Goal: Transaction & Acquisition: Purchase product/service

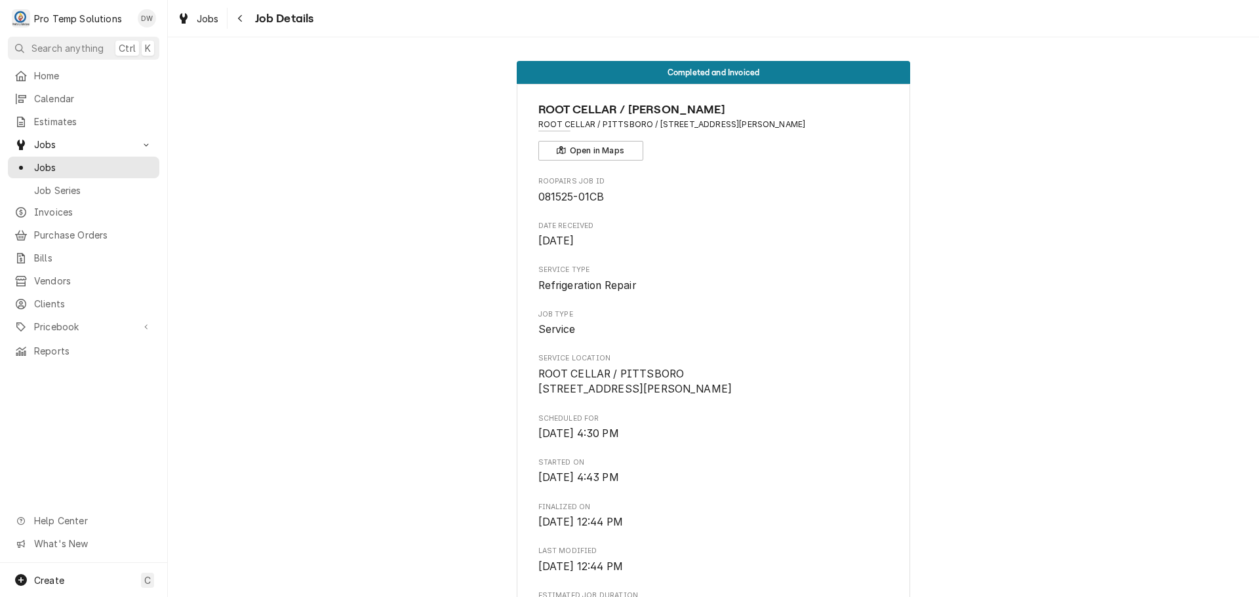
scroll to position [743, 0]
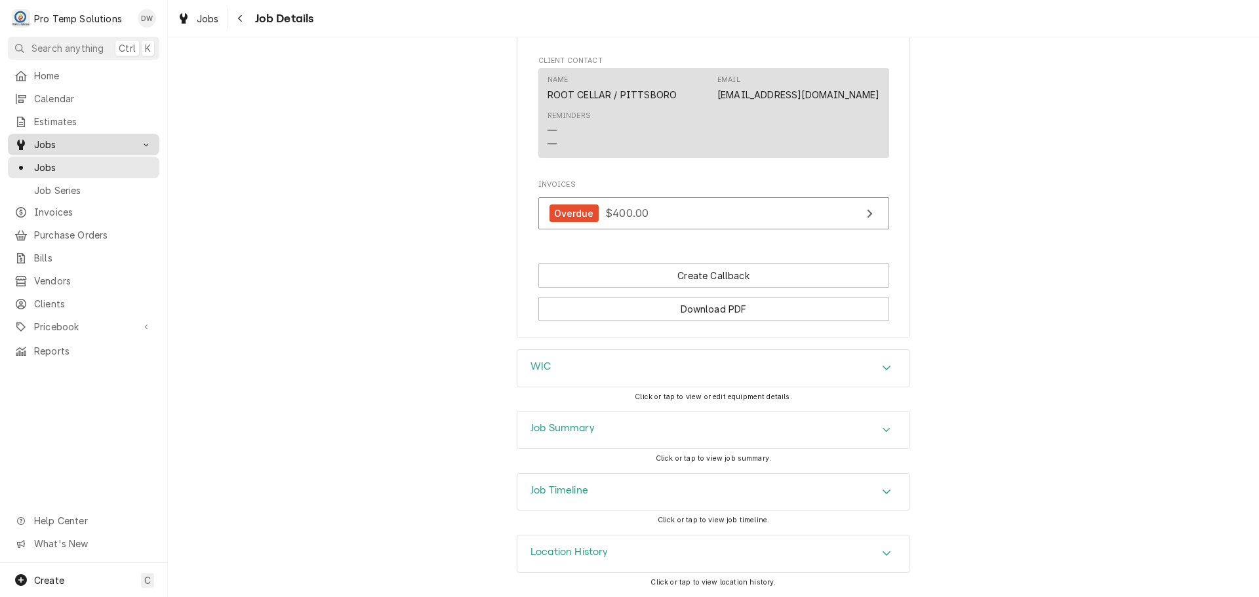
click at [50, 140] on span "Jobs" at bounding box center [83, 145] width 99 height 14
click at [48, 140] on span "Jobs" at bounding box center [83, 145] width 99 height 14
click at [45, 162] on span "Jobs" at bounding box center [93, 168] width 119 height 14
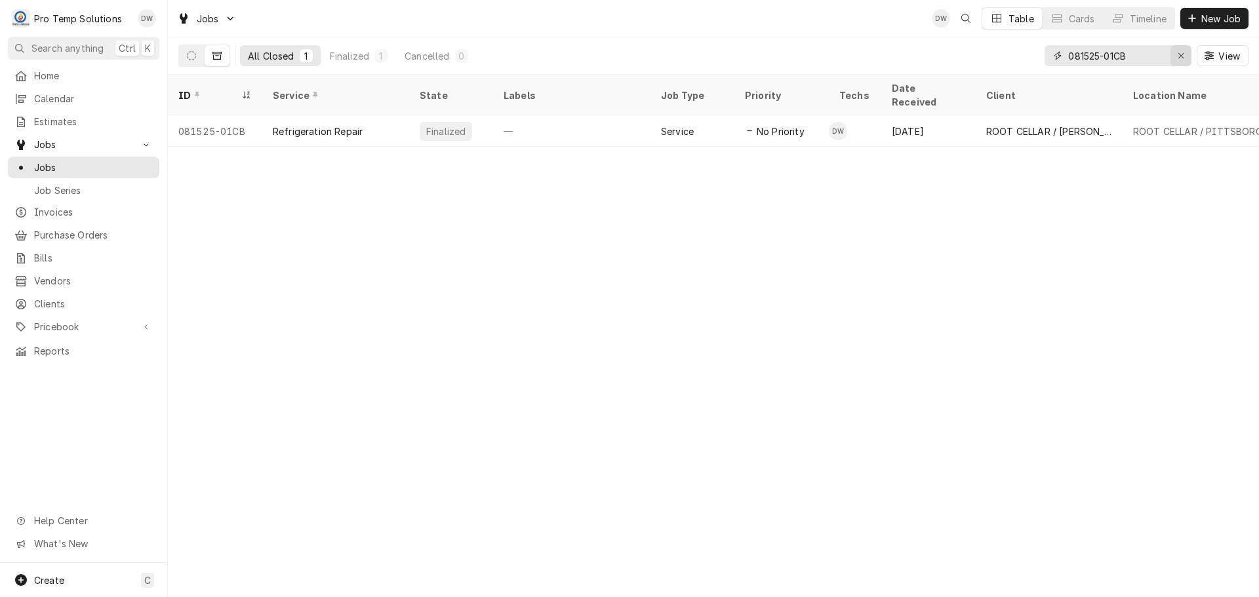
click at [1179, 50] on div "Erase input" at bounding box center [1180, 55] width 13 height 13
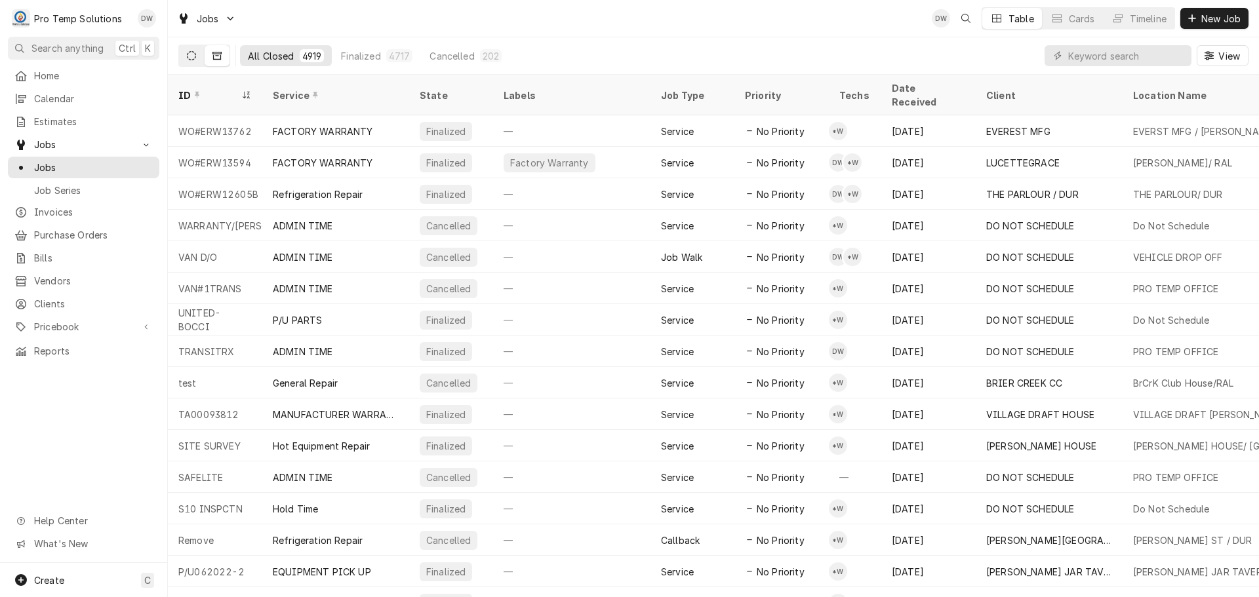
click at [195, 59] on icon "Dynamic Content Wrapper" at bounding box center [191, 55] width 9 height 9
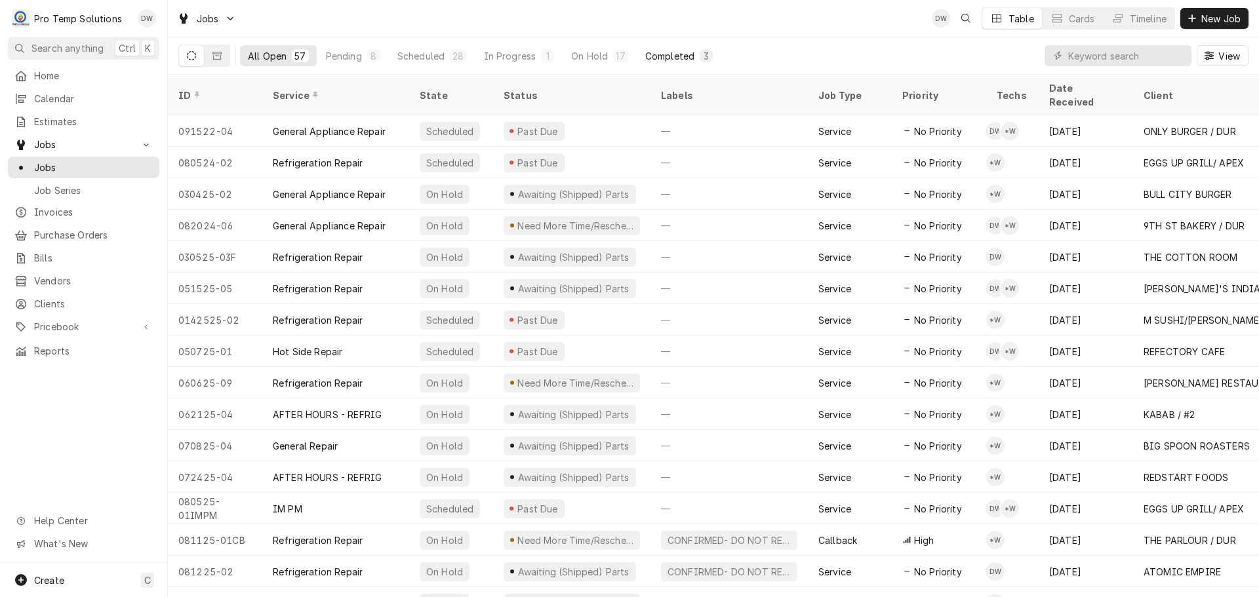
click at [674, 55] on div "Completed" at bounding box center [669, 56] width 49 height 14
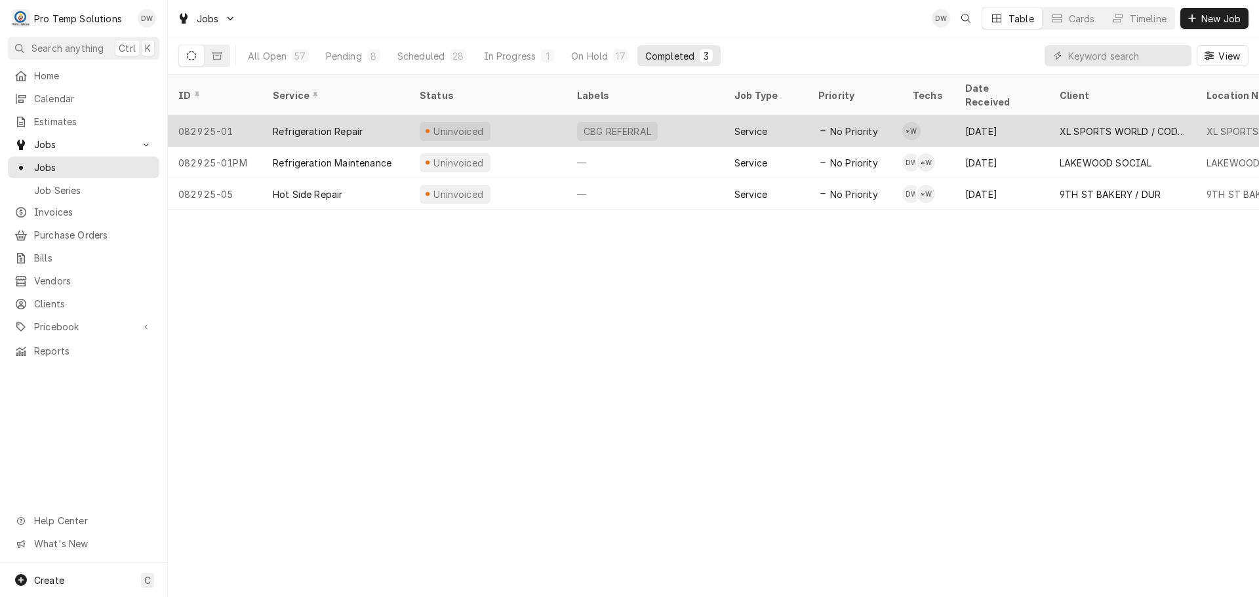
click at [693, 122] on div "CBG REFERRAL" at bounding box center [644, 130] width 157 height 31
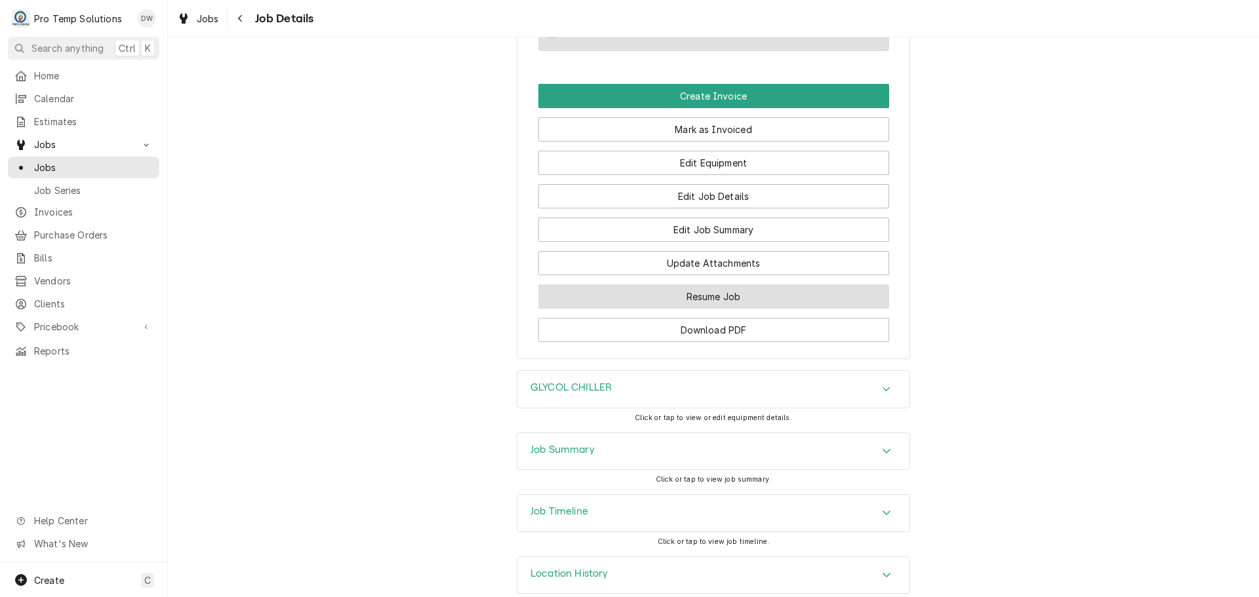
scroll to position [1036, 0]
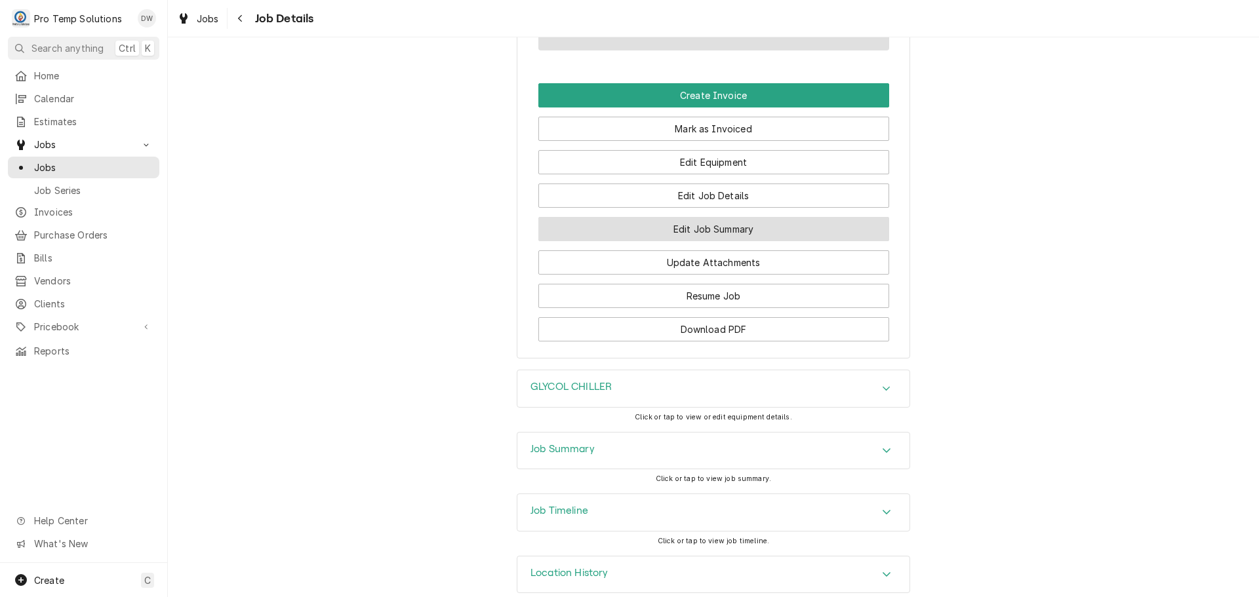
click at [683, 217] on button "Edit Job Summary" at bounding box center [713, 229] width 351 height 24
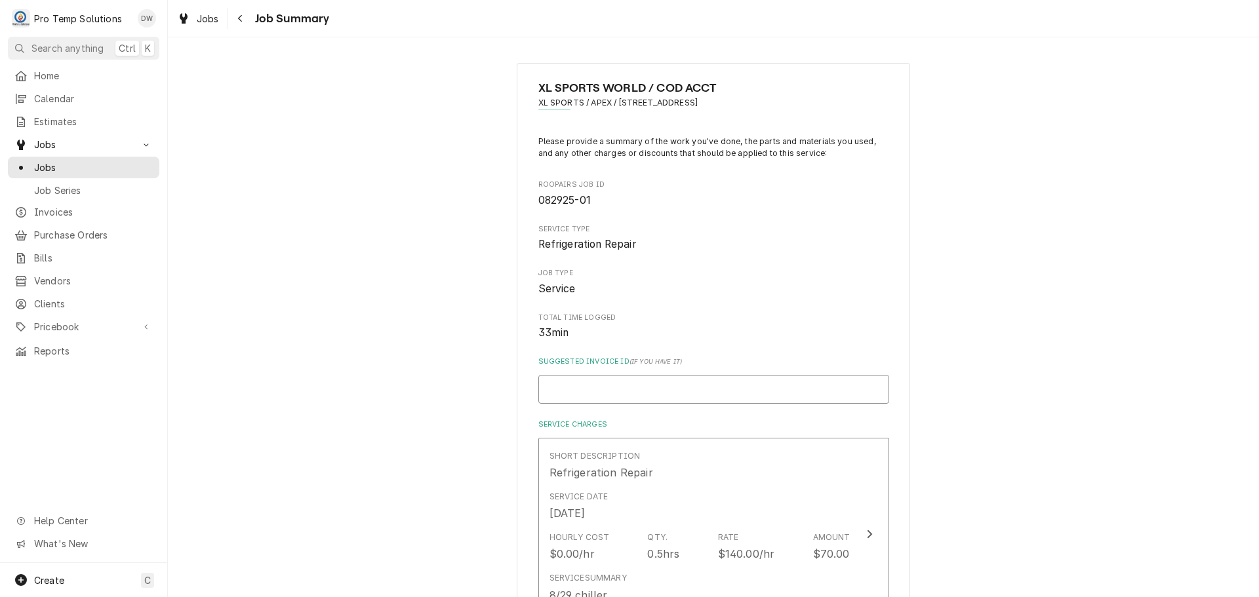
click at [611, 385] on input "Suggested Invoice ID ( if you have it )" at bounding box center [713, 389] width 351 height 29
type textarea "x"
type input "#"
type textarea "x"
type input "#0"
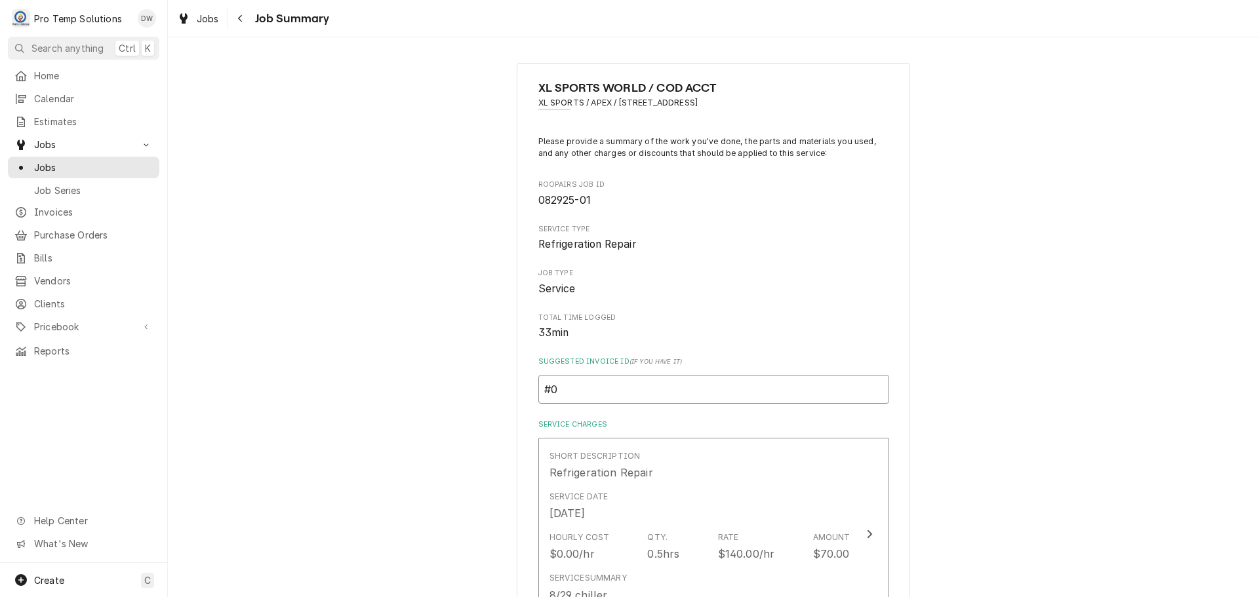
type textarea "x"
type input "#08"
type textarea "x"
type input "#082"
type textarea "x"
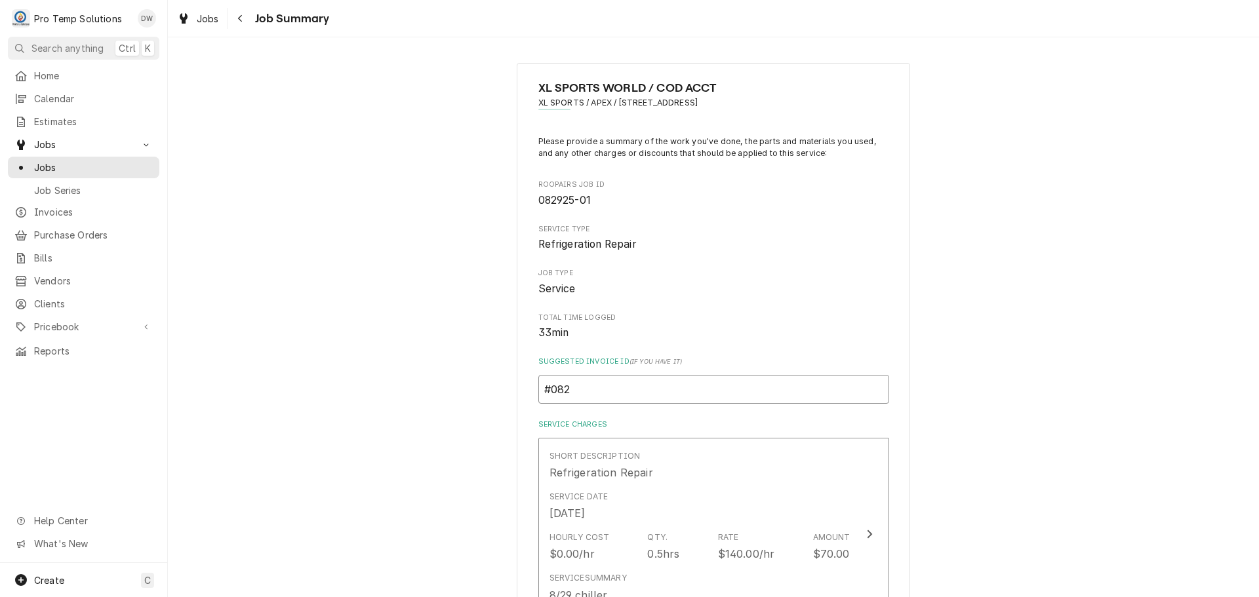
type input "#0829"
type textarea "x"
type input "#08292"
type textarea "x"
type input "#082925"
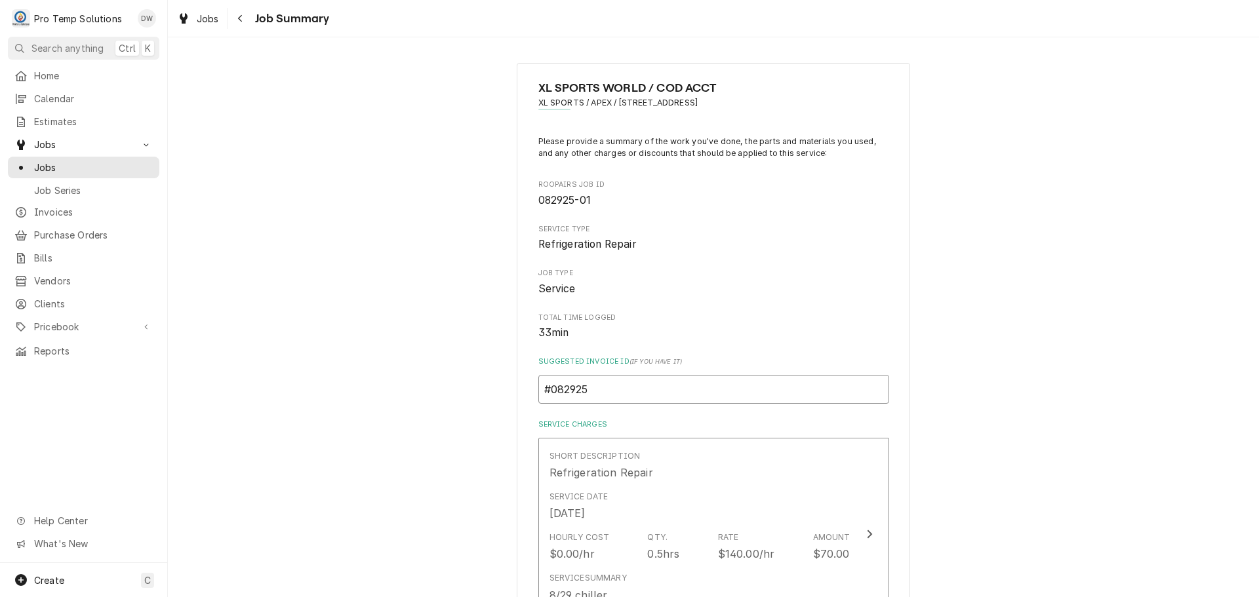
type textarea "x"
type input "#0829250"
type textarea "x"
type input "#08292500"
type textarea "x"
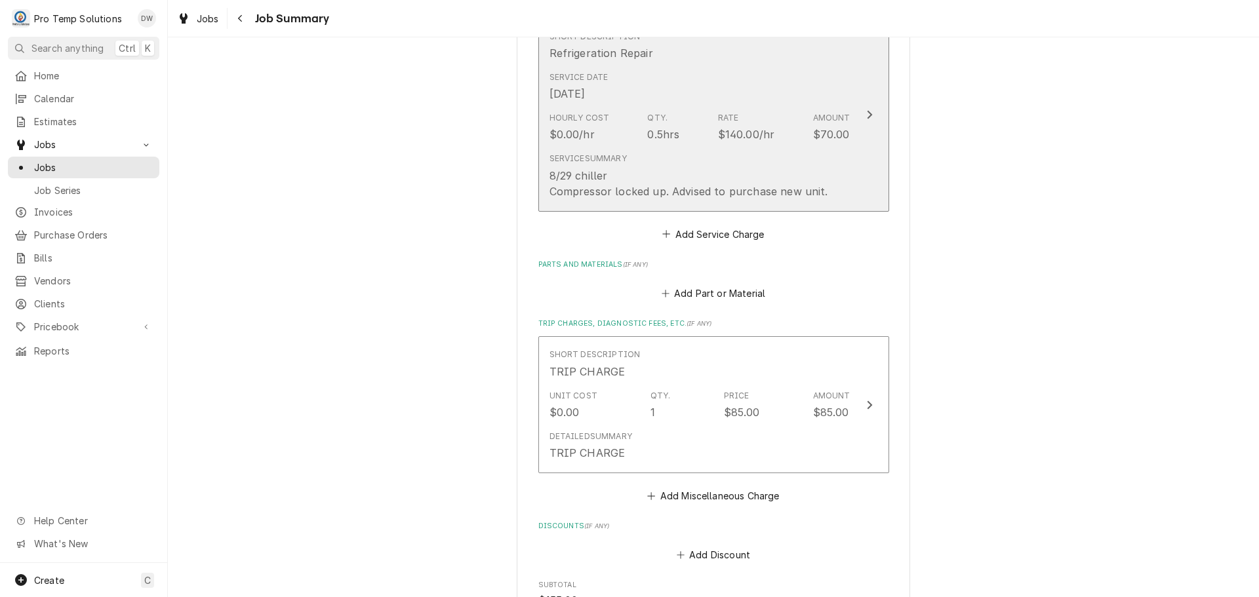
scroll to position [459, 0]
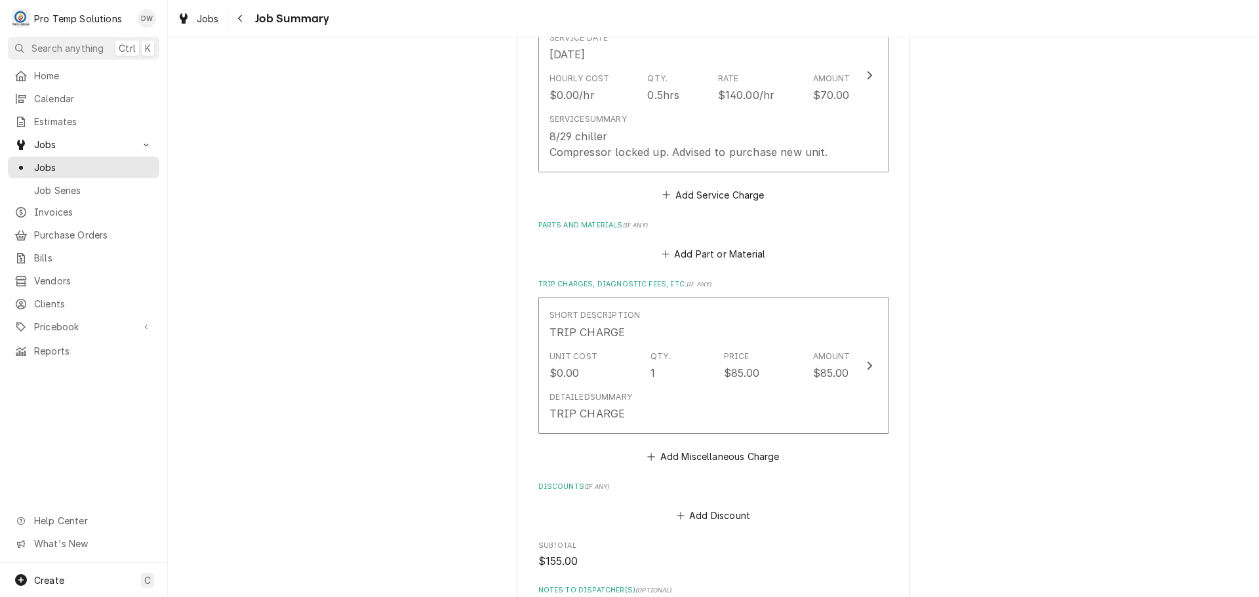
type input "#082925003"
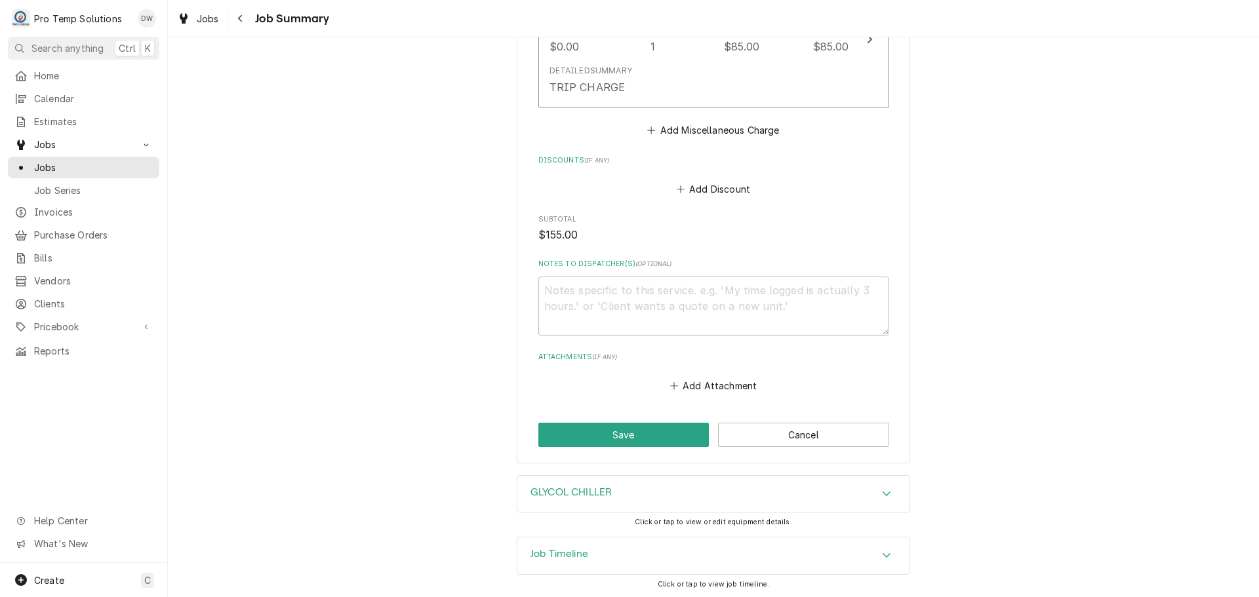
scroll to position [787, 0]
click at [619, 290] on textarea "Notes to Dispatcher(s) ( optional )" at bounding box center [713, 304] width 351 height 59
type textarea "x"
type textarea "#"
type textarea "x"
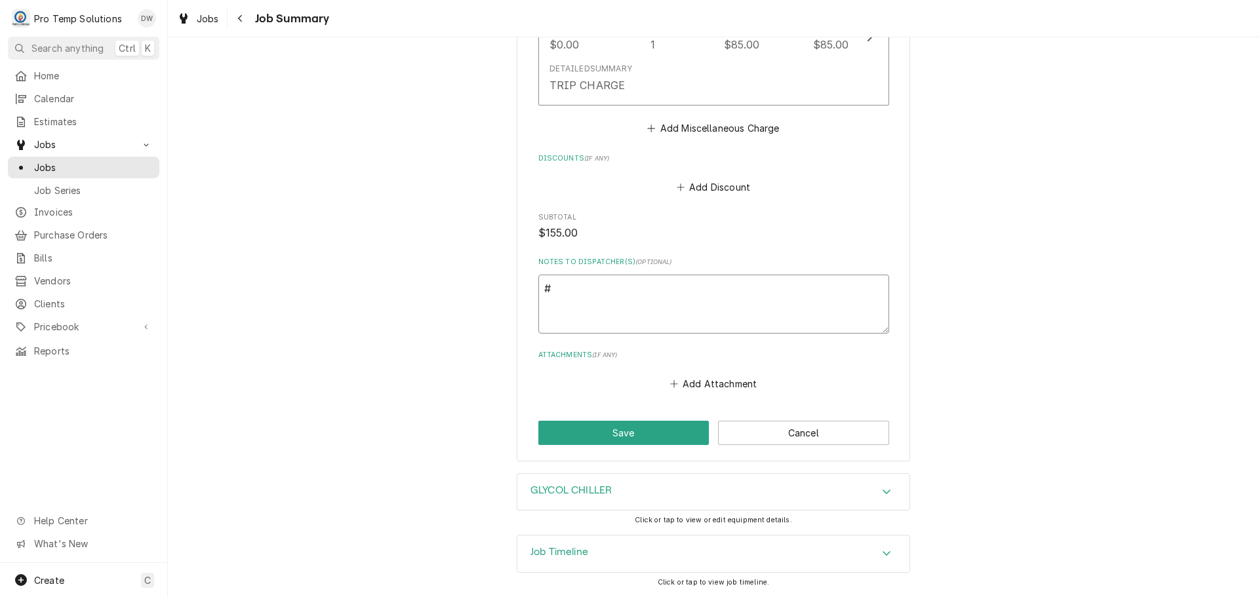
type textarea "#0"
type textarea "x"
type textarea "#08"
type textarea "x"
type textarea "#082"
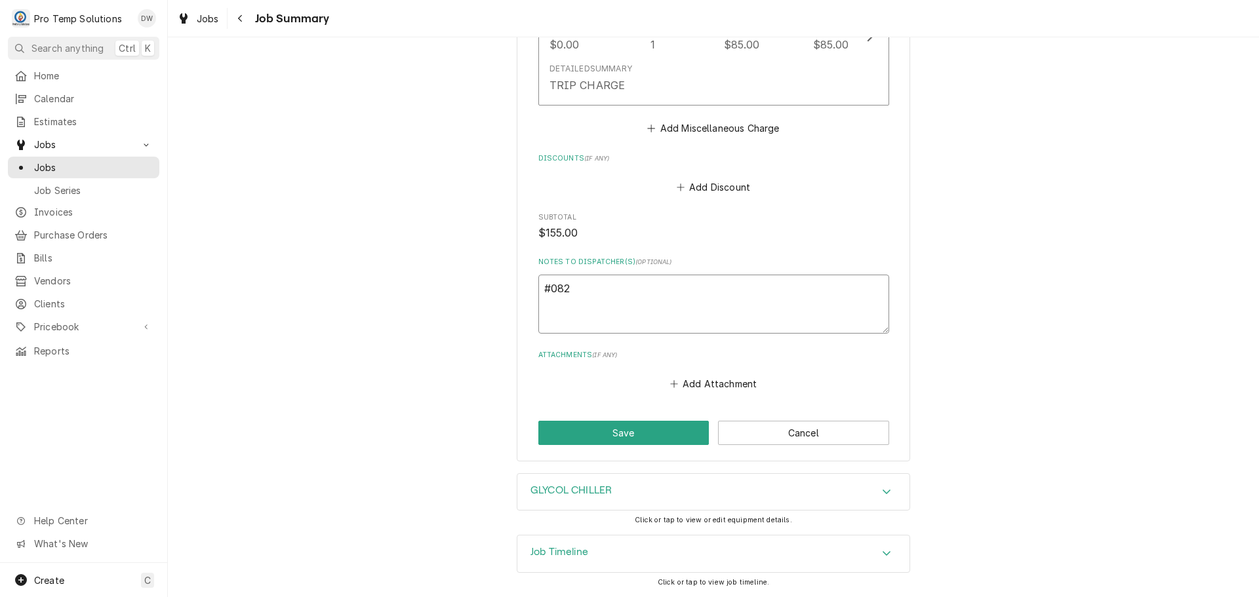
type textarea "x"
type textarea "#0829"
type textarea "x"
type textarea "#08292"
type textarea "x"
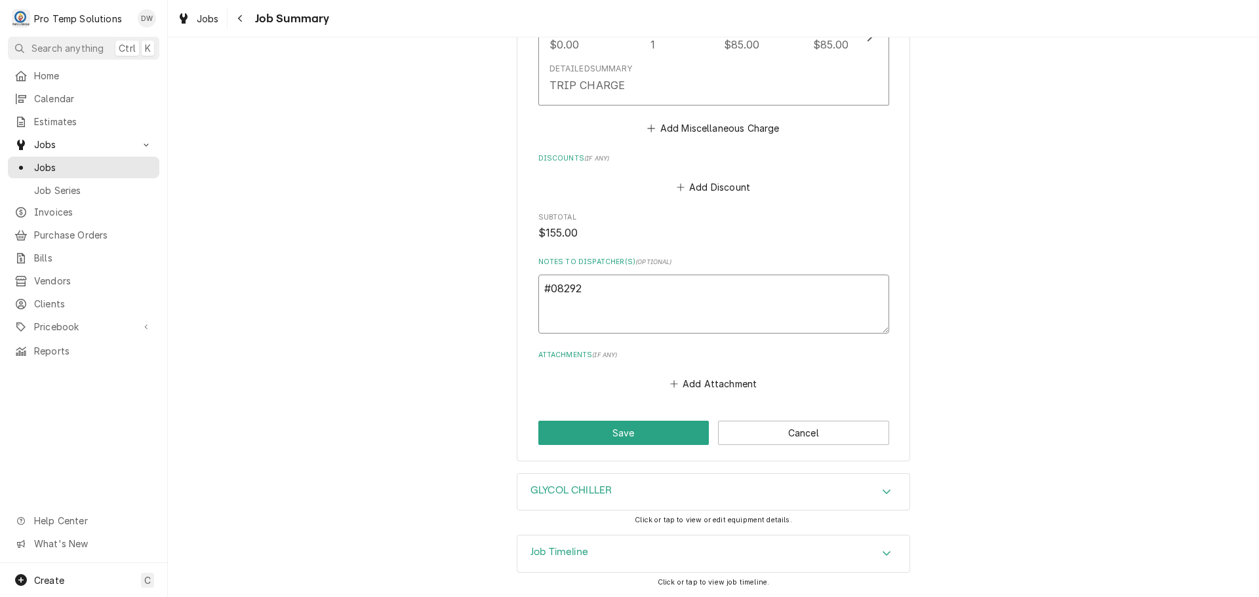
type textarea "#082925"
type textarea "x"
type textarea "#0829250"
type textarea "x"
type textarea "#08292500"
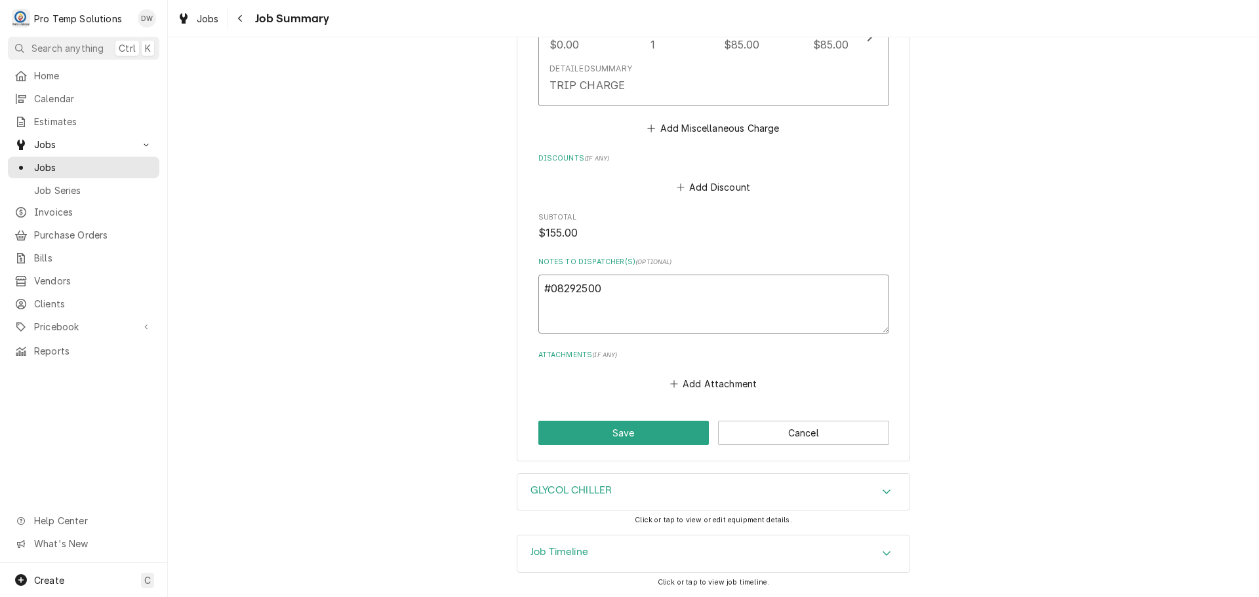
type textarea "x"
type textarea "#082925003"
type textarea "x"
type textarea "#082925003"
type textarea "x"
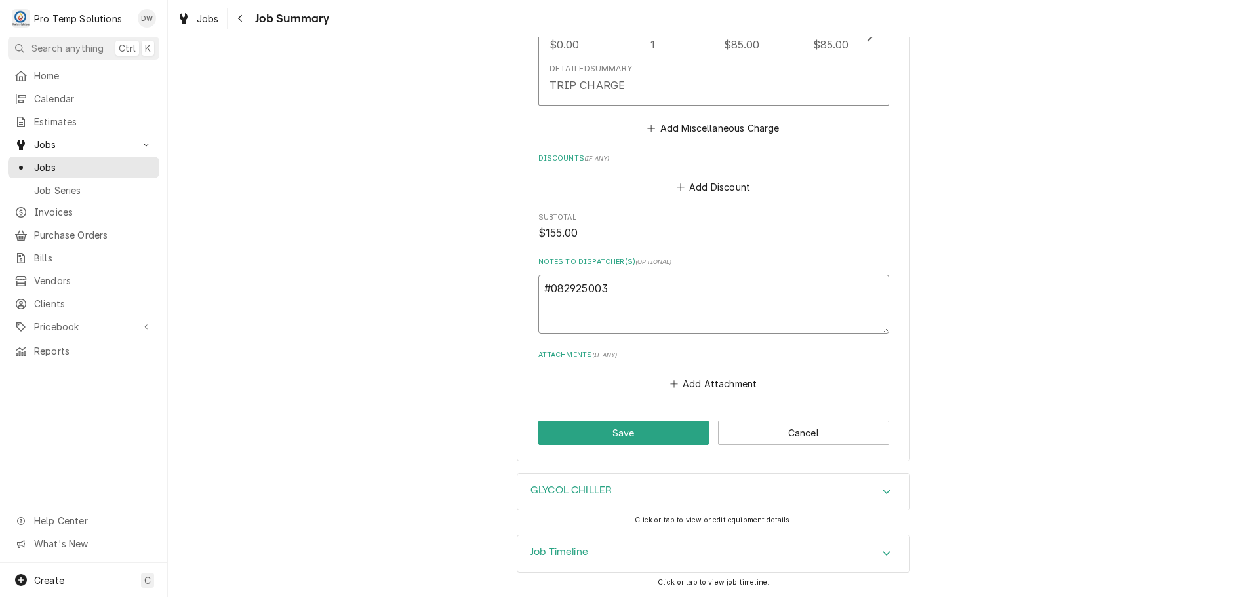
type textarea "#082925003 X"
type textarea "x"
type textarea "#082925003 XL"
type textarea "x"
type textarea "#082925003 XL"
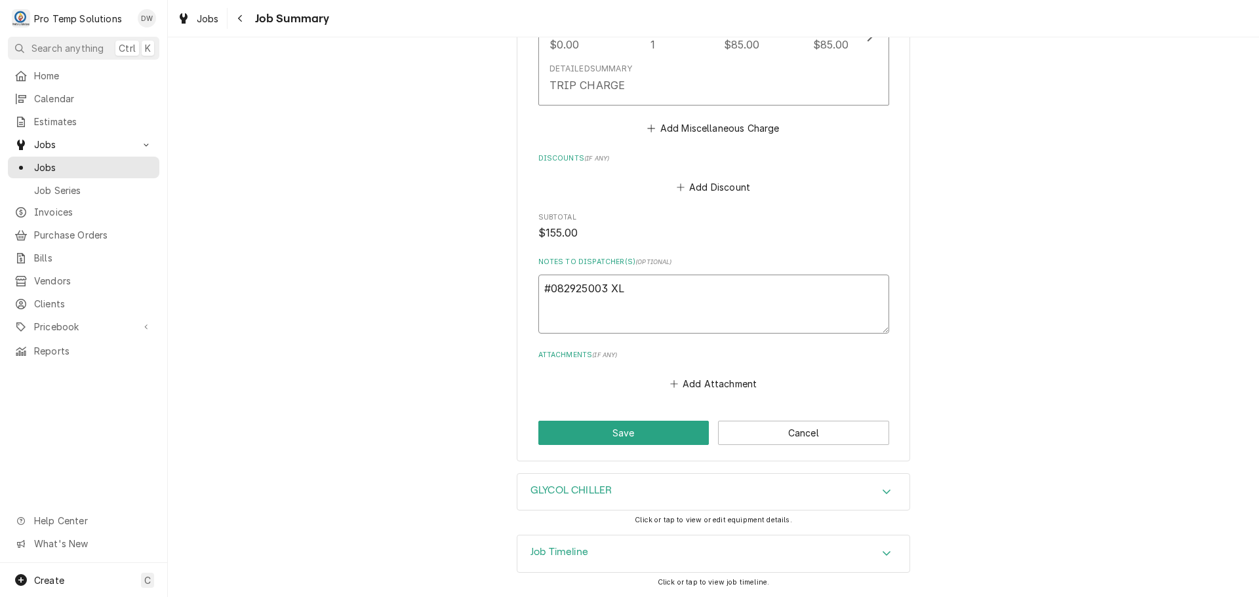
type textarea "x"
type textarea "#082925003 XL S"
type textarea "x"
type textarea "#082925003 XL SP"
type textarea "x"
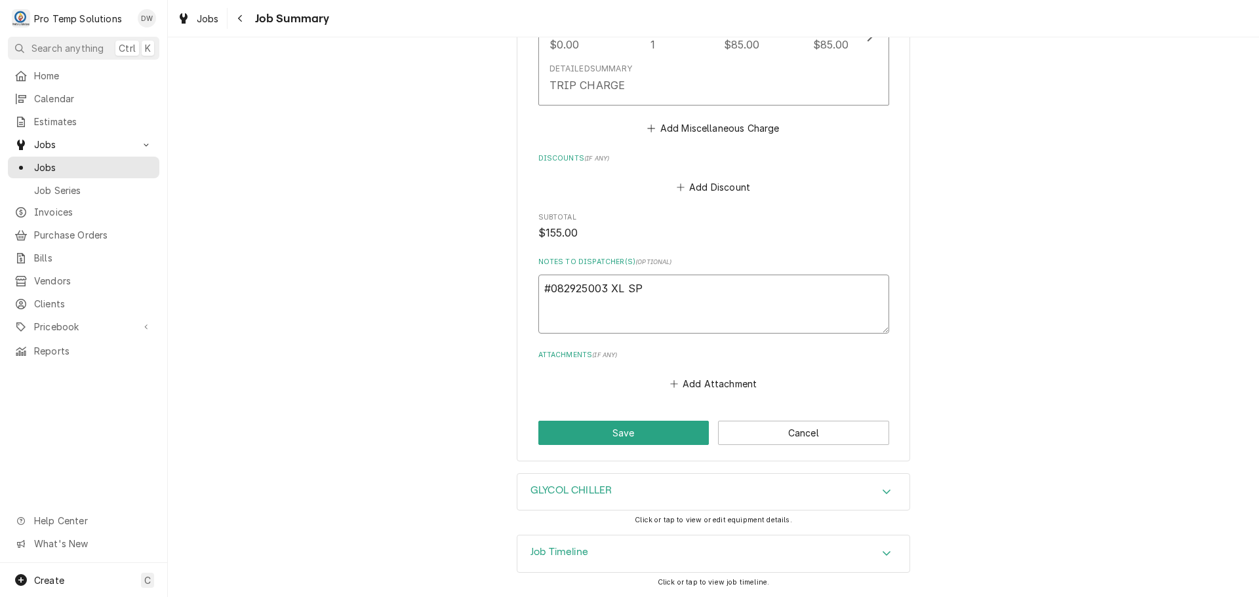
type textarea "#082925003 XL SPO"
type textarea "x"
type textarea "#082925003 XL SPOR"
type textarea "x"
type textarea "#082925003 XL SPORT"
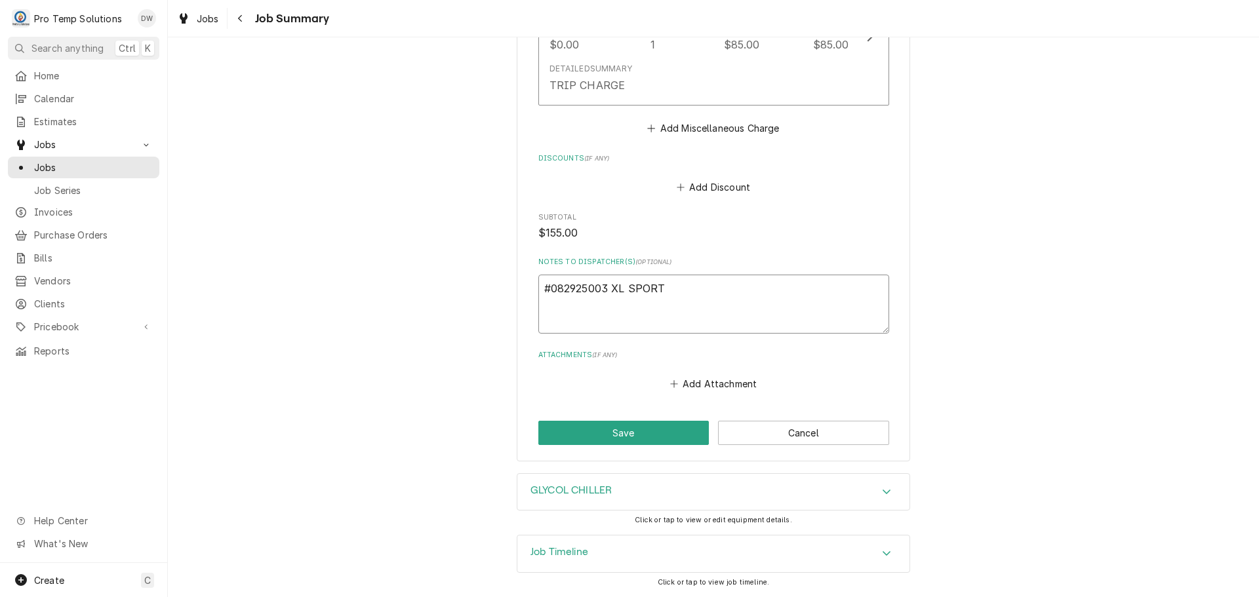
type textarea "x"
type textarea "#082925003 XL SPORTS"
type textarea "x"
type textarea "#082925003 XL SPORTS-"
type textarea "x"
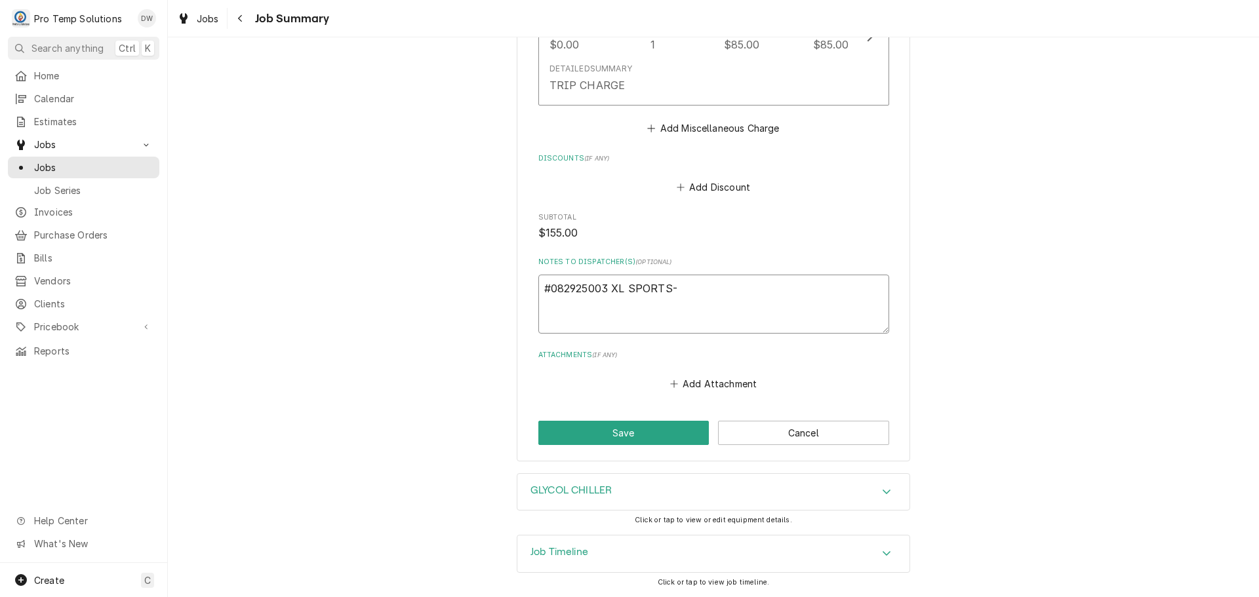
type textarea "#082925003 XL SPORTS-"
type textarea "x"
type textarea "#082925003 XL SPORTS- G"
type textarea "x"
type textarea "#082925003 XL SPORTS- G/"
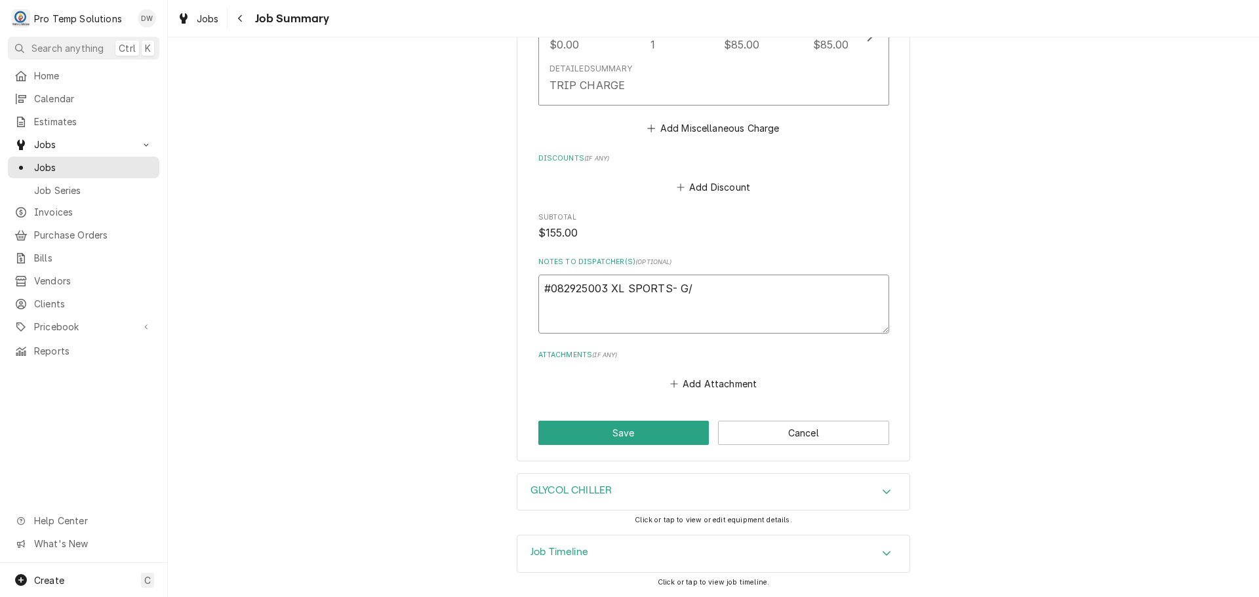
type textarea "x"
type textarea "#082925003 XL SPORTS- G/C"
click at [620, 431] on button "Save" at bounding box center [623, 433] width 171 height 24
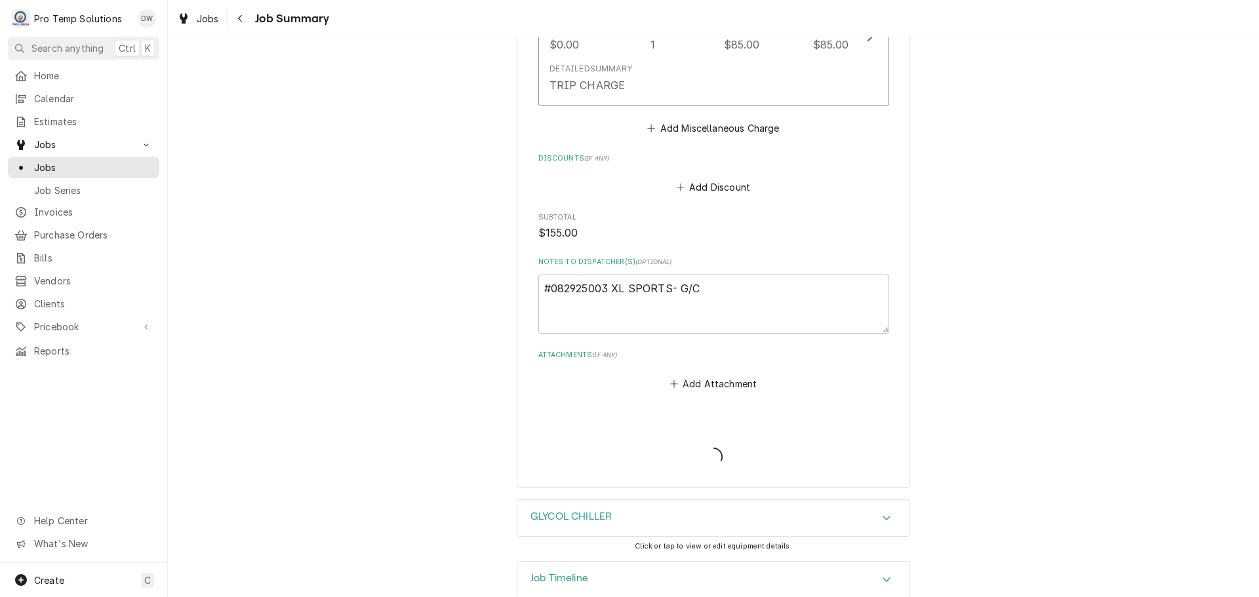
type textarea "x"
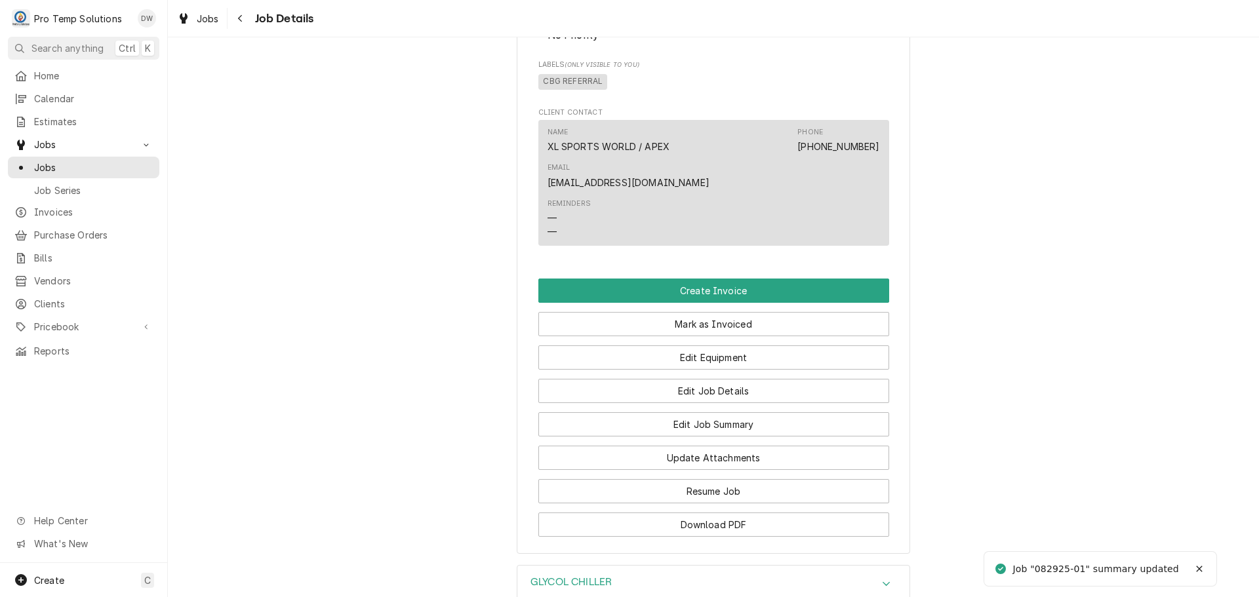
scroll to position [852, 0]
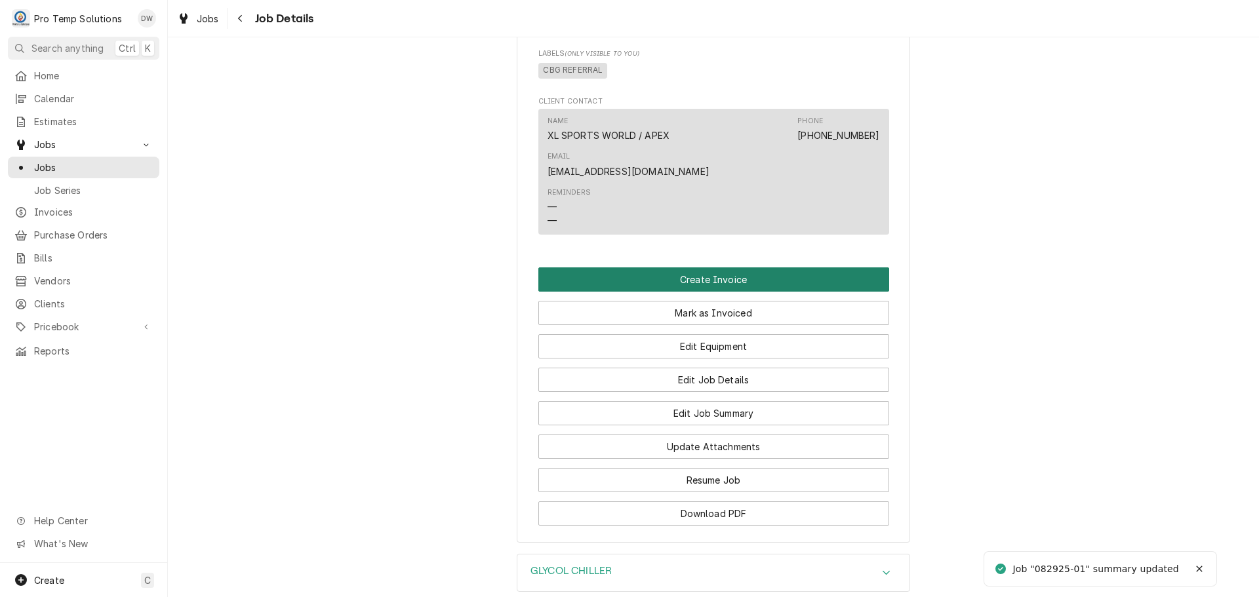
click at [694, 267] on button "Create Invoice" at bounding box center [713, 279] width 351 height 24
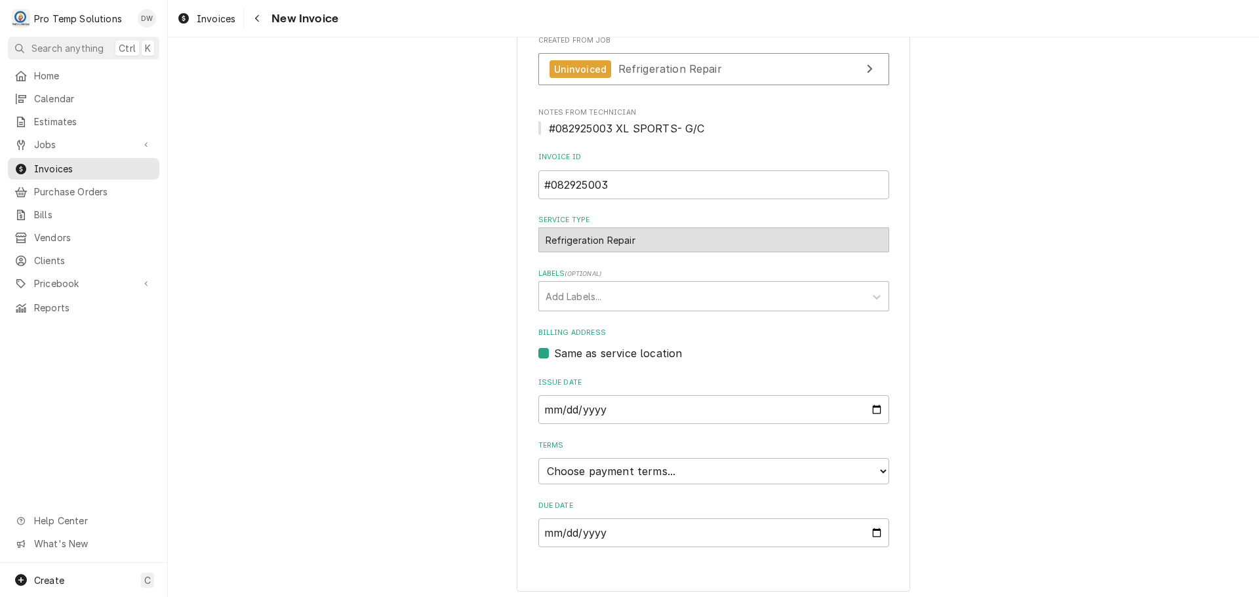
scroll to position [347, 0]
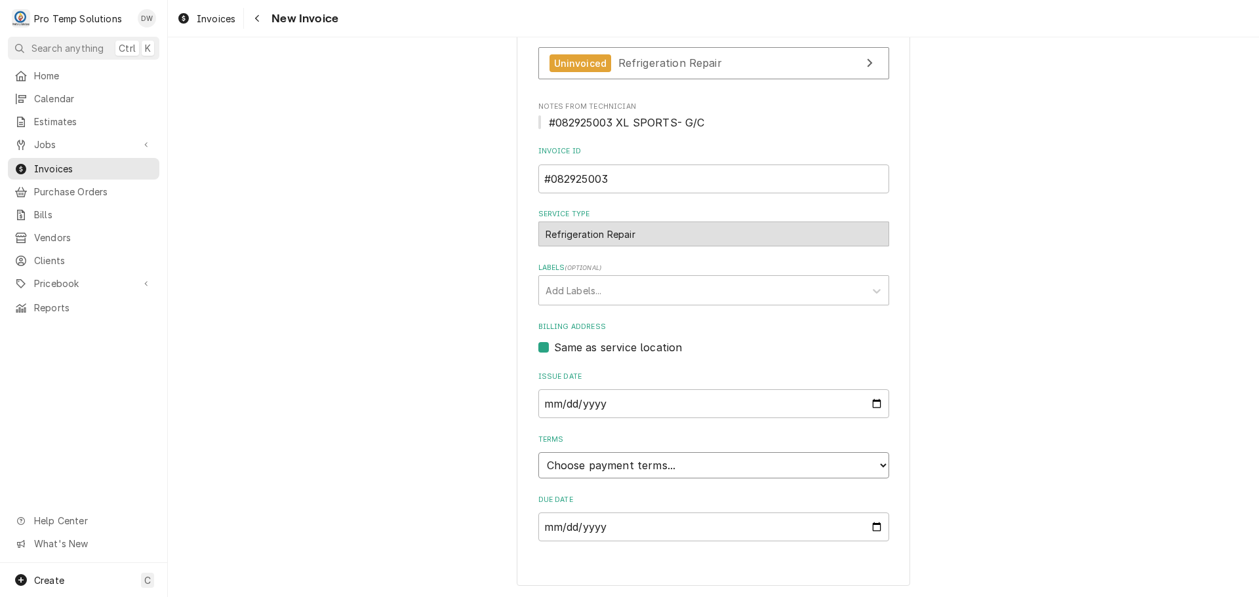
click at [585, 465] on select "Choose payment terms... Same Day Net 7 Net 14 Net 21 Net 30 Net 45 Net 60 Net 90" at bounding box center [713, 465] width 351 height 26
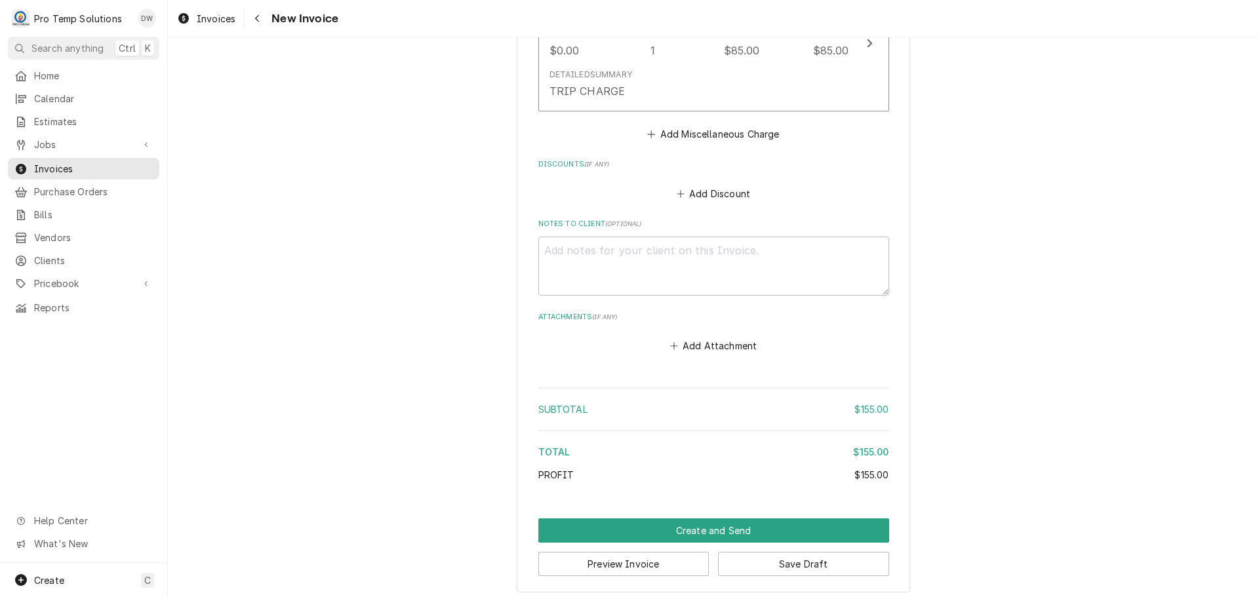
scroll to position [1314, 0]
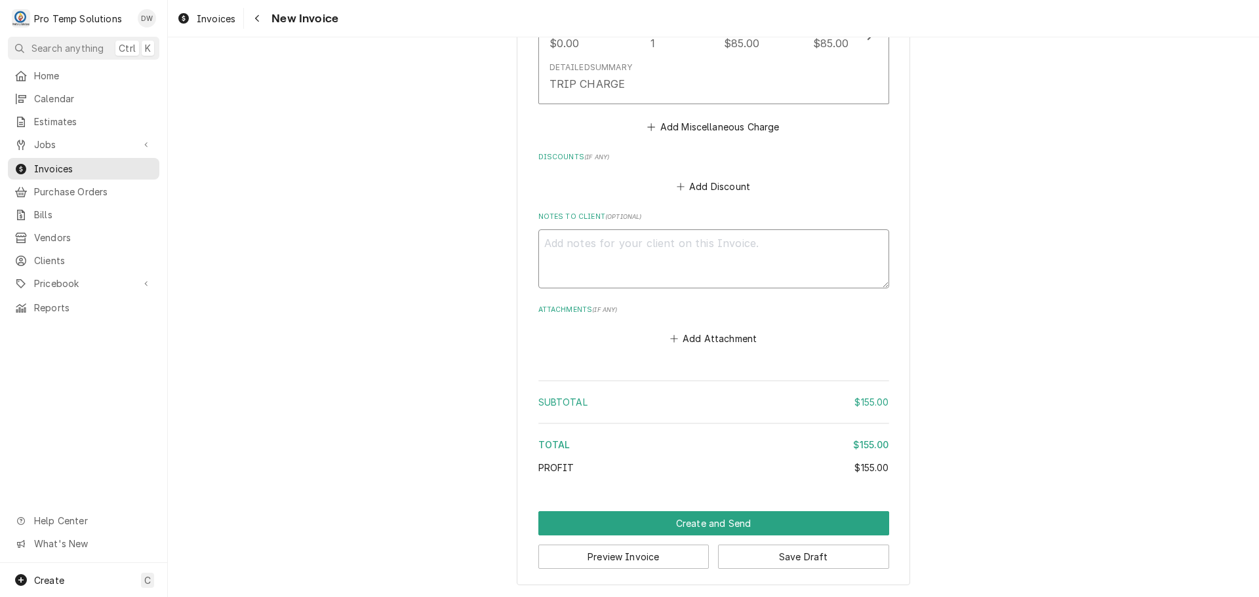
click at [580, 245] on textarea "Notes to Client ( optional )" at bounding box center [713, 258] width 351 height 59
type textarea "x"
type textarea "#"
type textarea "x"
type textarea "#0"
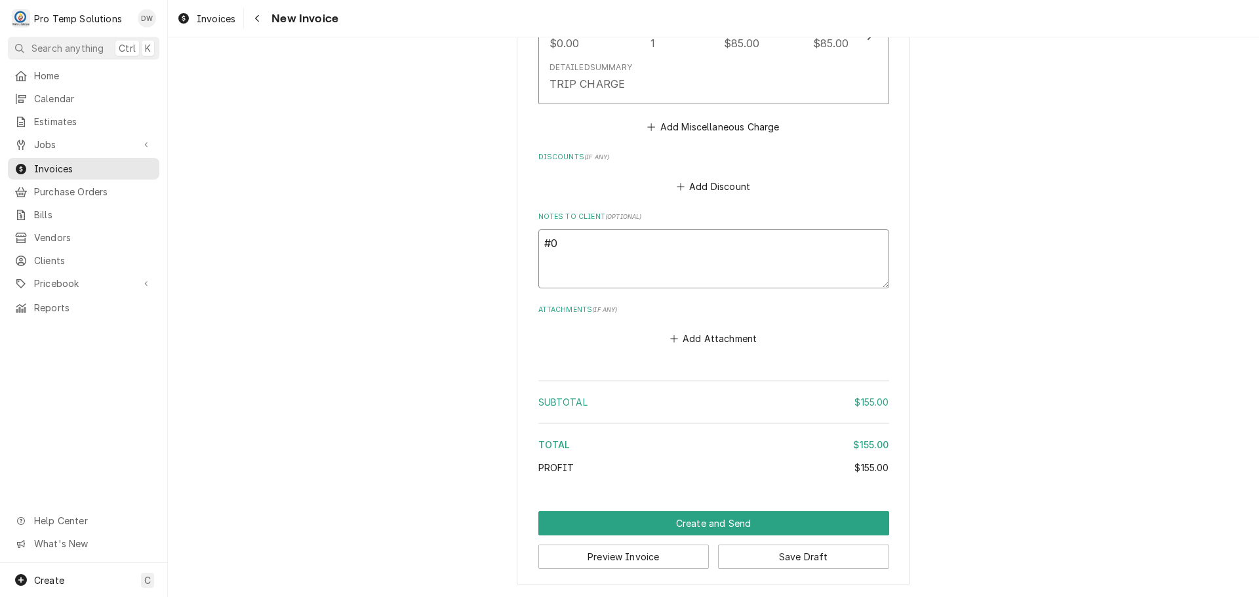
type textarea "x"
type textarea "#08"
type textarea "x"
type textarea "#082"
type textarea "x"
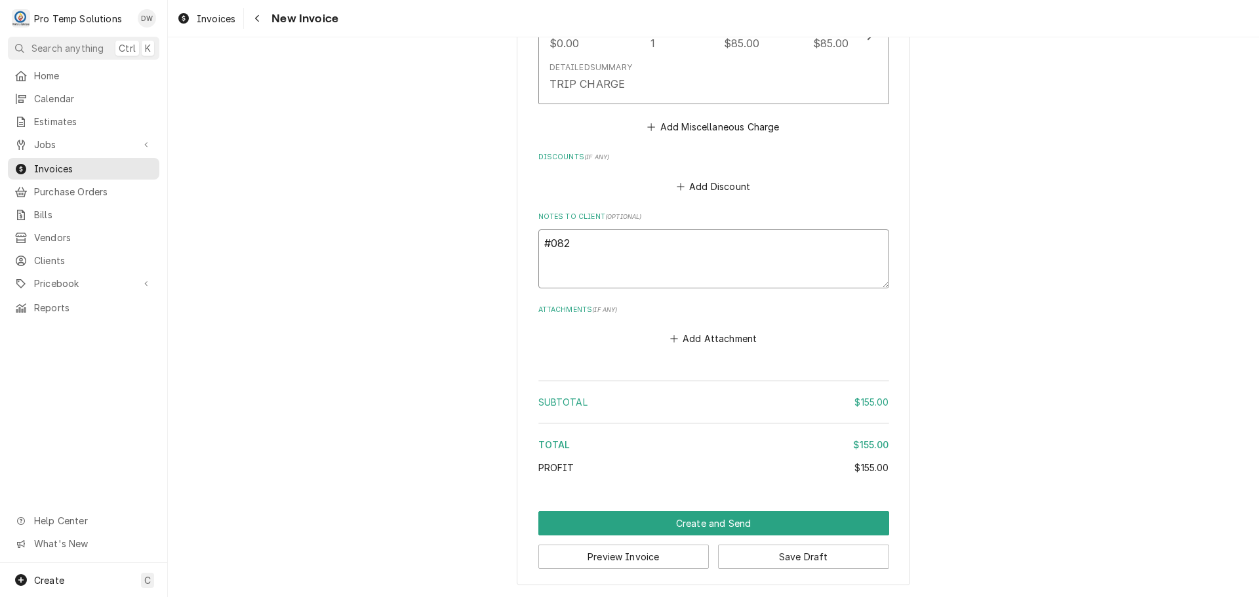
type textarea "#0829"
type textarea "x"
type textarea "#08292"
type textarea "x"
type textarea "#082925"
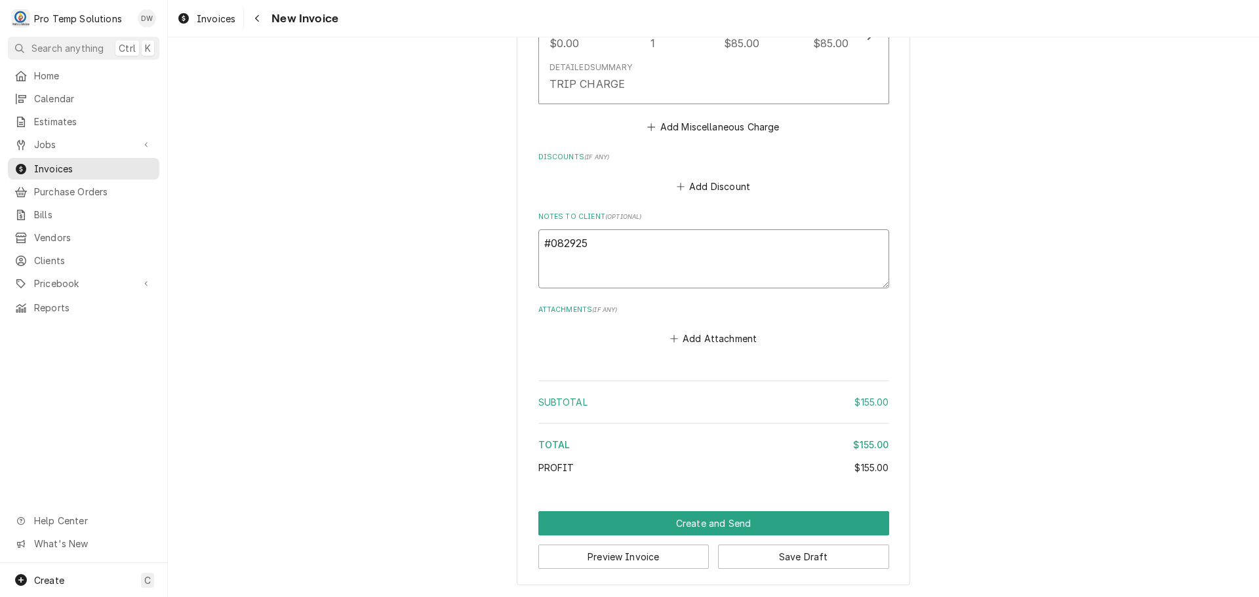
type textarea "x"
type textarea "#0829250"
type textarea "x"
type textarea "#08292500"
type textarea "x"
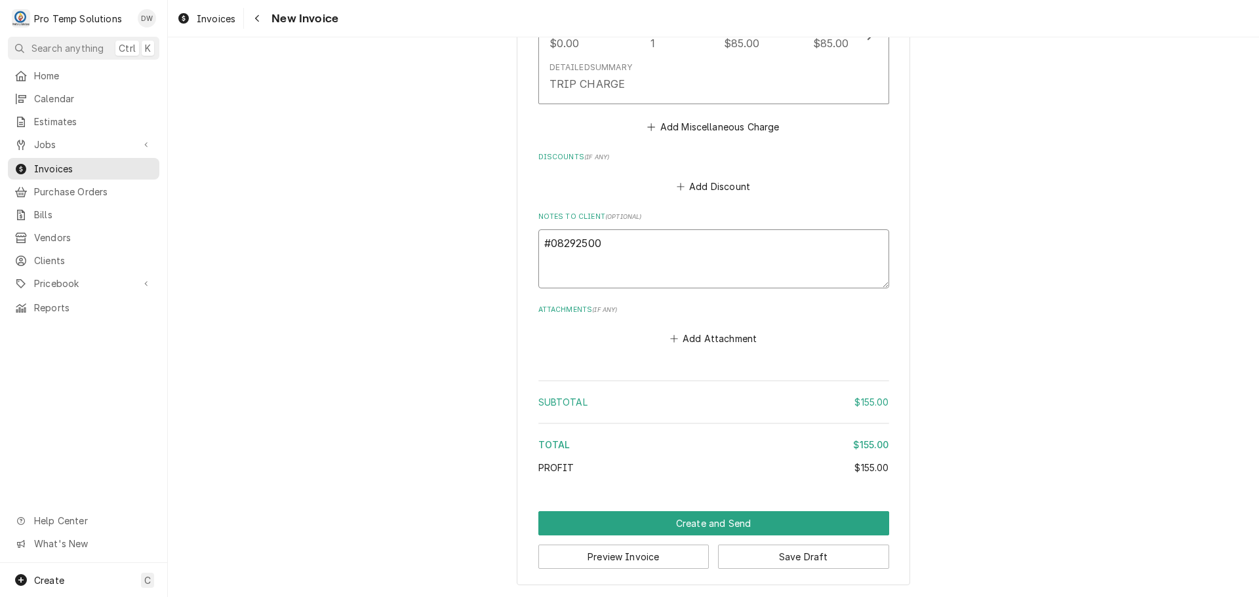
type textarea "#082925003"
type textarea "x"
type textarea "#082925003"
type textarea "x"
type textarea "#082925003 X"
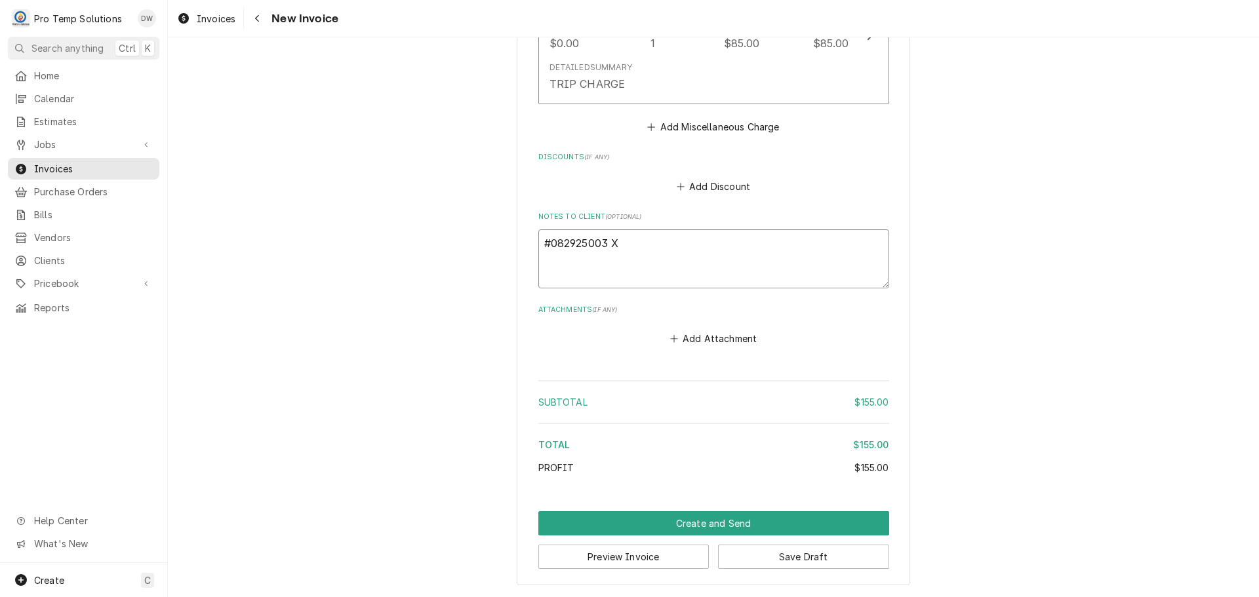
type textarea "x"
type textarea "#082925003 XL"
type textarea "x"
type textarea "#082925003 XL"
type textarea "x"
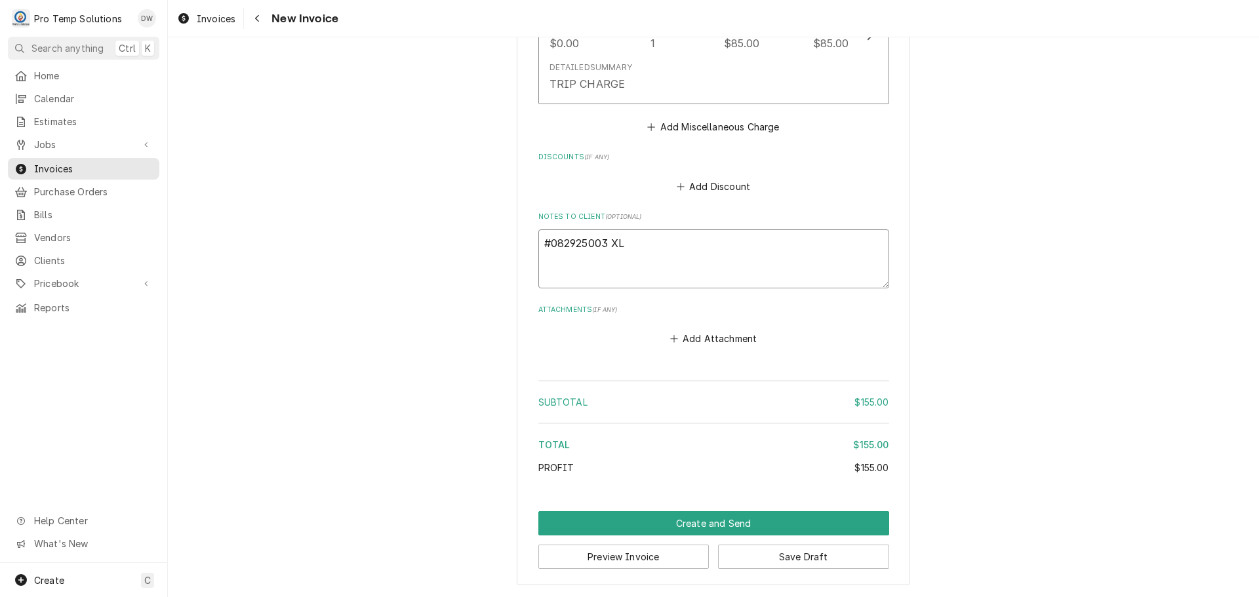
type textarea "#082925003 XL S"
type textarea "x"
type textarea "#082925003 XL SP"
type textarea "x"
type textarea "#082925003 XL SPO"
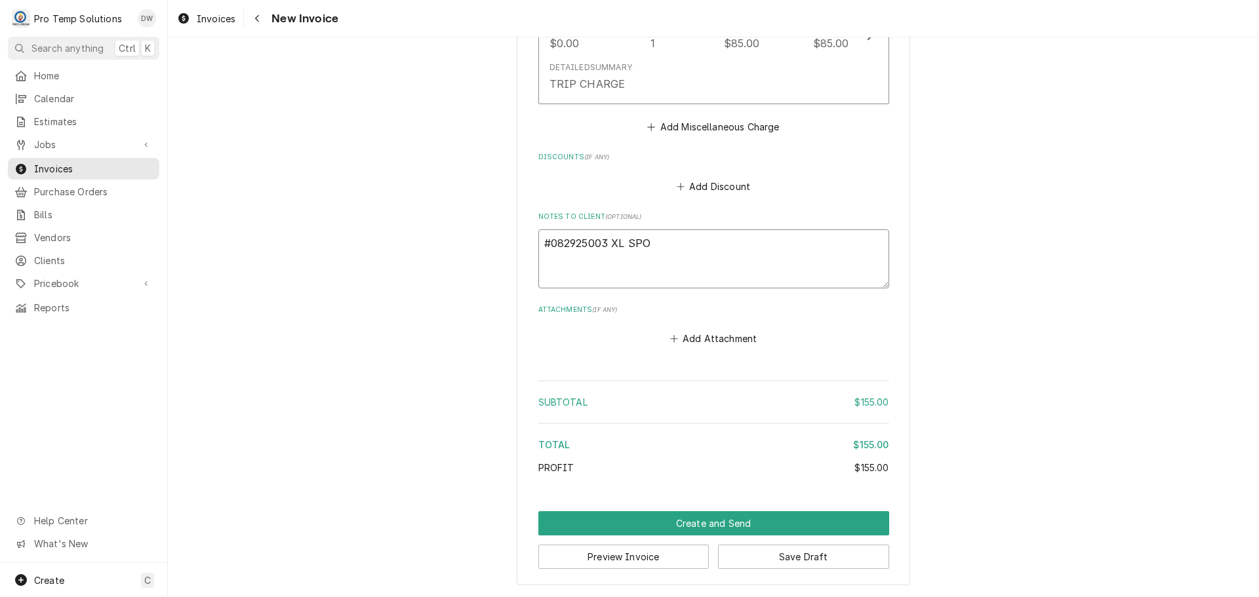
type textarea "x"
type textarea "#082925003 XL SPOR"
type textarea "x"
type textarea "#082925003 XL SPORT"
type textarea "x"
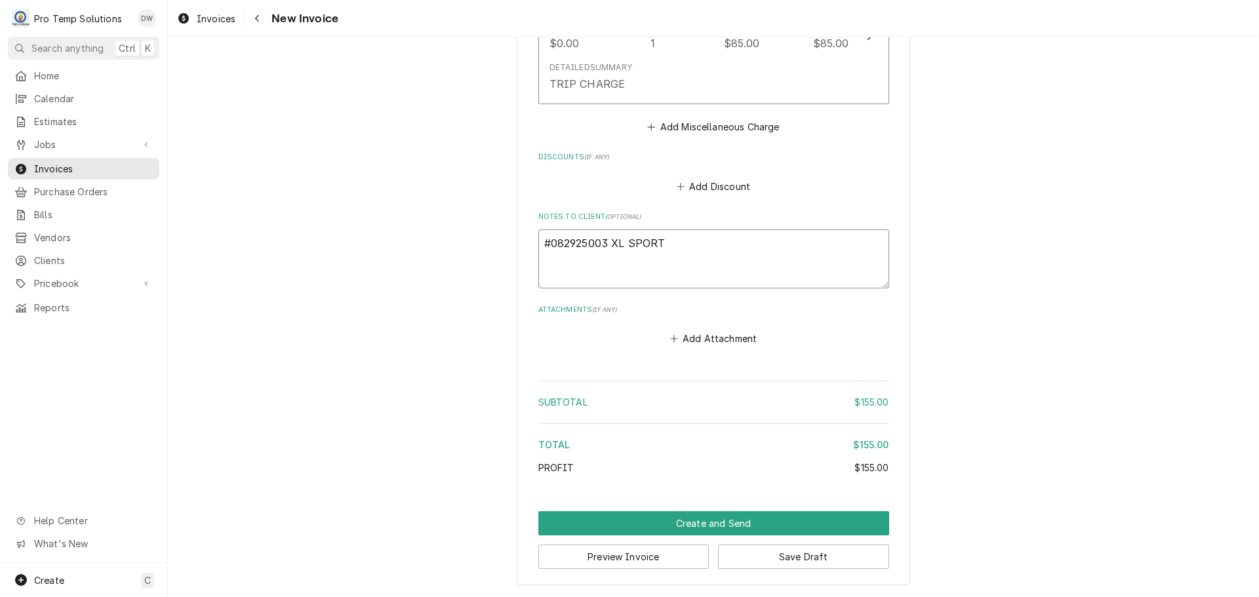
type textarea "#082925003 XL SPORTS"
type textarea "x"
type textarea "#082925003 XL SPORTS-"
type textarea "x"
type textarea "#082925003 XL SPORTS-"
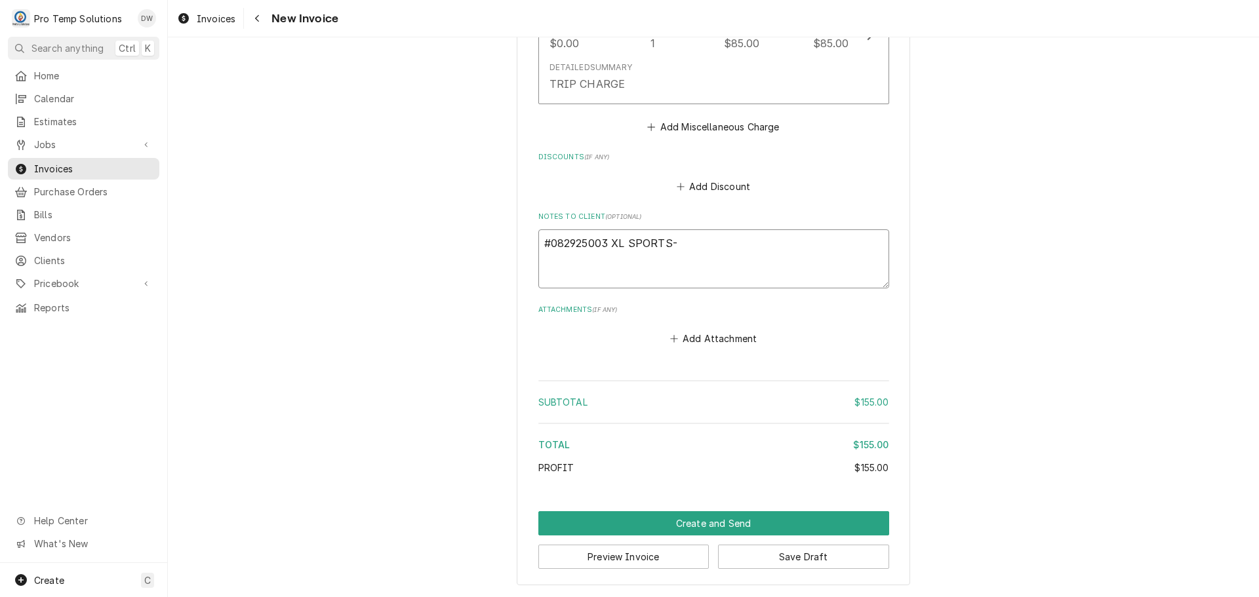
type textarea "x"
type textarea "#082925003 XL SPORTS- G"
type textarea "x"
type textarea "#082925003 XL SPORTS- G/"
type textarea "x"
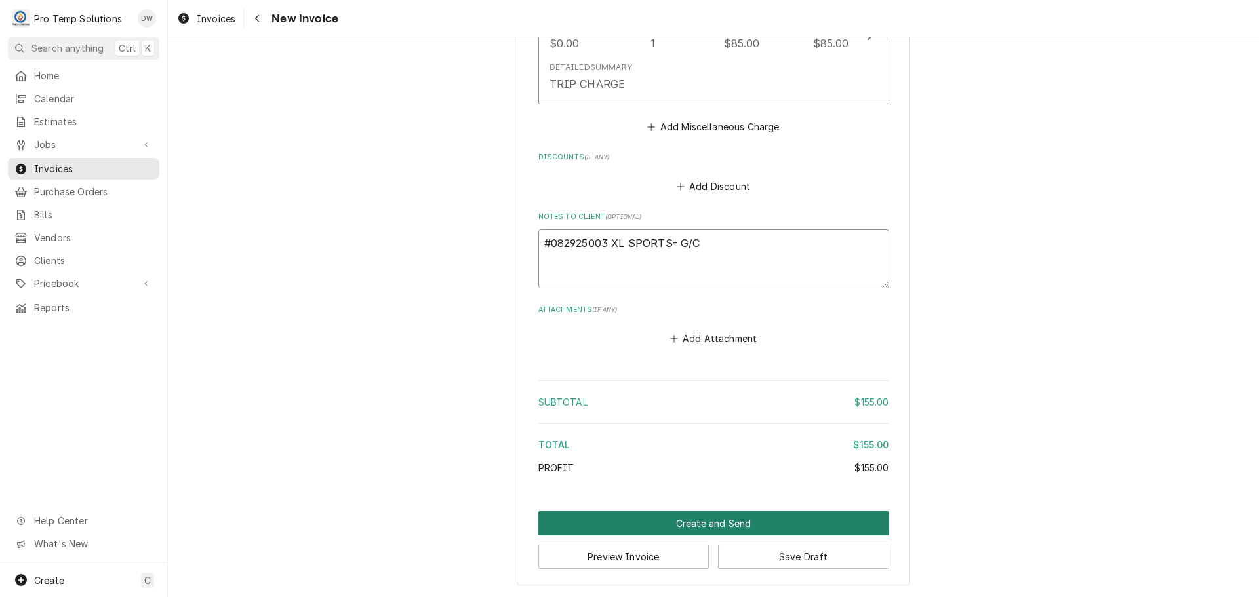
type textarea "#082925003 XL SPORTS- G/C"
click at [696, 520] on button "Create and Send" at bounding box center [713, 523] width 351 height 24
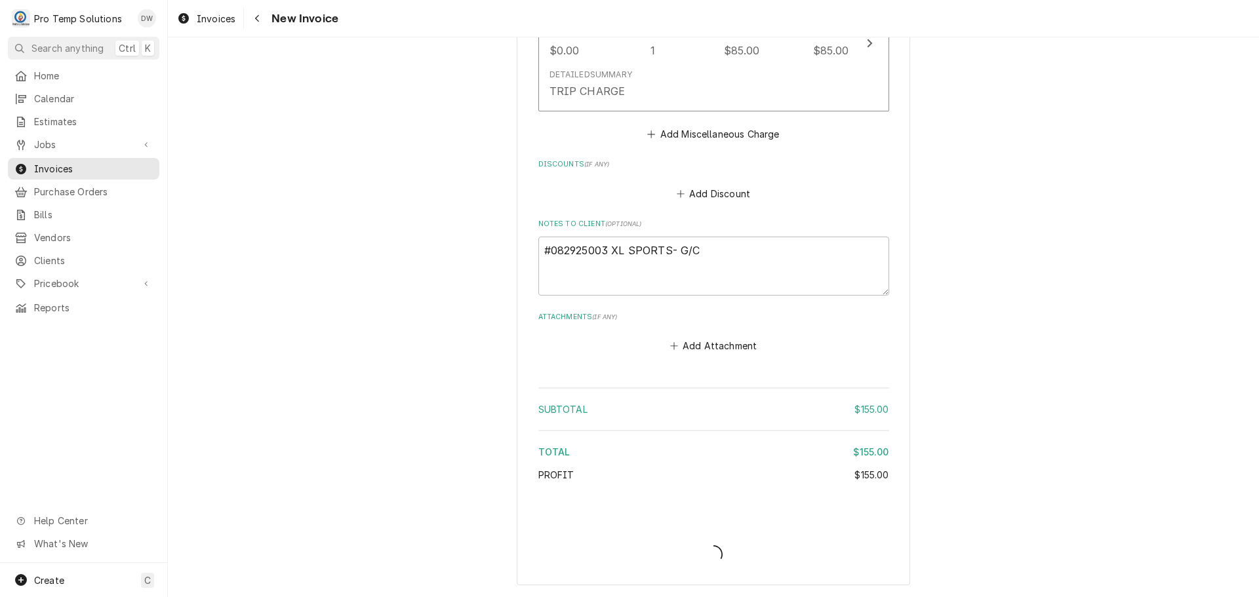
type textarea "x"
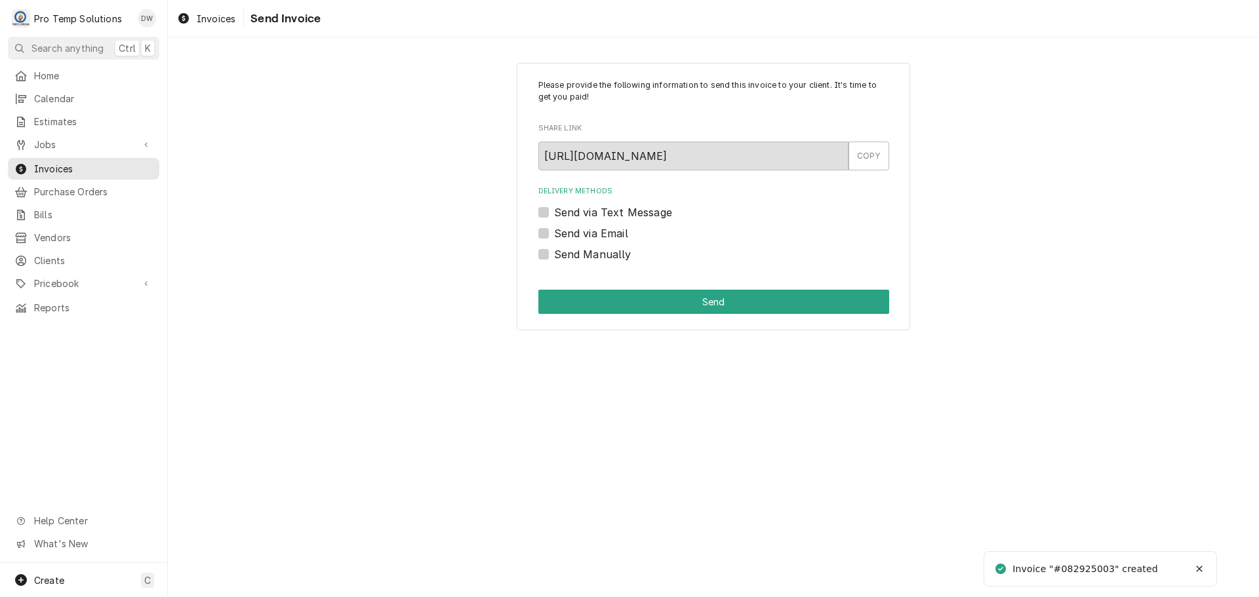
click at [554, 235] on label "Send via Email" at bounding box center [591, 234] width 74 height 16
click at [554, 235] on input "Send via Email" at bounding box center [729, 240] width 351 height 29
checkbox input "true"
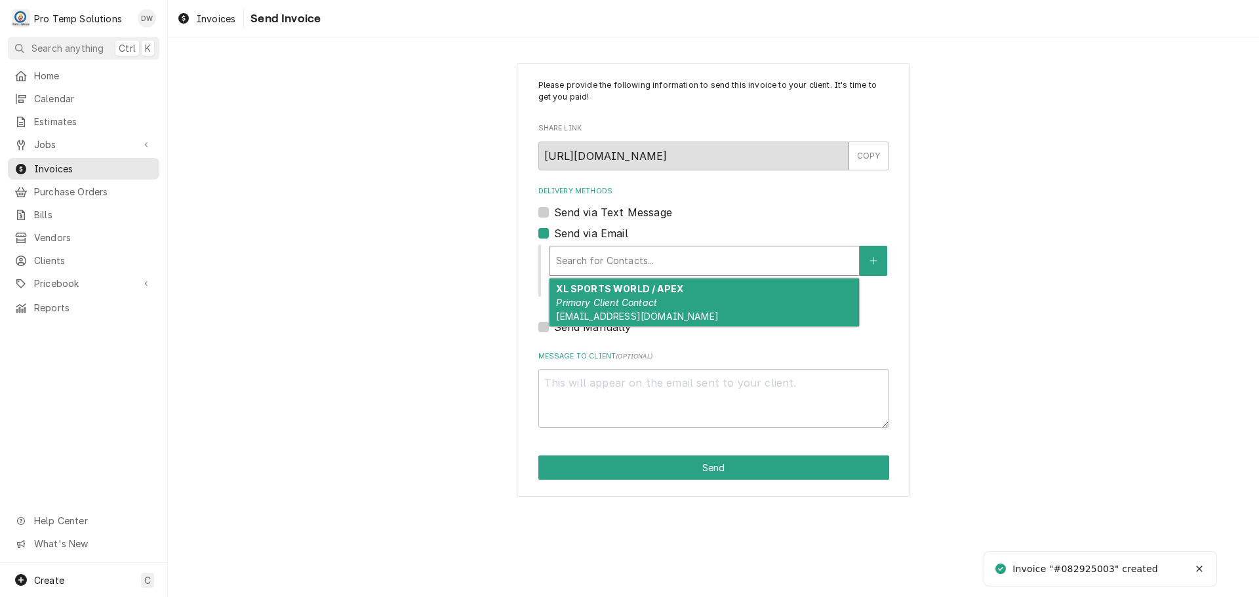
click at [634, 252] on div "Delivery Methods" at bounding box center [704, 261] width 296 height 24
click at [612, 300] on em "Primary Client Contact" at bounding box center [606, 302] width 101 height 11
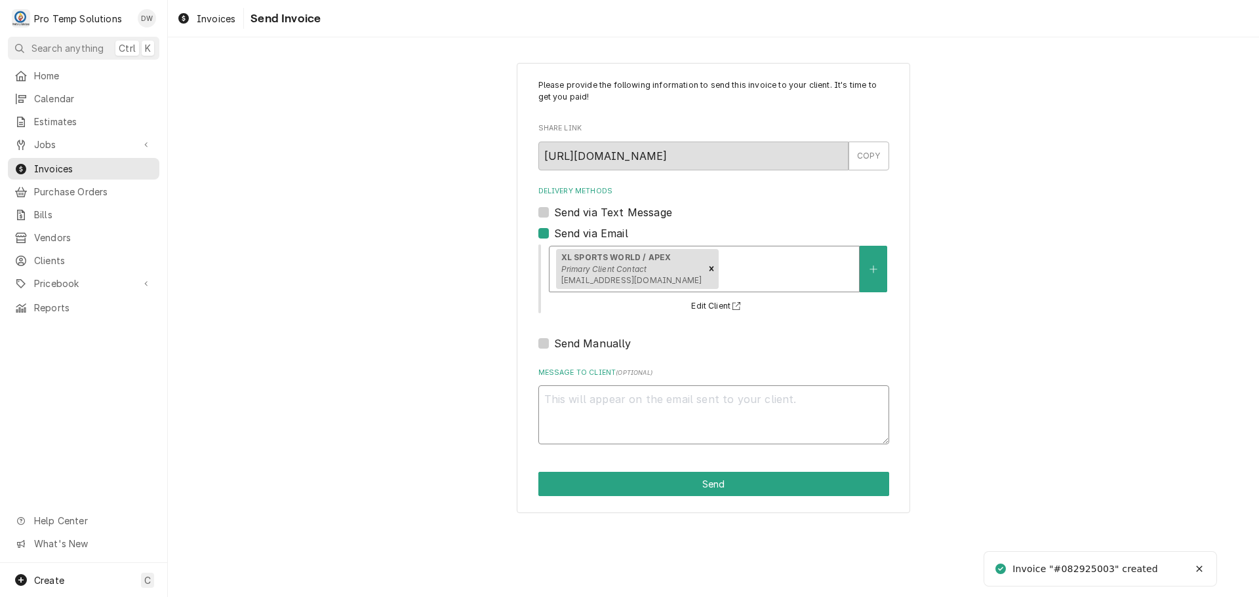
click at [557, 389] on textarea "Message to Client ( optional )" at bounding box center [713, 414] width 351 height 59
type textarea "x"
type textarea "#"
type textarea "x"
type textarea "#0"
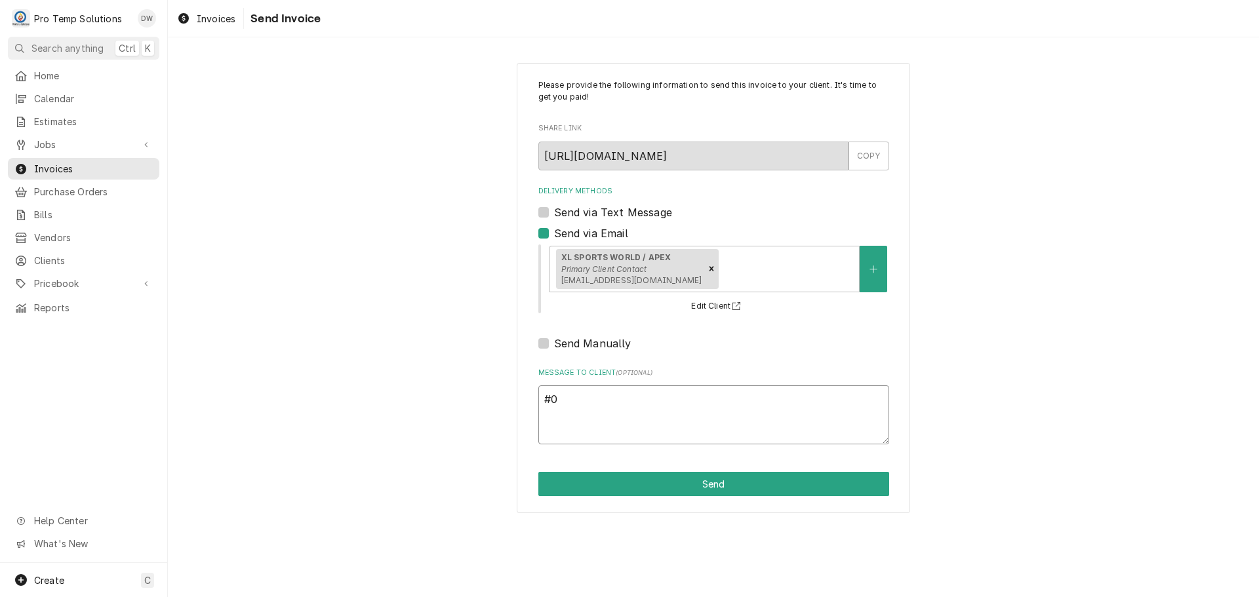
type textarea "x"
type textarea "#08"
type textarea "x"
type textarea "#082"
type textarea "x"
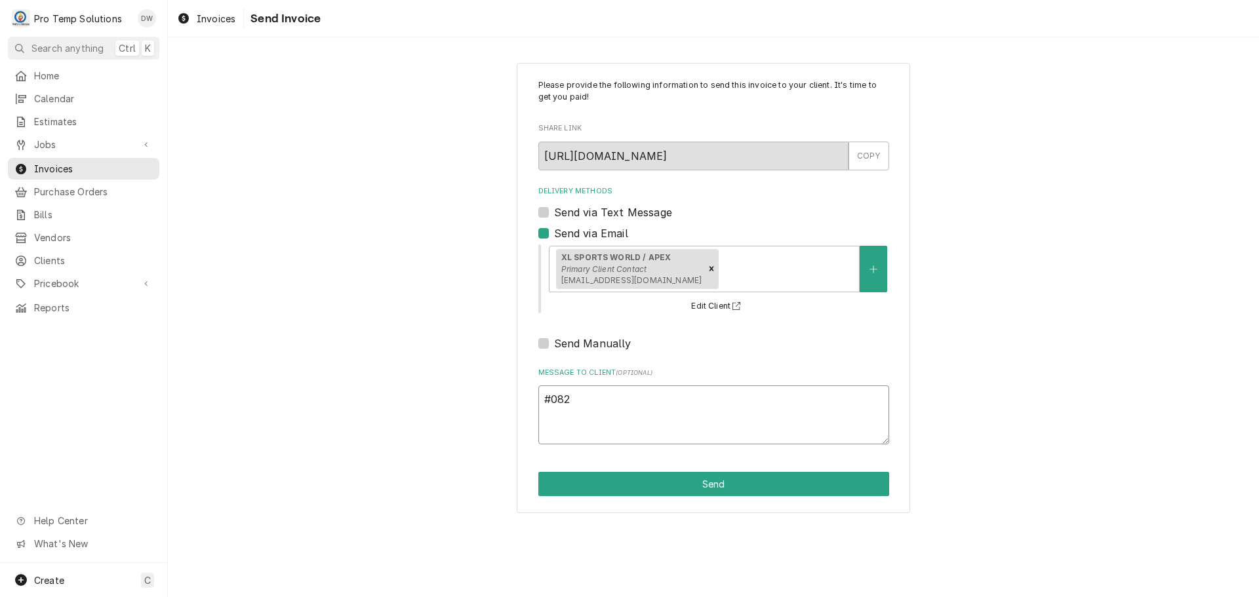
type textarea "#0829"
type textarea "x"
type textarea "#08292"
type textarea "x"
type textarea "#082925"
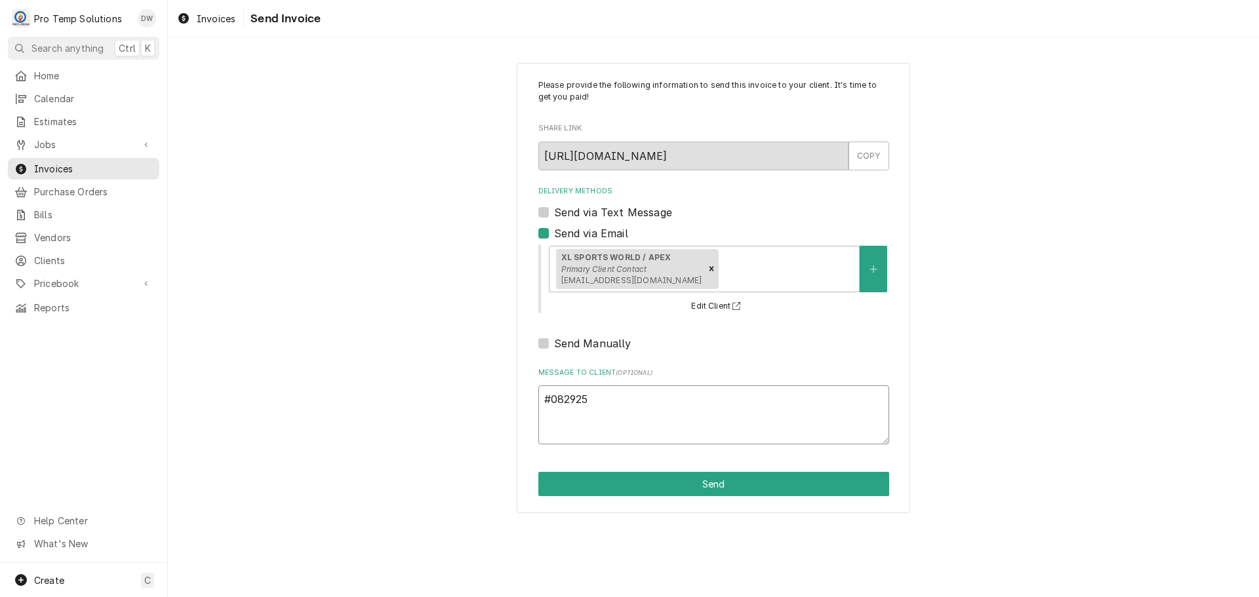
type textarea "x"
type textarea "#0829250"
type textarea "x"
type textarea "#08292500"
type textarea "x"
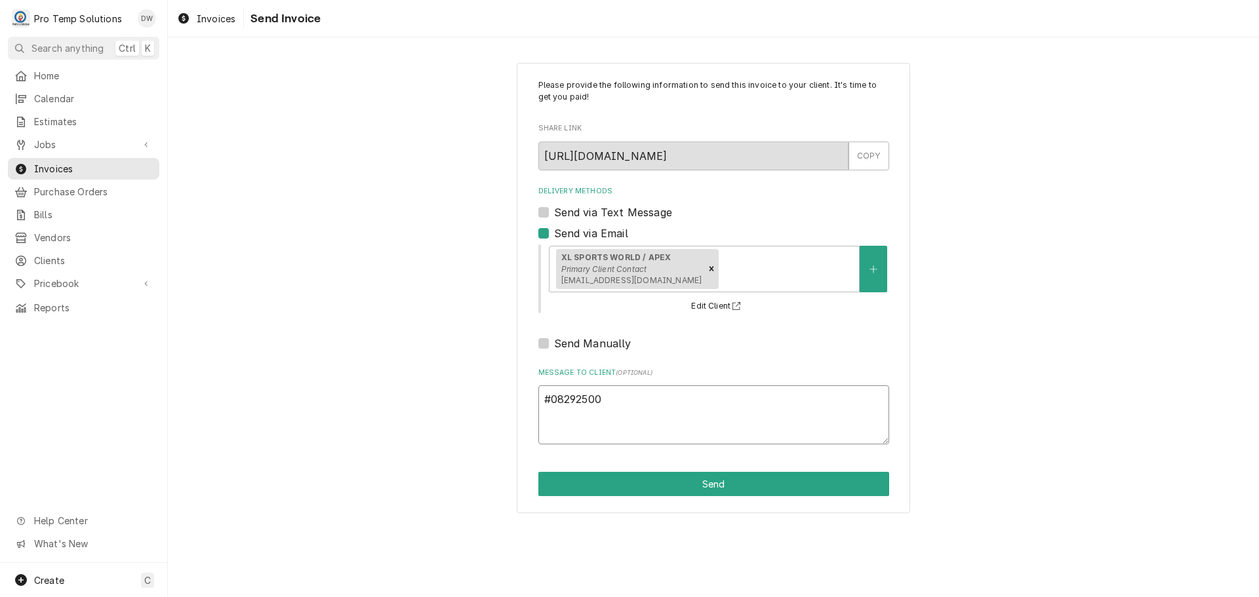
type textarea "#082925003"
type textarea "x"
type textarea "#082925003"
type textarea "x"
type textarea "#082925003 X"
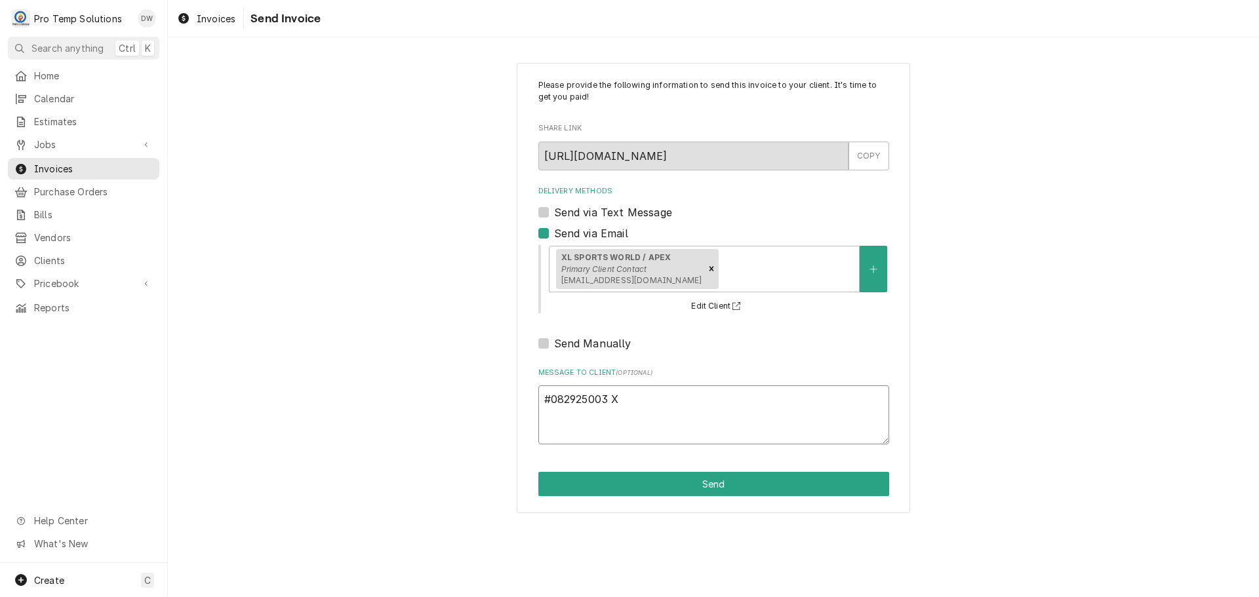
type textarea "x"
type textarea "#082925003 XL"
type textarea "x"
type textarea "#082925003 XL"
type textarea "x"
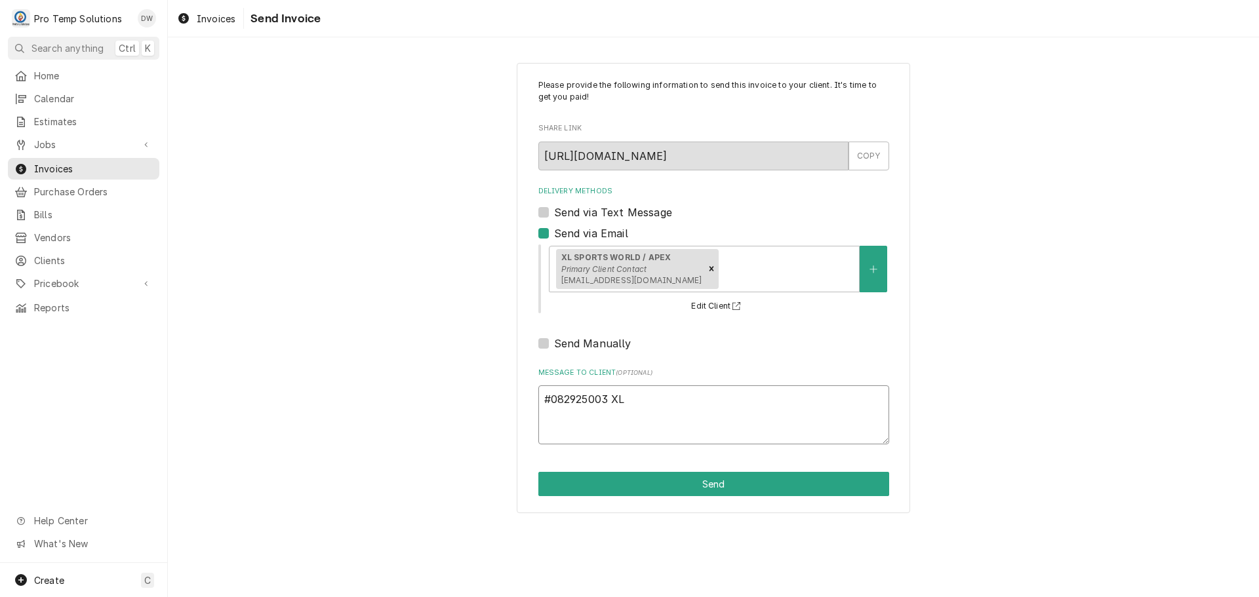
type textarea "#082925003 XL S"
type textarea "x"
type textarea "#082925003 XL SP"
type textarea "x"
type textarea "#082925003 XL SPO"
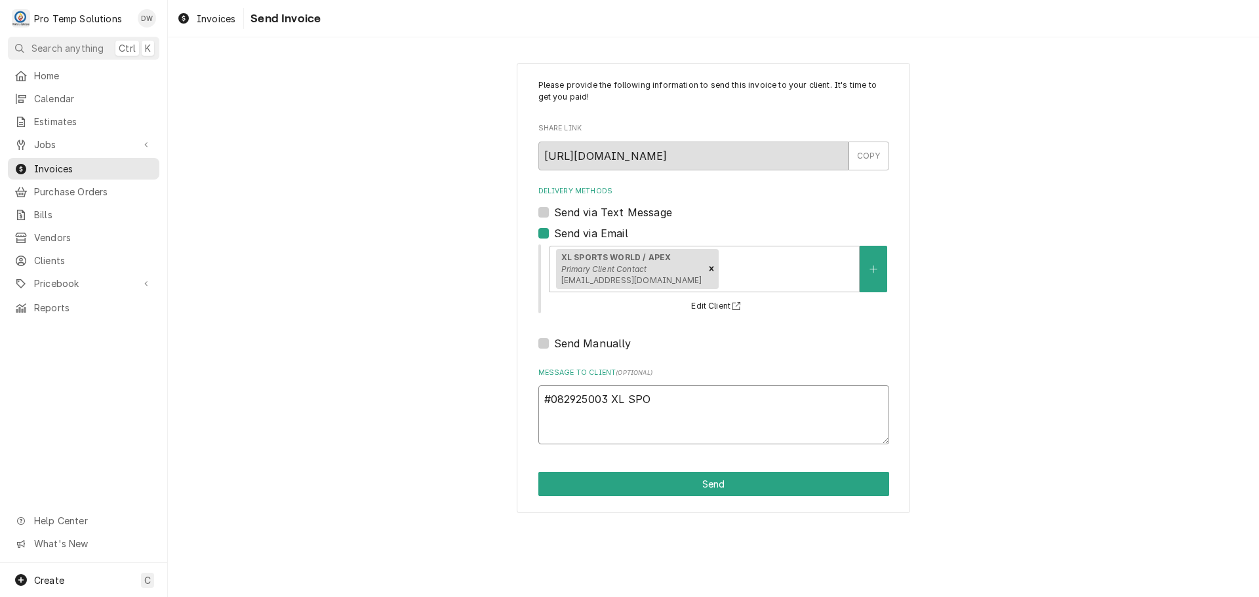
type textarea "x"
type textarea "#082925003 XL SPOR"
type textarea "x"
type textarea "#082925003 XL SPORT"
type textarea "x"
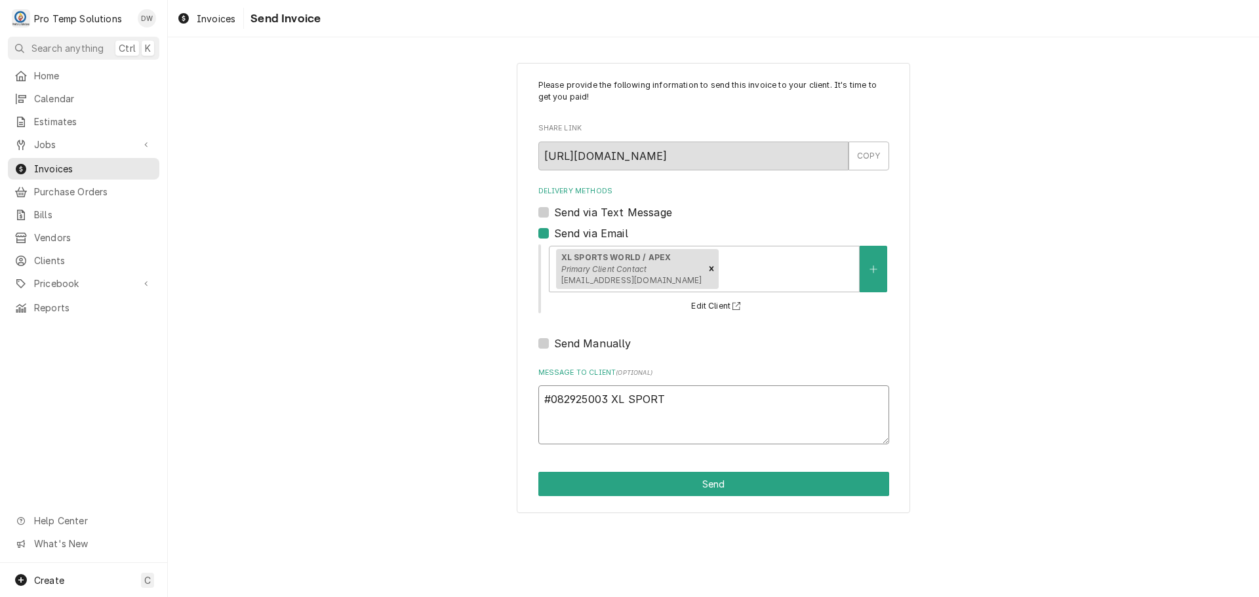
type textarea "#082925003 XL SPORTS"
type textarea "x"
type textarea "#082925003 XL SPORTS-"
type textarea "x"
type textarea "#082925003 XL SPORTS-"
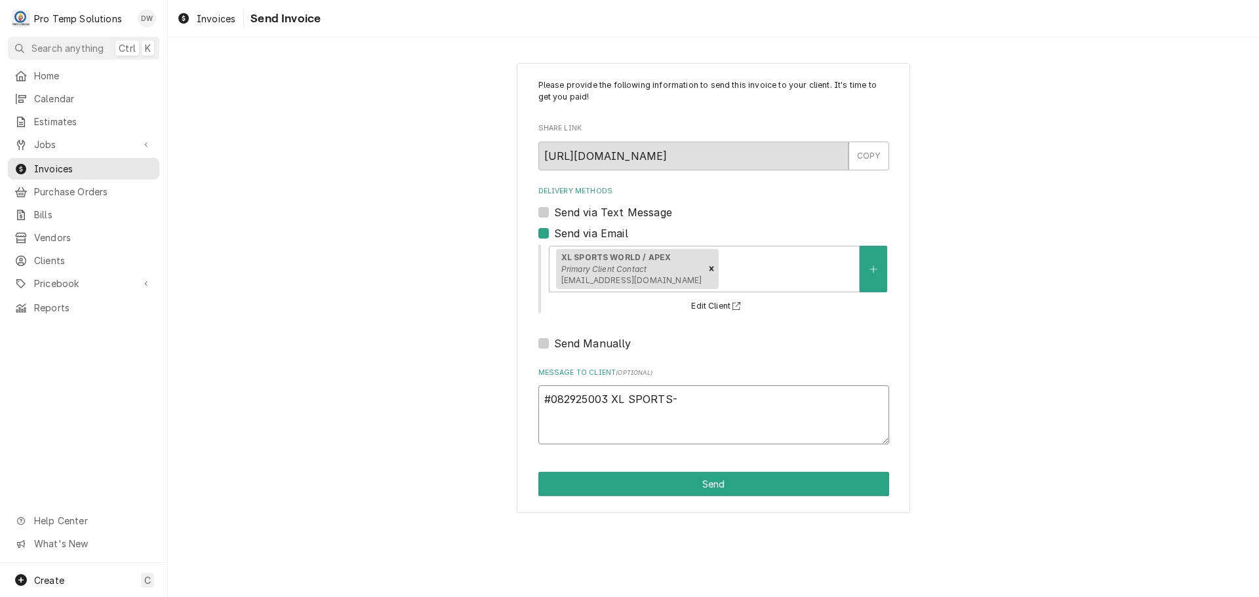
type textarea "x"
type textarea "#082925003 XL SPORTS- G"
type textarea "x"
type textarea "#082925003 XL SPORTS- G/"
type textarea "x"
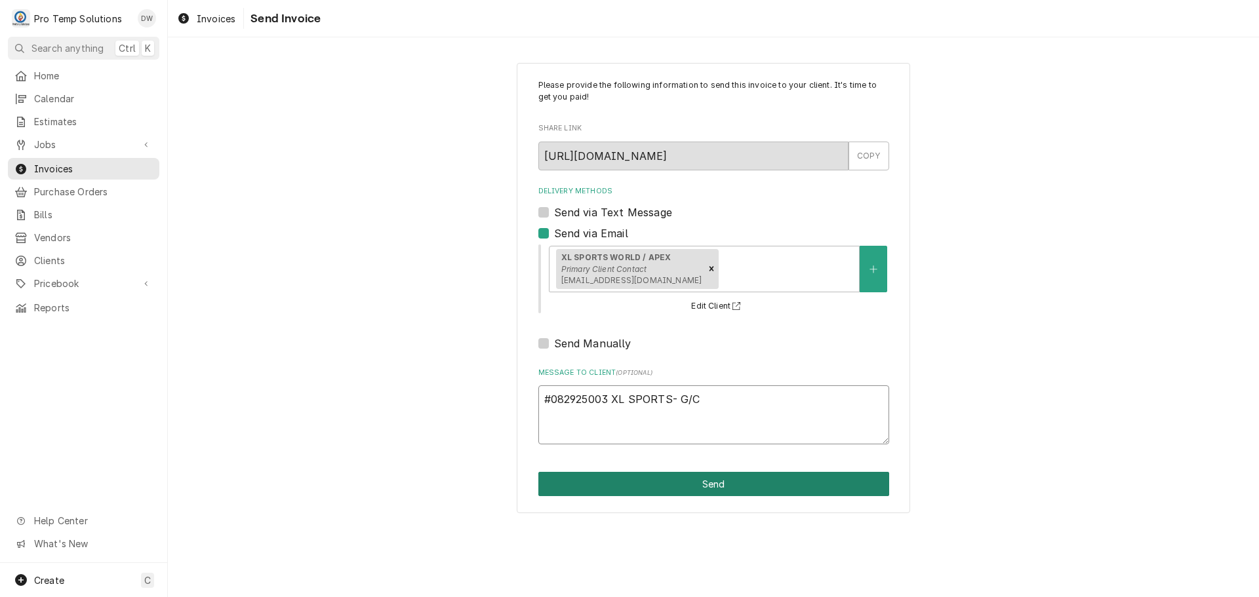
type textarea "#082925003 XL SPORTS- G/C"
click at [715, 487] on button "Send" at bounding box center [713, 484] width 351 height 24
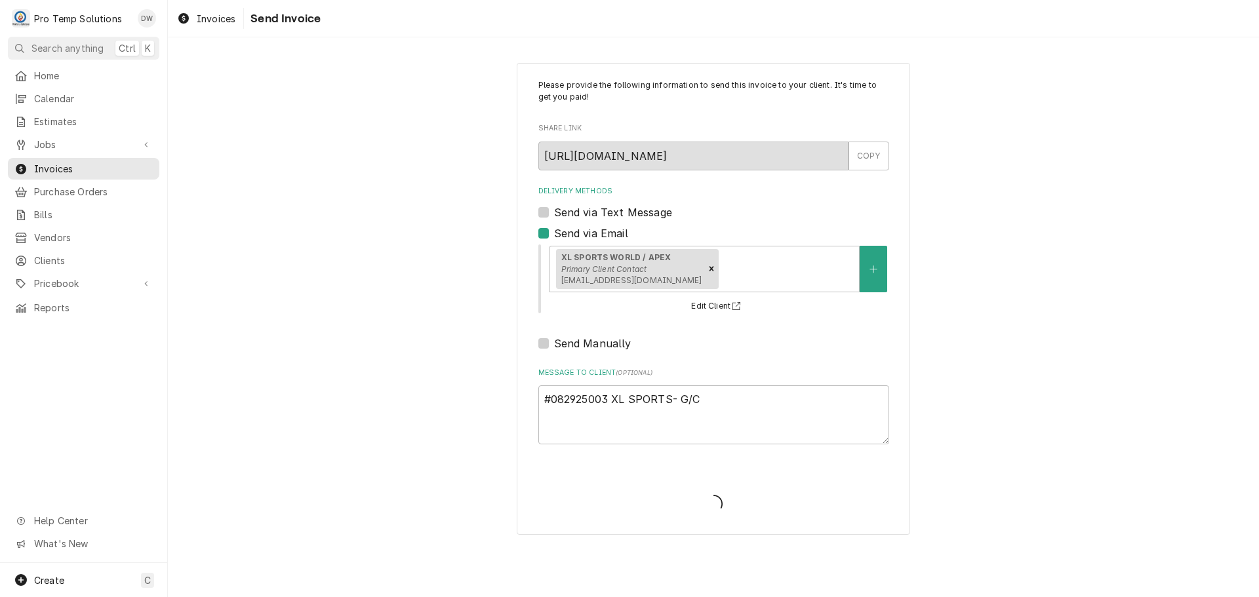
type textarea "x"
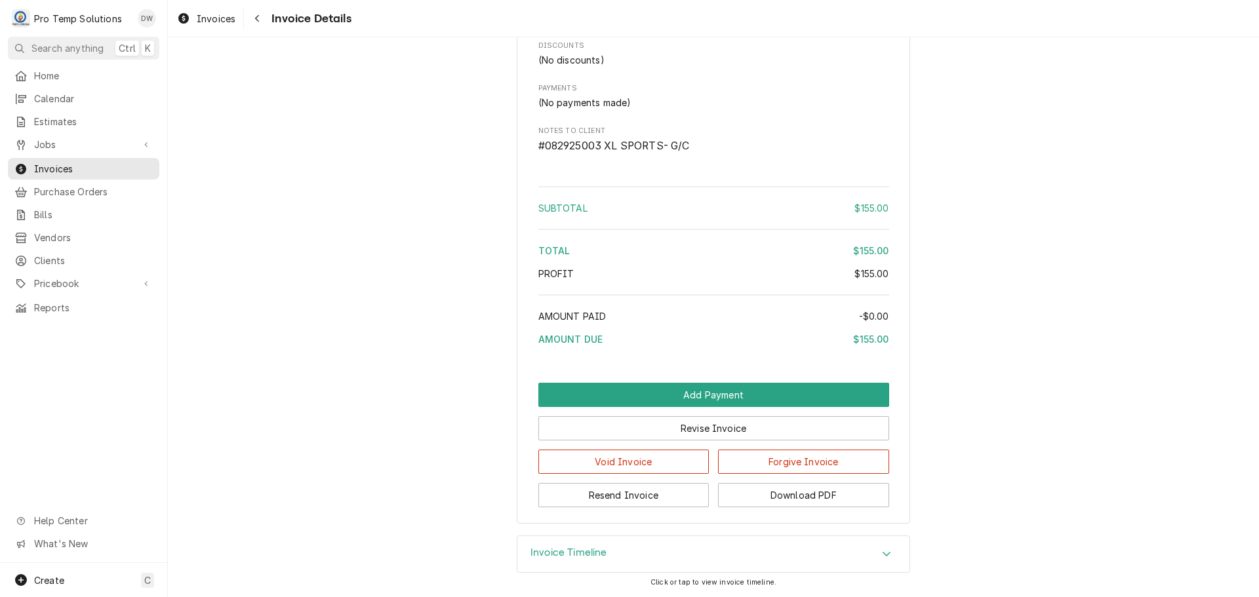
scroll to position [1192, 0]
click at [792, 494] on button "Download PDF" at bounding box center [803, 495] width 171 height 24
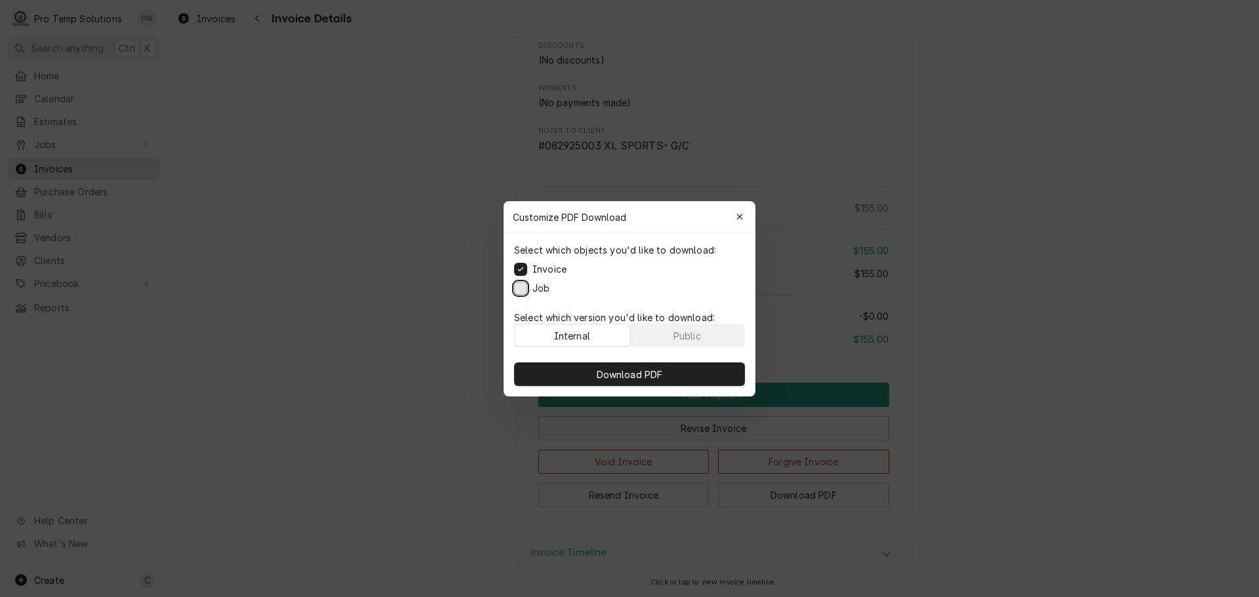
click at [519, 287] on button "Job" at bounding box center [520, 287] width 13 height 13
click at [642, 375] on span "Download PDF" at bounding box center [629, 374] width 71 height 14
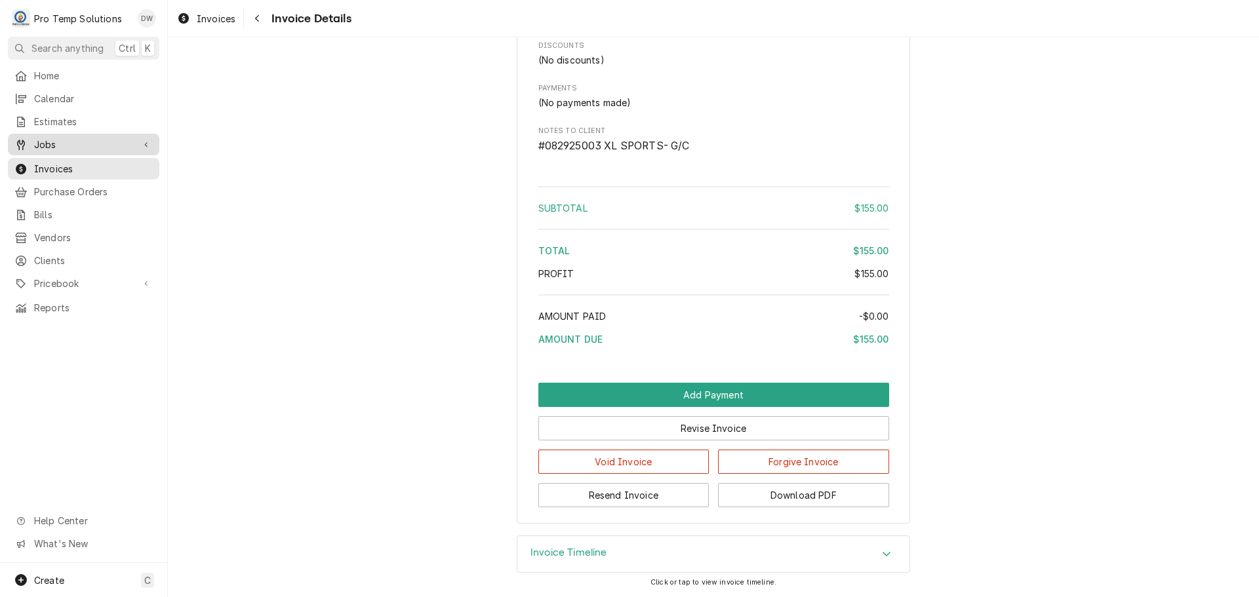
click at [47, 140] on span "Jobs" at bounding box center [83, 145] width 99 height 14
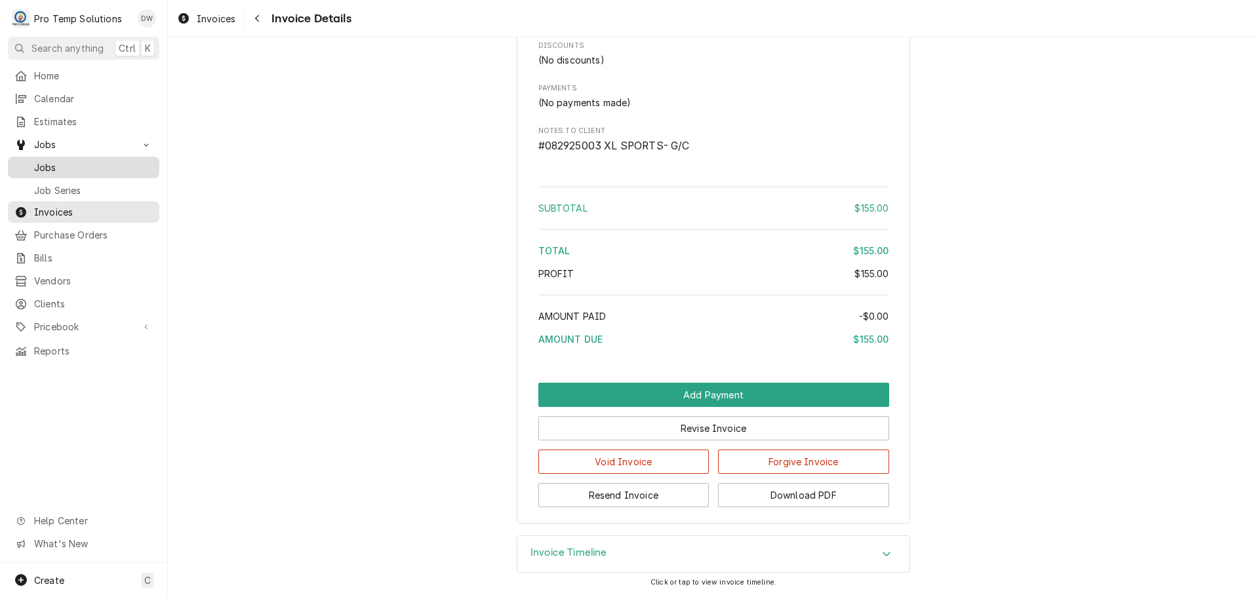
click at [44, 161] on span "Jobs" at bounding box center [93, 168] width 119 height 14
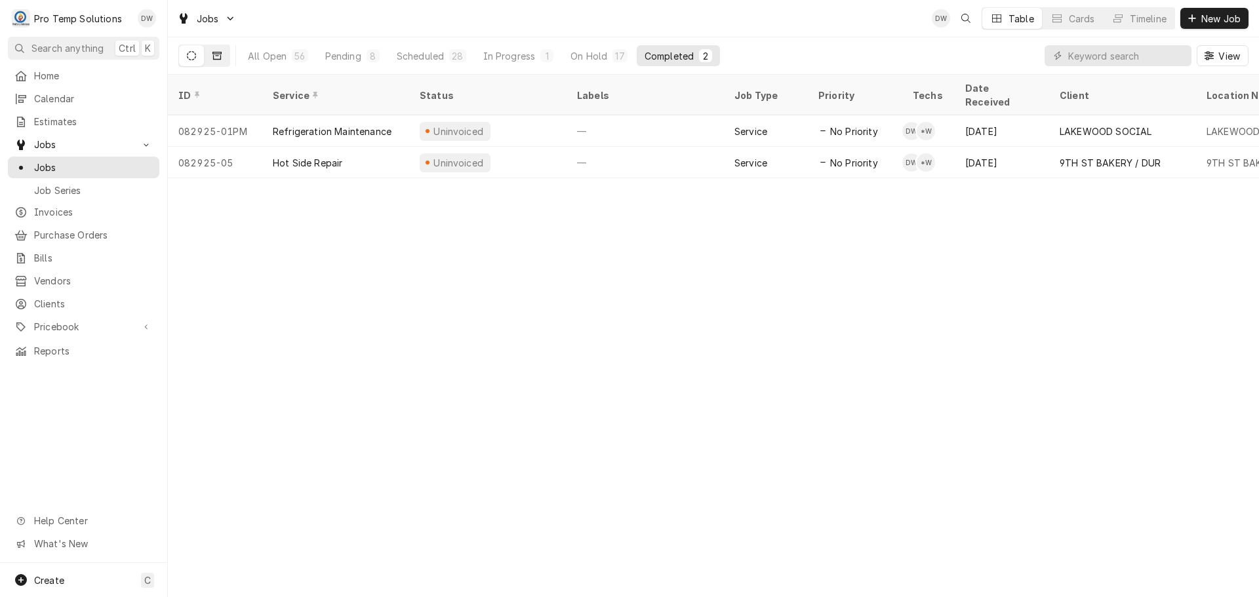
click at [217, 53] on icon "Dynamic Content Wrapper" at bounding box center [216, 55] width 9 height 9
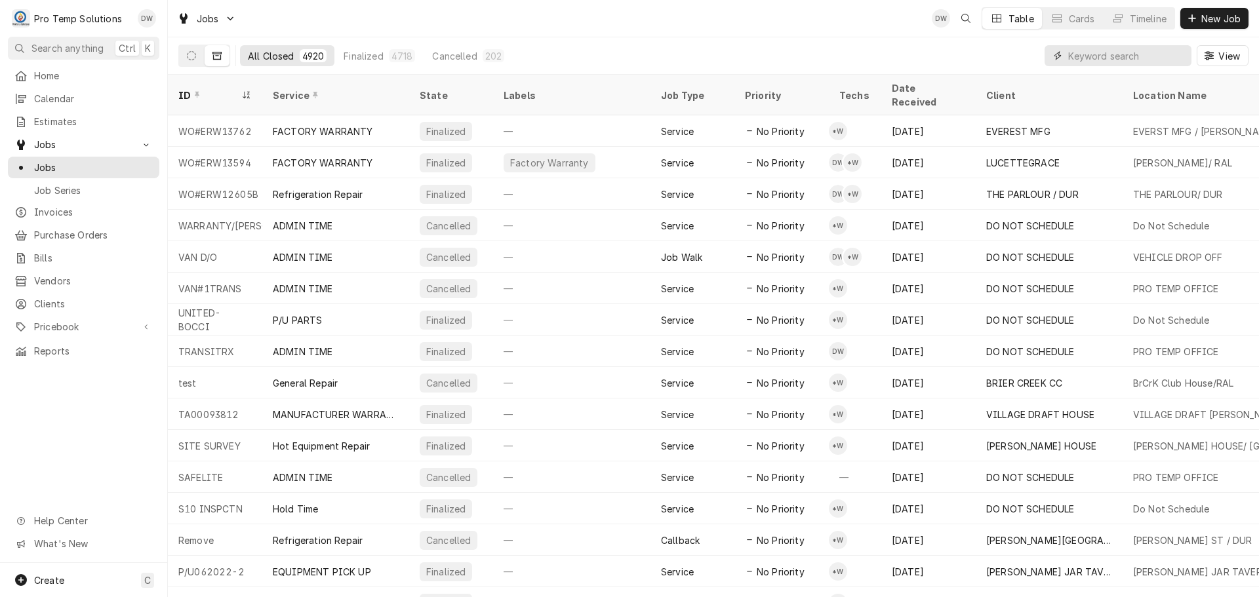
click at [1117, 54] on input "Dynamic Content Wrapper" at bounding box center [1126, 55] width 117 height 21
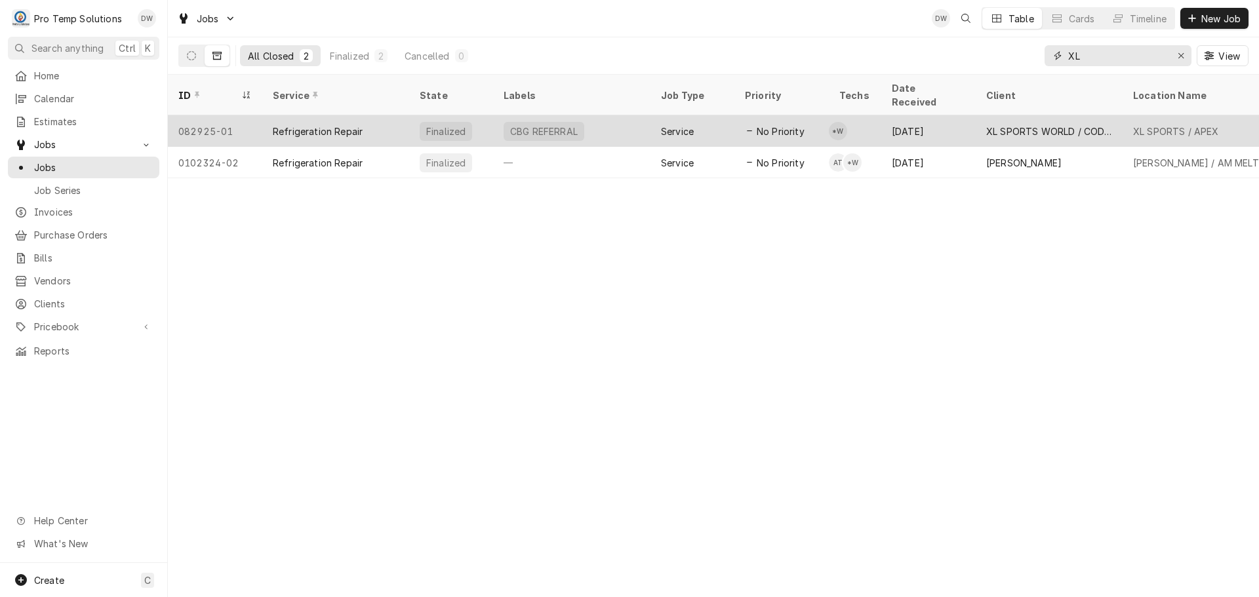
type input "XL"
click at [597, 115] on div "CBG REFERRAL" at bounding box center [571, 130] width 157 height 31
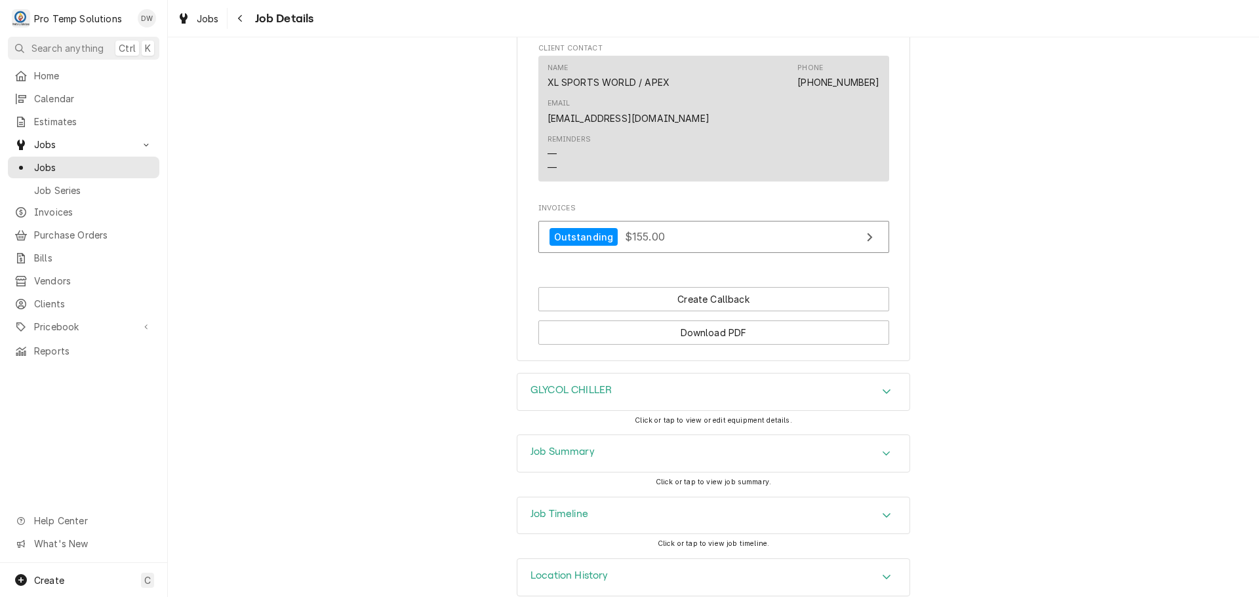
scroll to position [909, 0]
click at [884, 445] on icon "Accordion Header" at bounding box center [886, 450] width 9 height 10
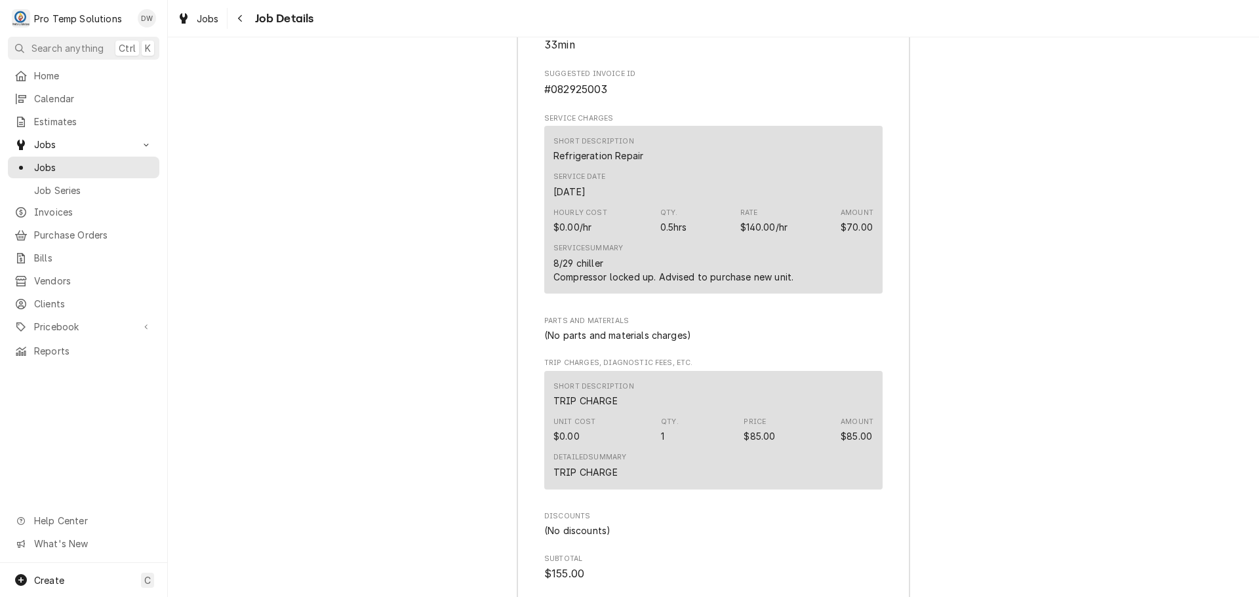
scroll to position [1436, 0]
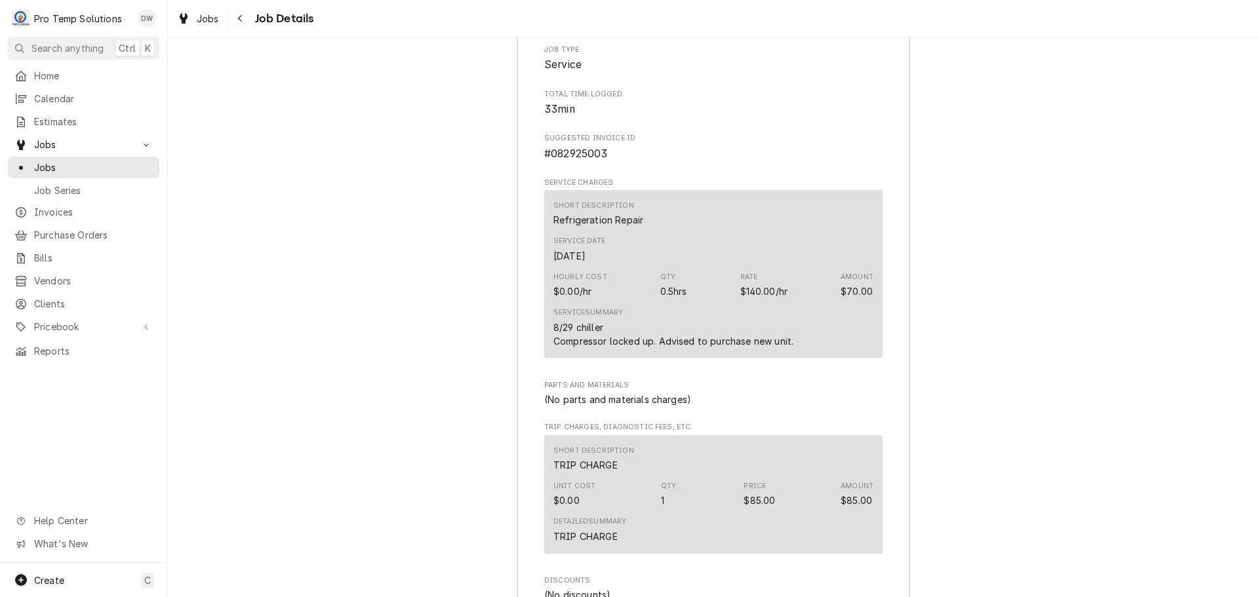
click at [773, 272] on div "Rate $140.00/hr" at bounding box center [764, 285] width 48 height 26
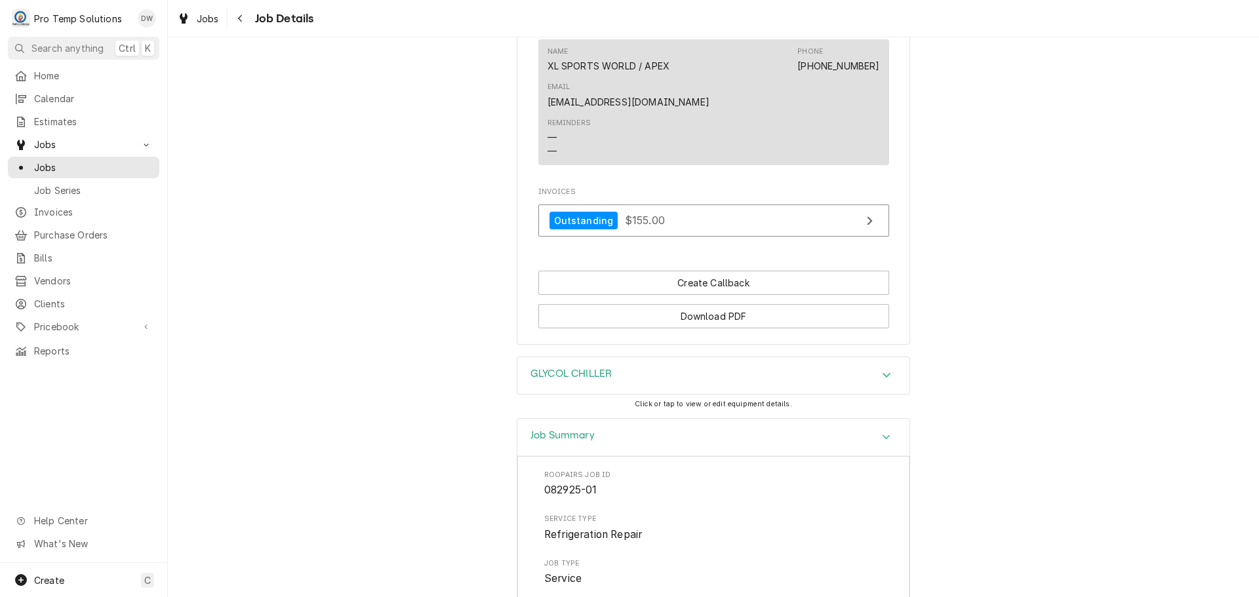
scroll to position [911, 0]
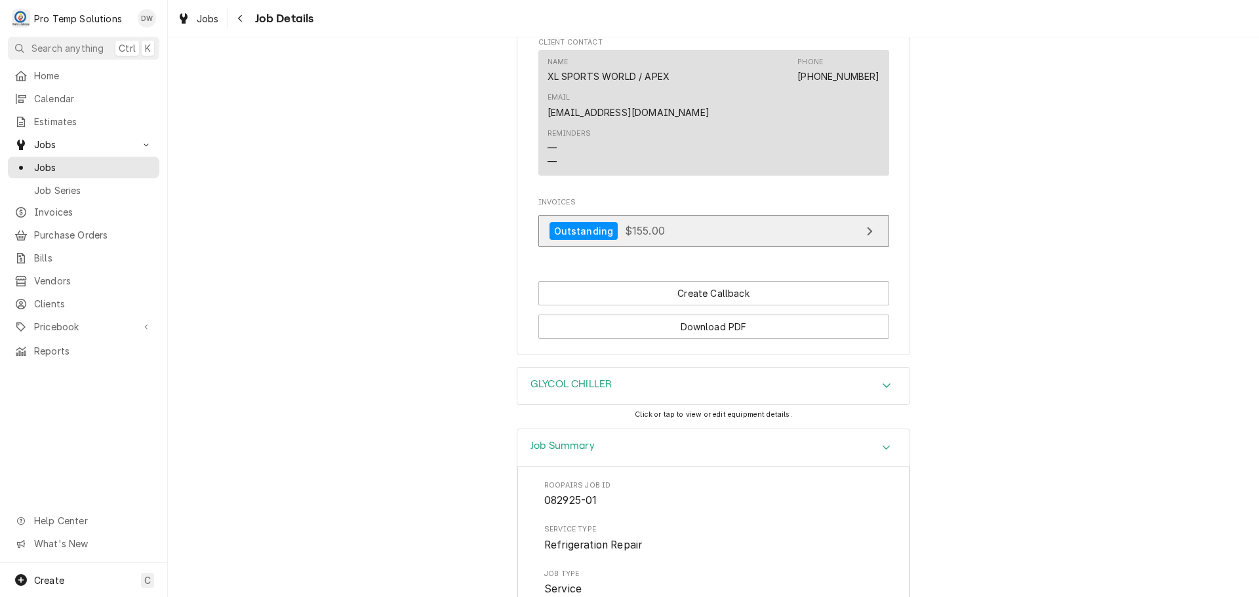
click at [861, 224] on div "View Invoice" at bounding box center [869, 232] width 17 height 16
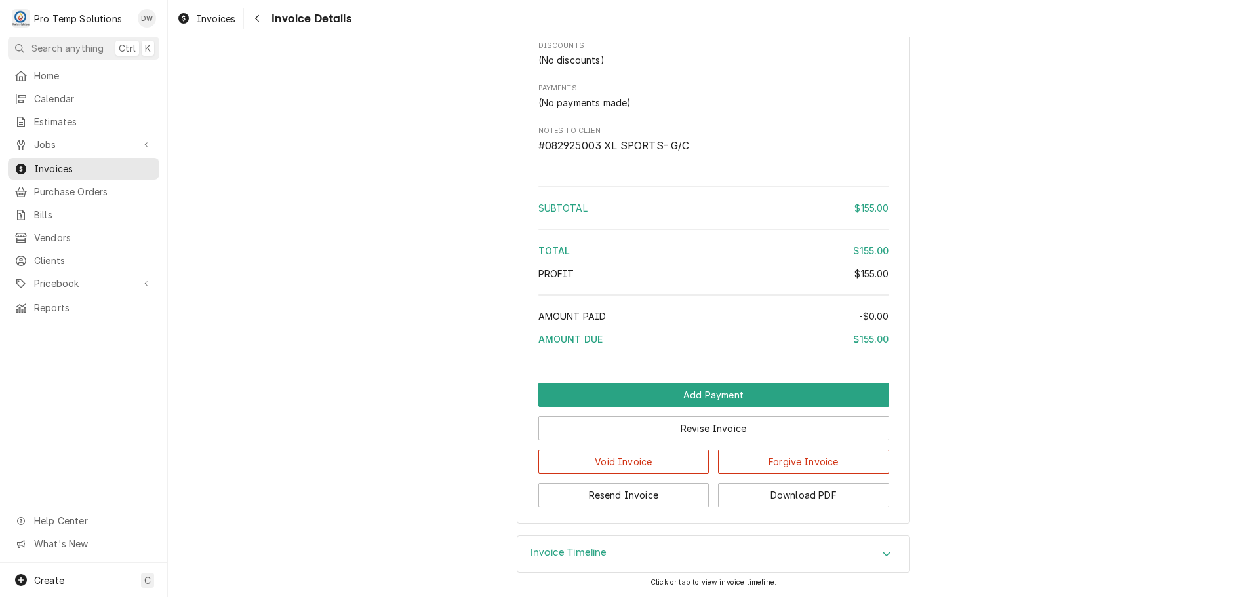
scroll to position [1192, 0]
click at [713, 429] on button "Revise Invoice" at bounding box center [713, 428] width 351 height 24
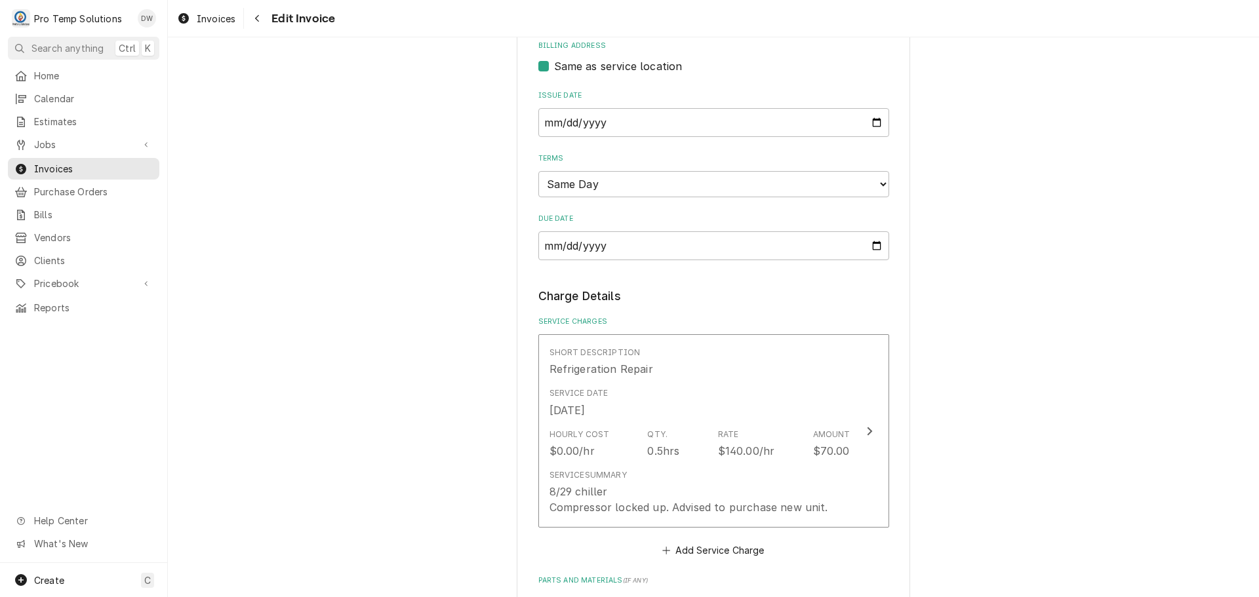
scroll to position [656, 0]
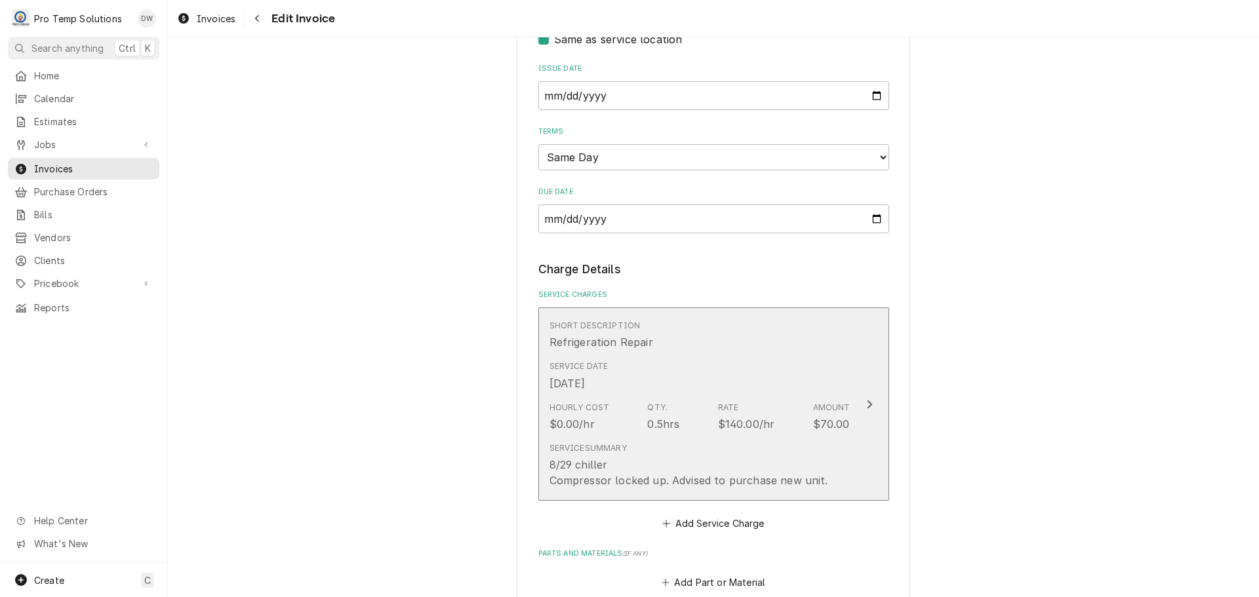
click at [866, 403] on icon "Update Line Item" at bounding box center [869, 404] width 7 height 10
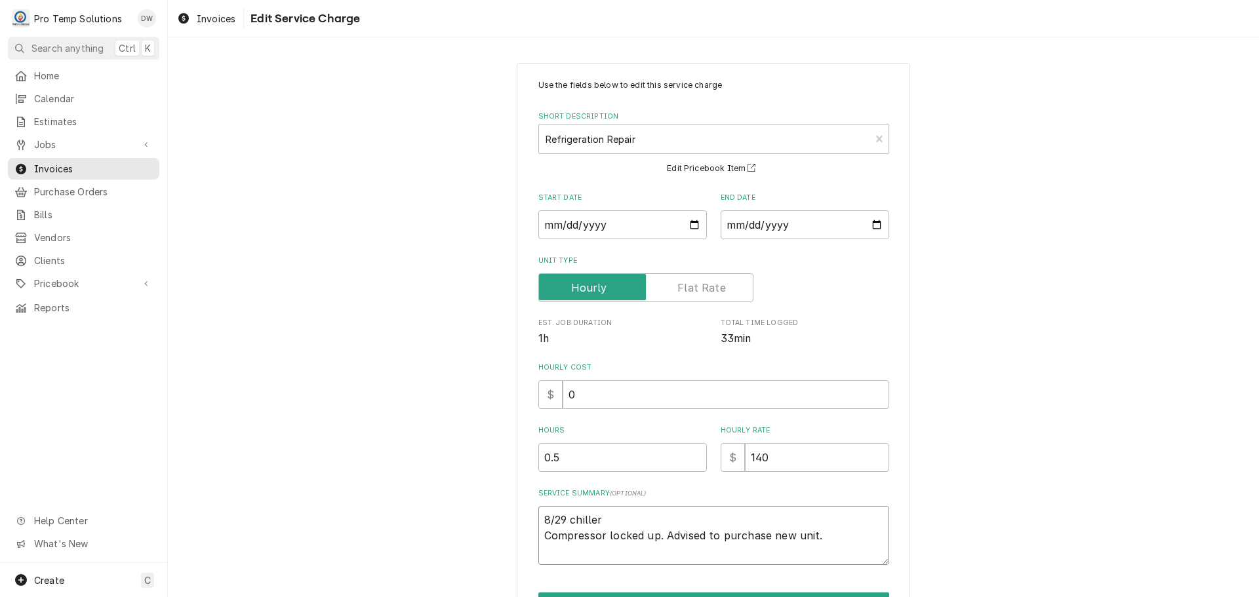
click at [610, 515] on textarea "8/29 chiller Compressor locked up. Advised to purchase new unit." at bounding box center [713, 535] width 351 height 59
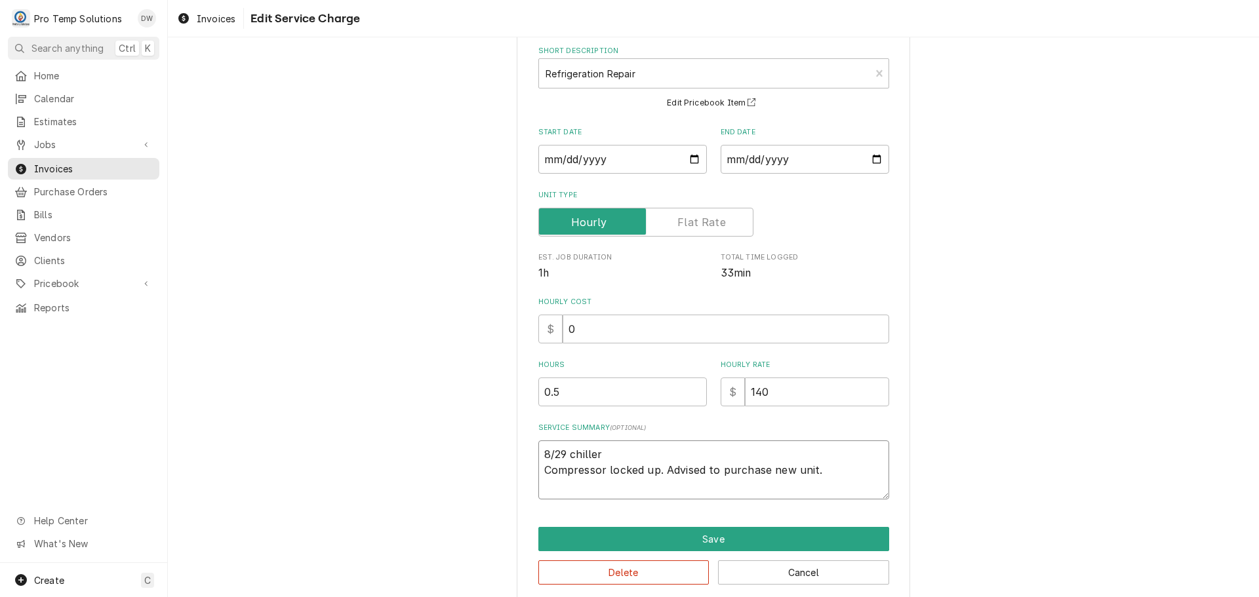
type textarea "x"
type textarea "8/29 chiller Compressor locked up. Advised to purchase new unit."
type textarea "x"
type textarea "8/29 chiller 1 Compressor locked up. Advised to purchase new unit."
type textarea "x"
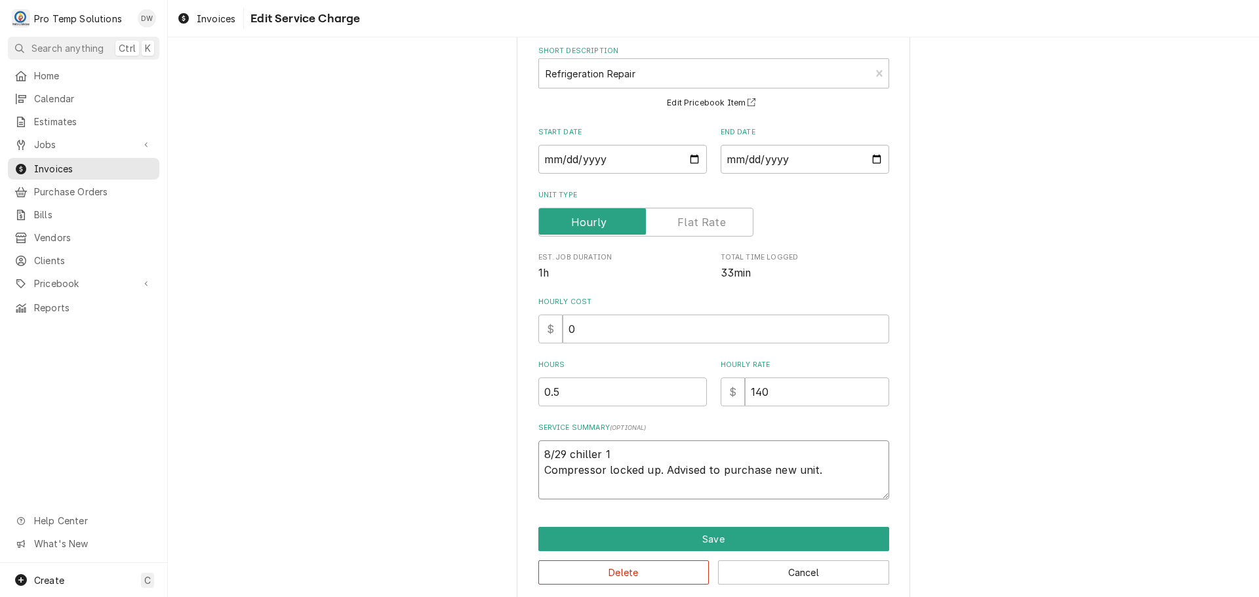
type textarea "8/29 chiller 11 Compressor locked up. Advised to purchase new unit."
type textarea "x"
type textarea "8/29 chiller 111 Compressor locked up. Advised to purchase new unit."
type textarea "x"
type textarea "8/29 chiller 1115 Compressor locked up. Advised to purchase new unit."
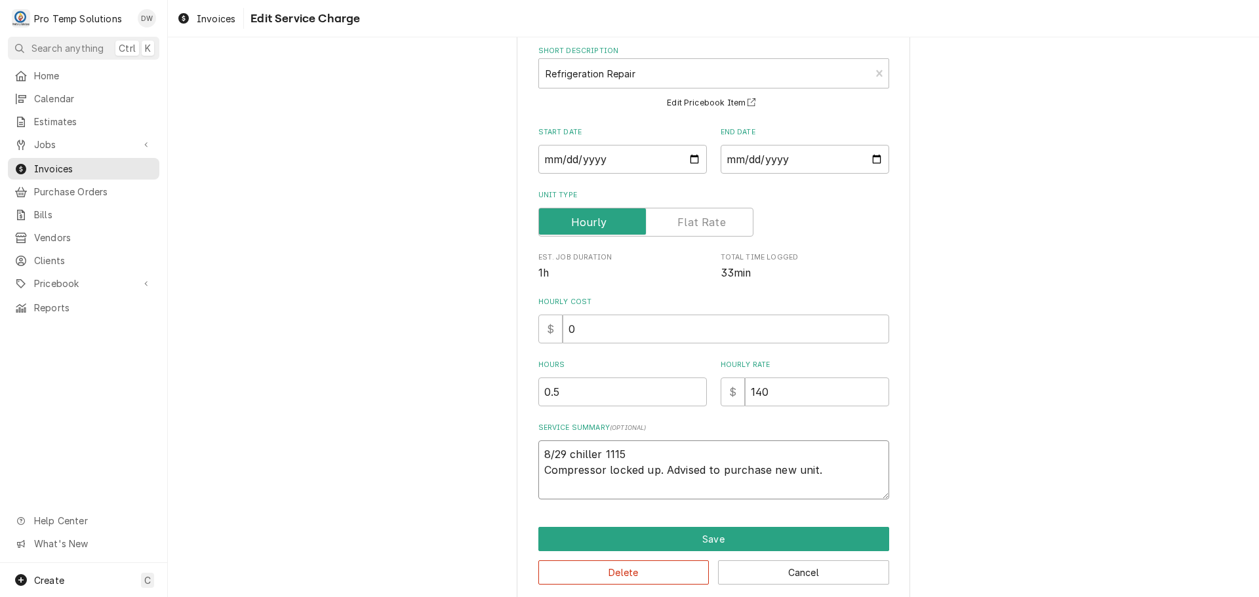
type textarea "x"
type textarea "8/29 chiller 1115- Compressor locked up. Advised to purchase new unit."
type textarea "x"
type textarea "8/29 chiller 1115-1 Compressor locked up. Advised to purchase new unit."
type textarea "x"
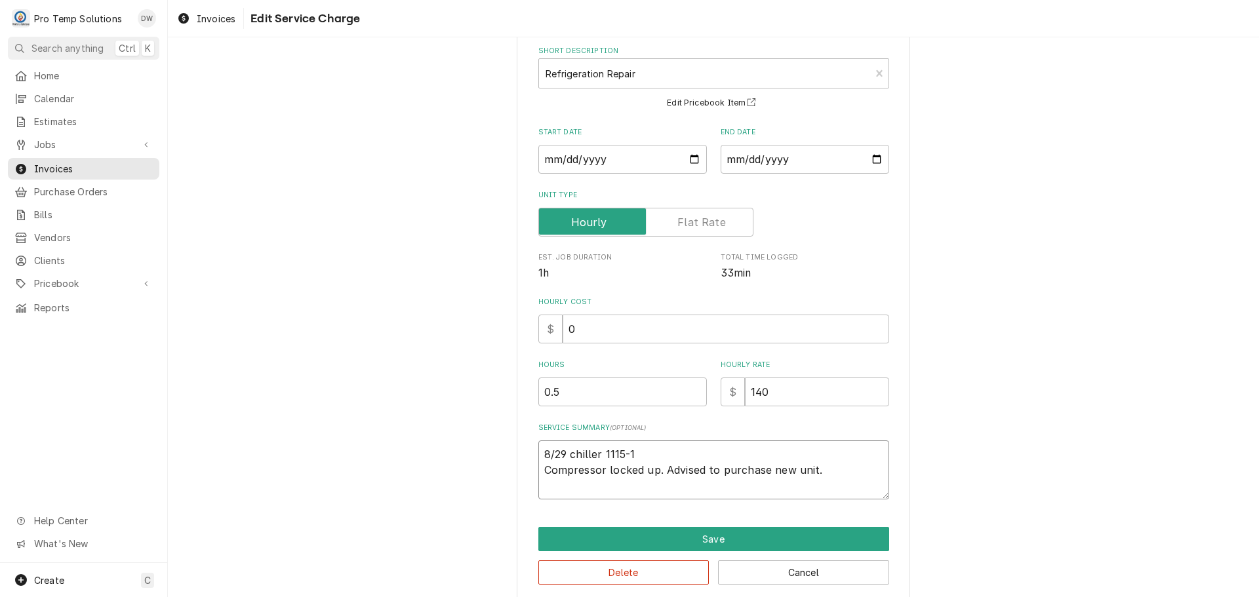
type textarea "8/29 chiller 1115-11 Compressor locked up. Advised to purchase new unit."
type textarea "x"
type textarea "8/29 chiller 1115-114 Compressor locked up. Advised to purchase new unit."
type textarea "x"
type textarea "8/29 chiller 1115-1145 Compressor locked up. Advised to purchase new unit."
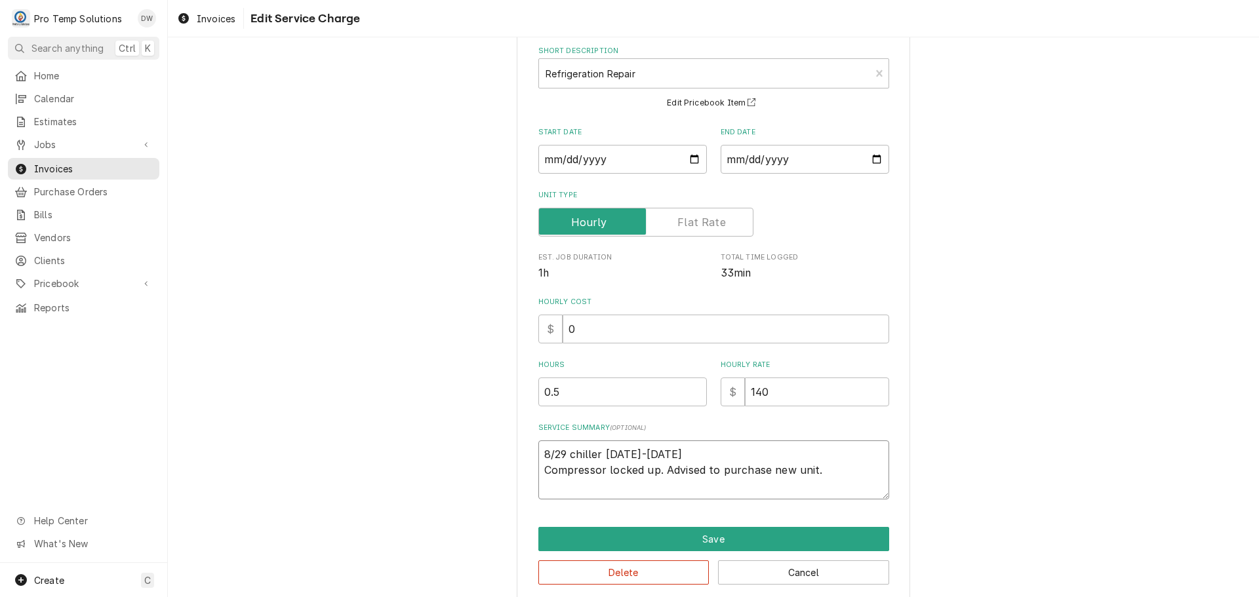
type textarea "x"
type textarea "8/29 chiller 1115-1145 Compressor locked up. Advised to purchase new unit."
type textarea "x"
type textarea "8/29 chiller 1115-1145 K Compressor locked up. Advised to purchase new unit."
type textarea "x"
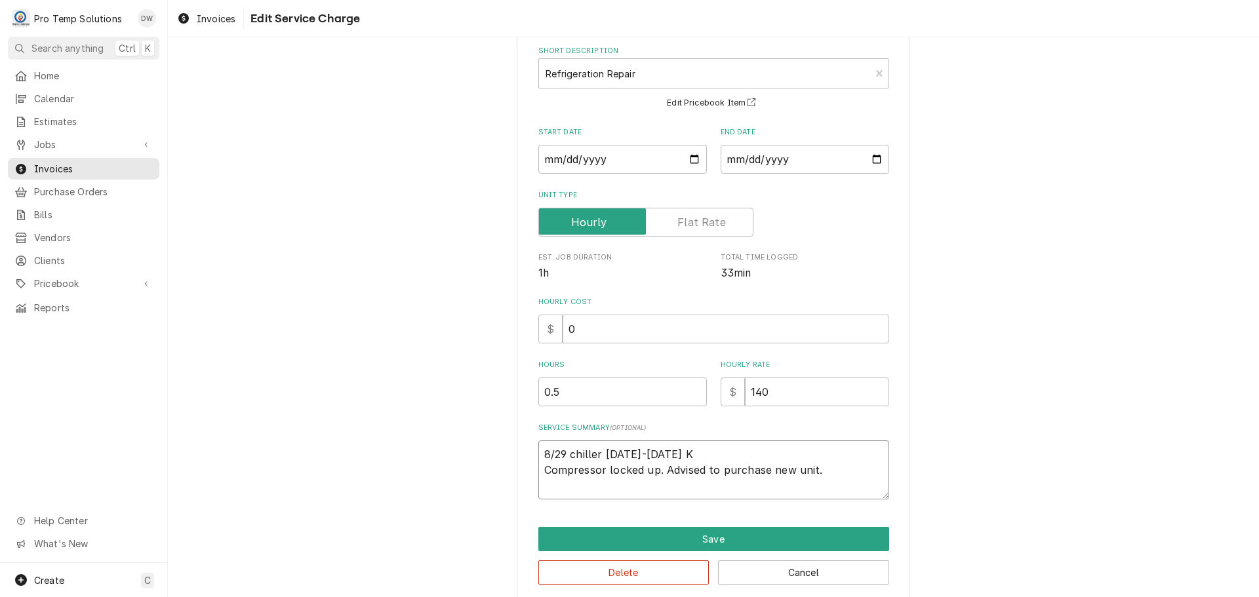
type textarea "8/29 chiller 1115-1145 KE Compressor locked up. Advised to purchase new unit."
type textarea "x"
type textarea "8/29 chiller 1115-1145 KEV Compressor locked up. Advised to purchase new unit."
type textarea "x"
type textarea "8/29 chiller 1115-1145 KEVI Compressor locked up. Advised to purchase new unit."
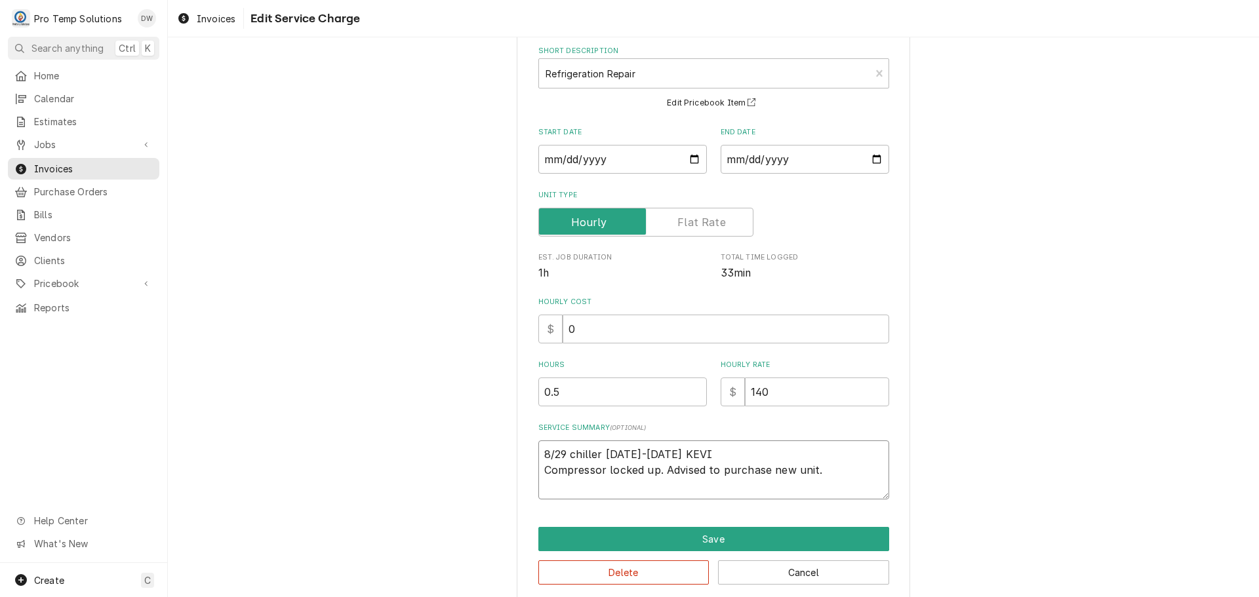
type textarea "x"
type textarea "8/29 chiller 1115-1145 KEVIN Compressor locked up. Advised to purchase new unit."
type textarea "x"
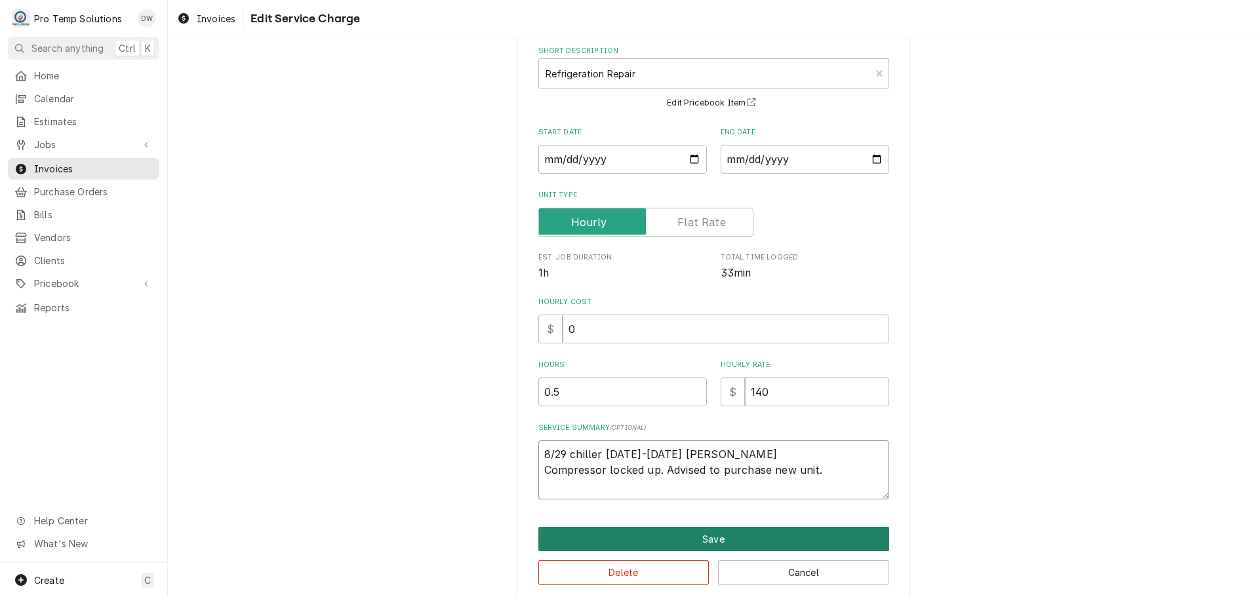
type textarea "8/29 chiller 1115-1145 KEVIN Compressor locked up. Advised to purchase new unit."
click at [707, 538] on button "Save" at bounding box center [713, 539] width 351 height 24
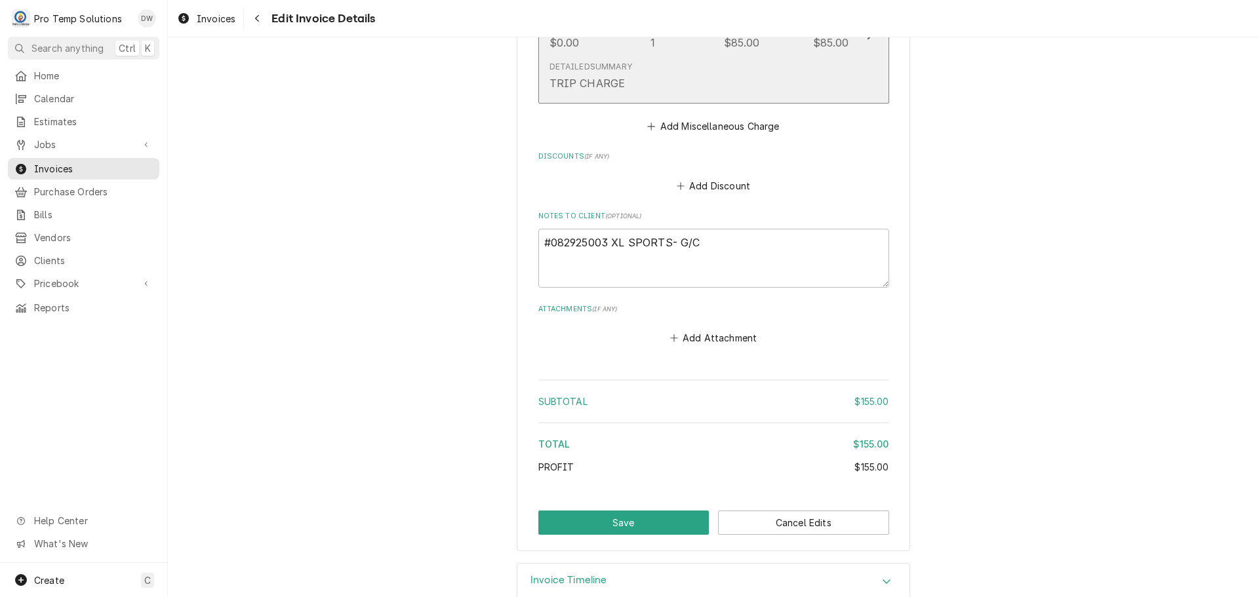
scroll to position [1342, 0]
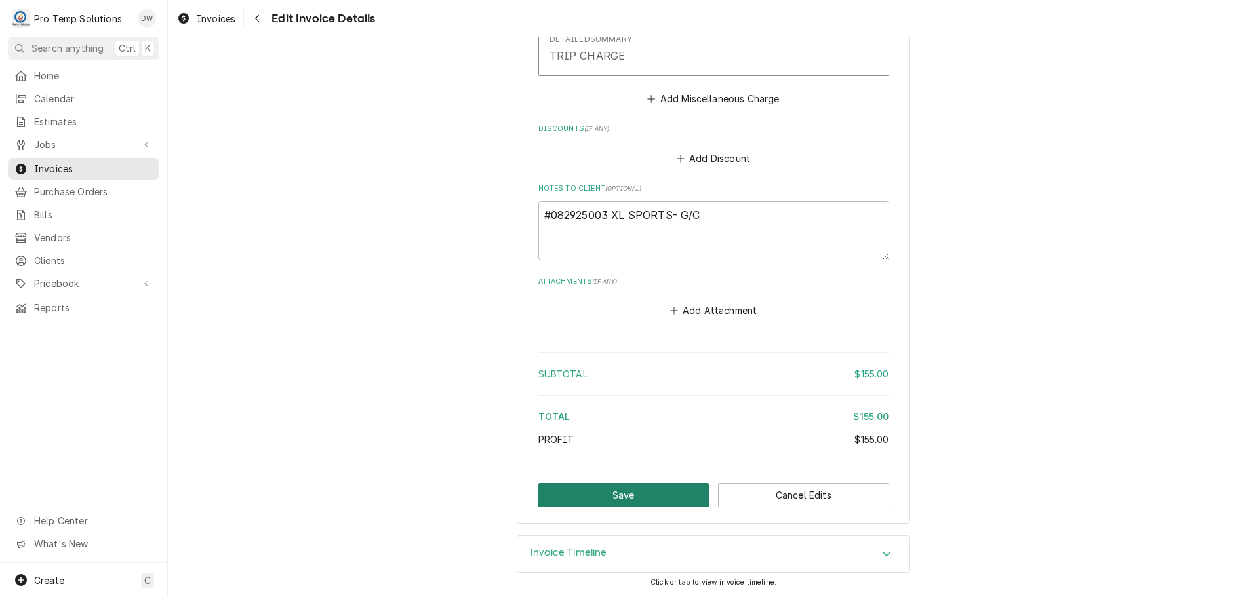
click at [620, 496] on button "Save" at bounding box center [623, 495] width 171 height 24
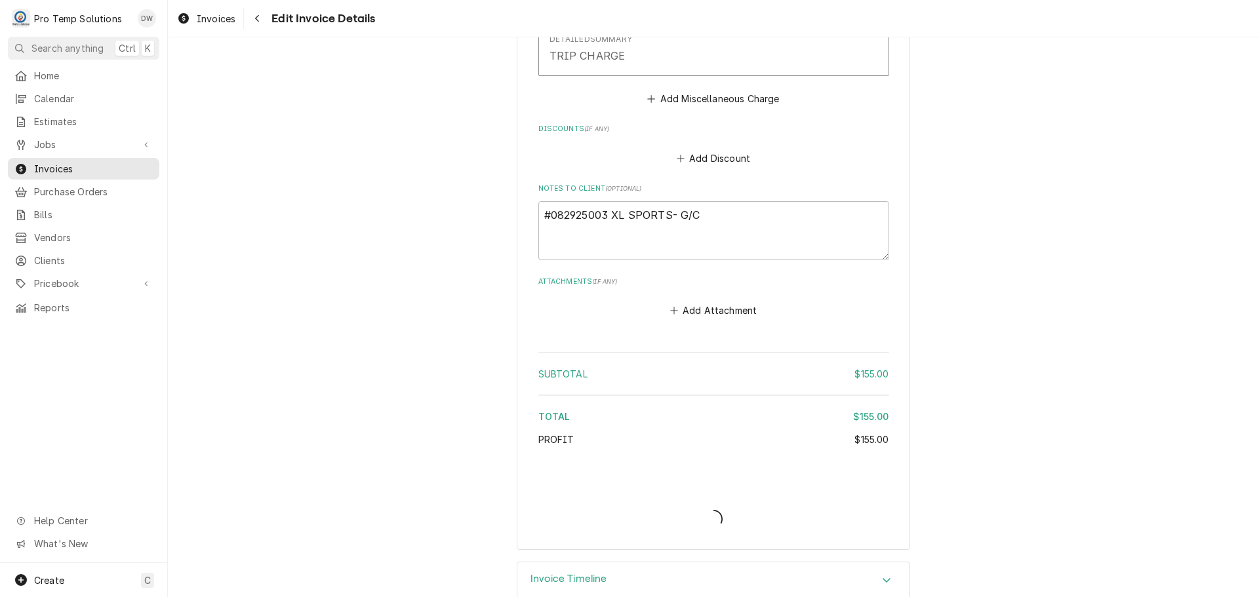
type textarea "x"
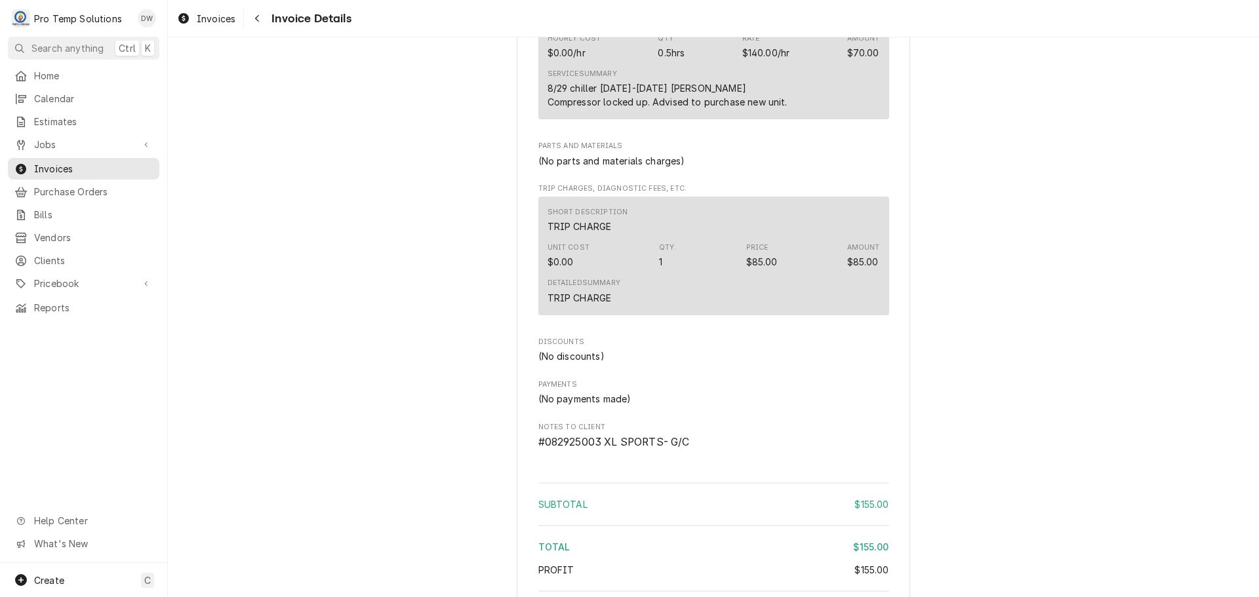
scroll to position [1192, 0]
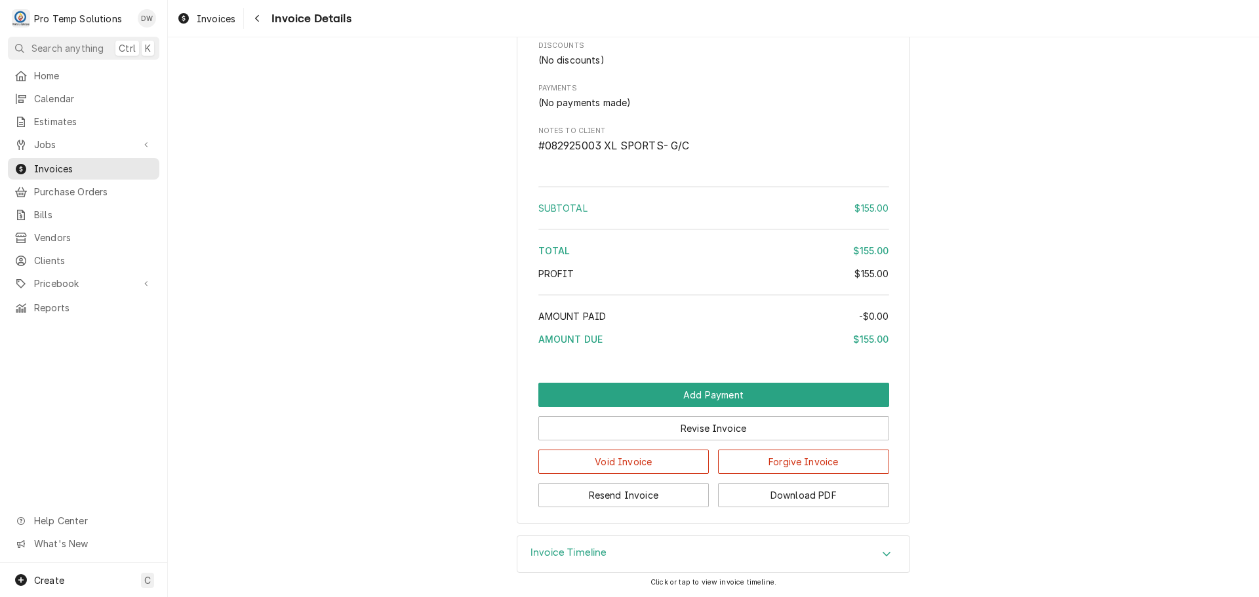
click at [889, 550] on div "Accordion Header" at bounding box center [887, 555] width 20 height 16
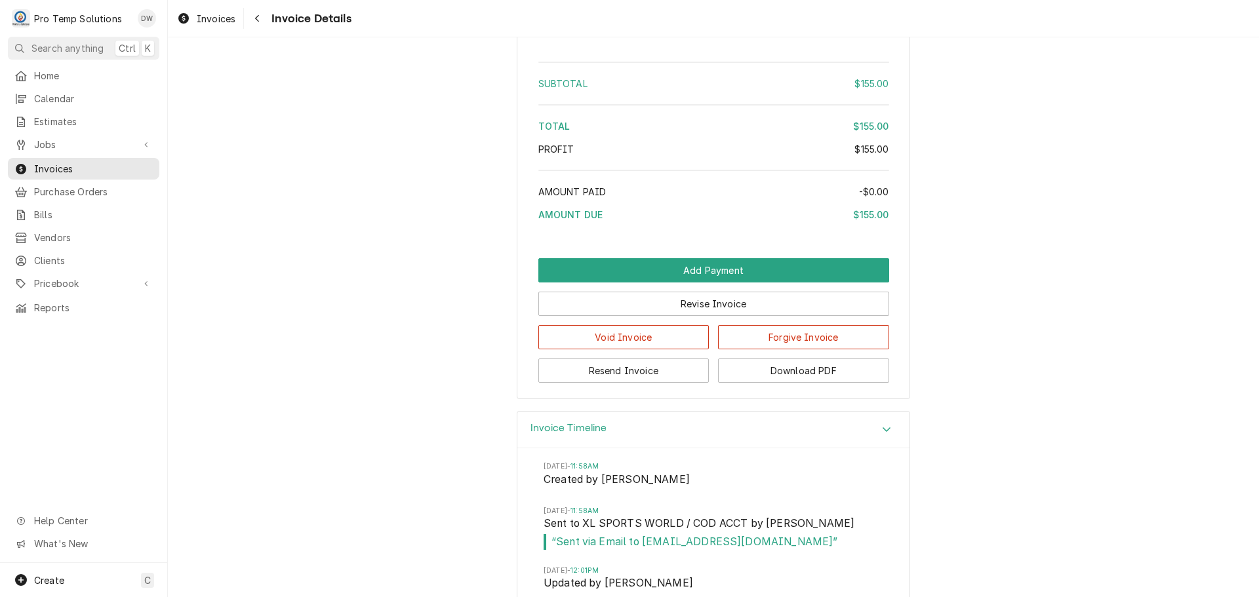
scroll to position [1343, 0]
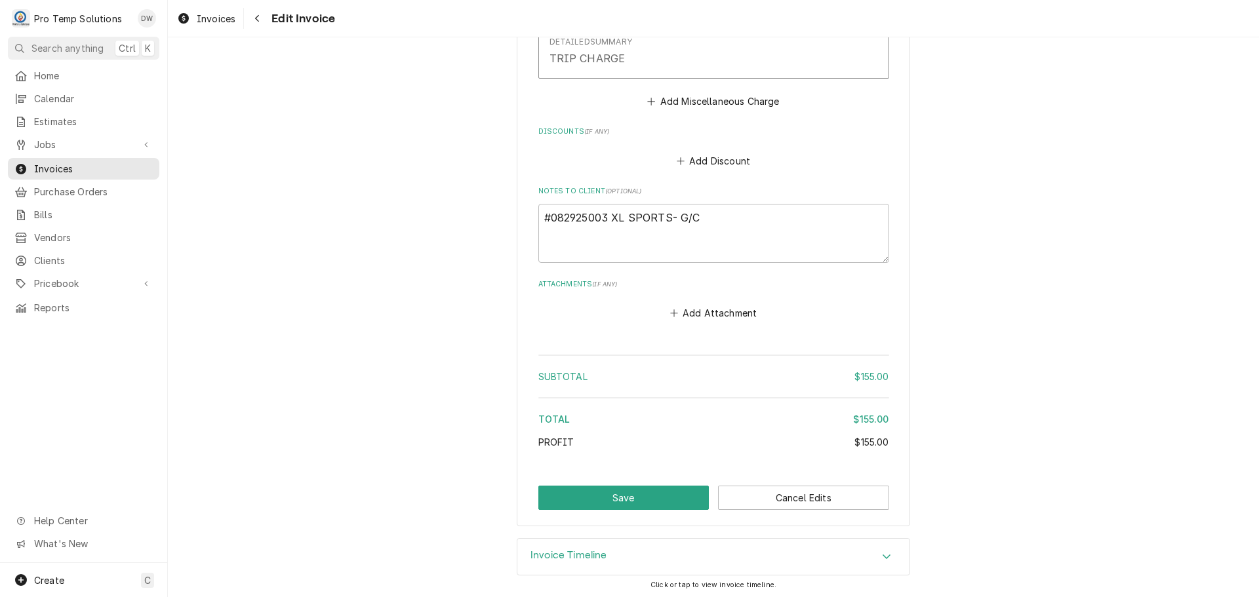
scroll to position [1342, 0]
click at [612, 496] on button "Save" at bounding box center [623, 495] width 171 height 24
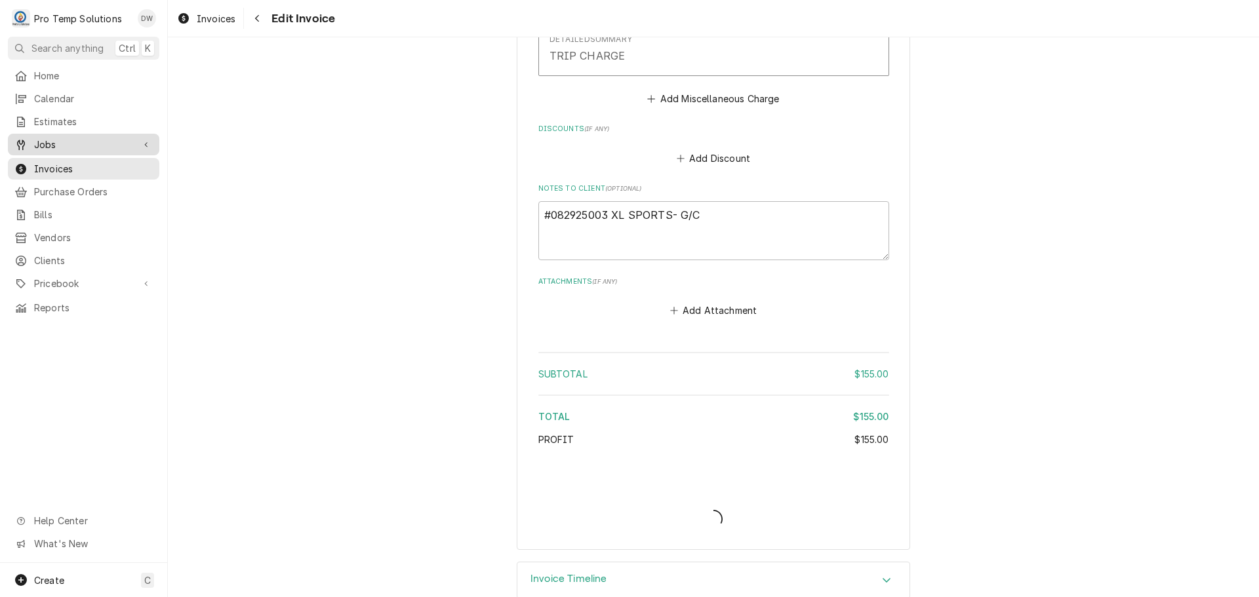
type textarea "x"
click at [60, 142] on span "Jobs" at bounding box center [83, 145] width 99 height 14
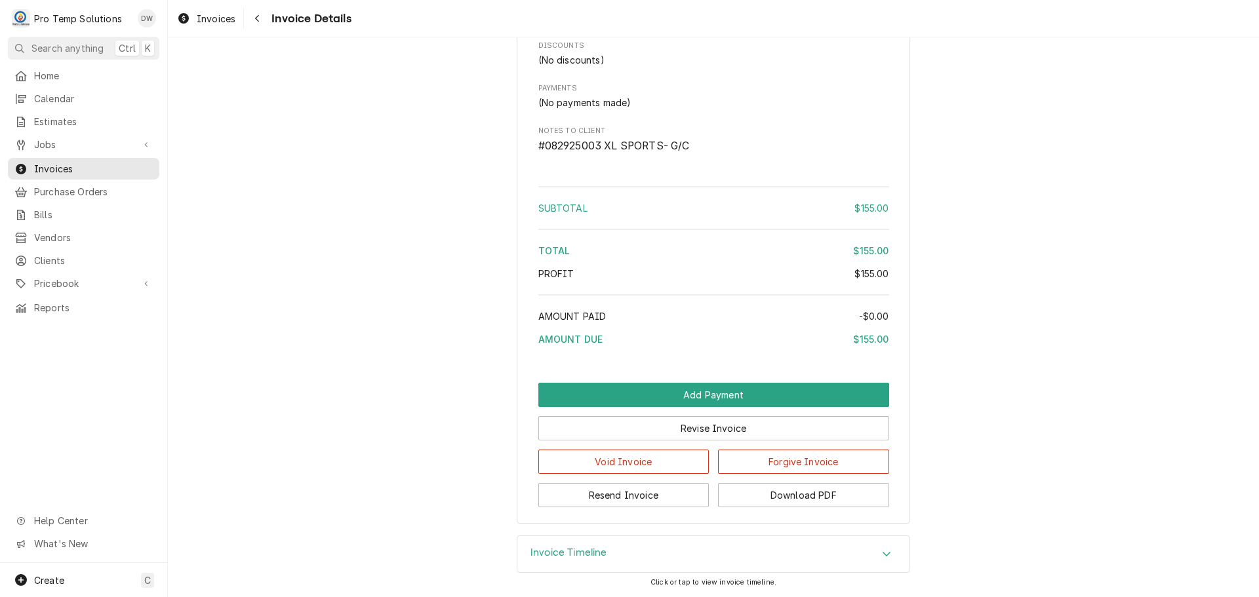
scroll to position [1192, 0]
click at [46, 138] on span "Jobs" at bounding box center [83, 145] width 99 height 14
click at [38, 161] on span "Jobs" at bounding box center [93, 168] width 119 height 14
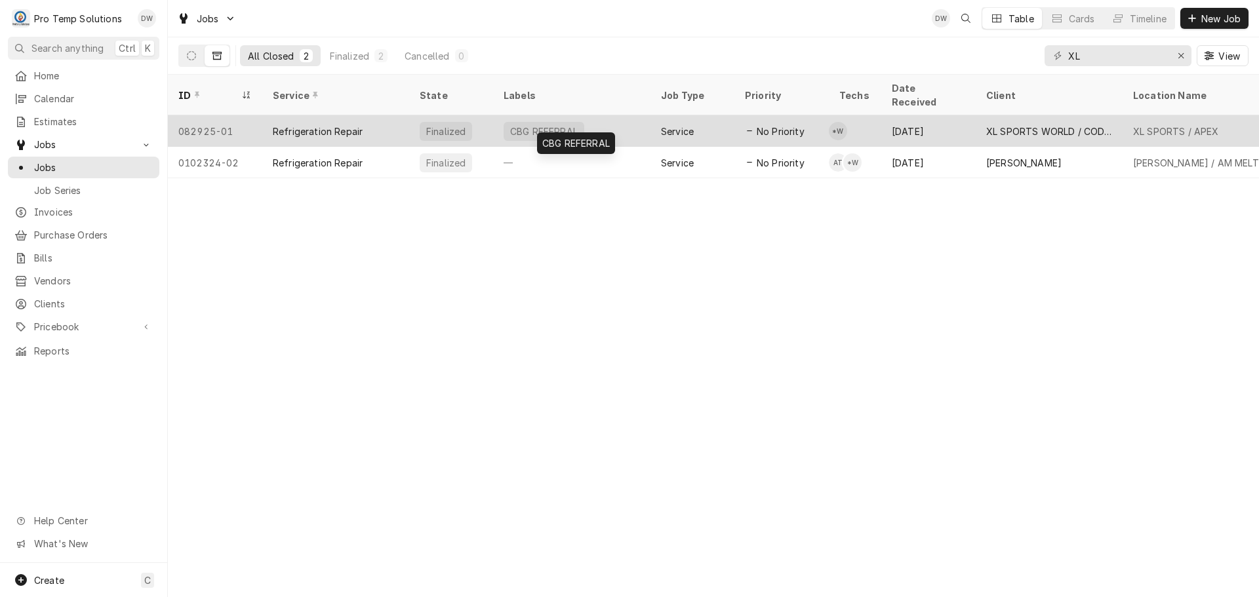
click at [626, 115] on div "CBG REFERRAL" at bounding box center [571, 130] width 157 height 31
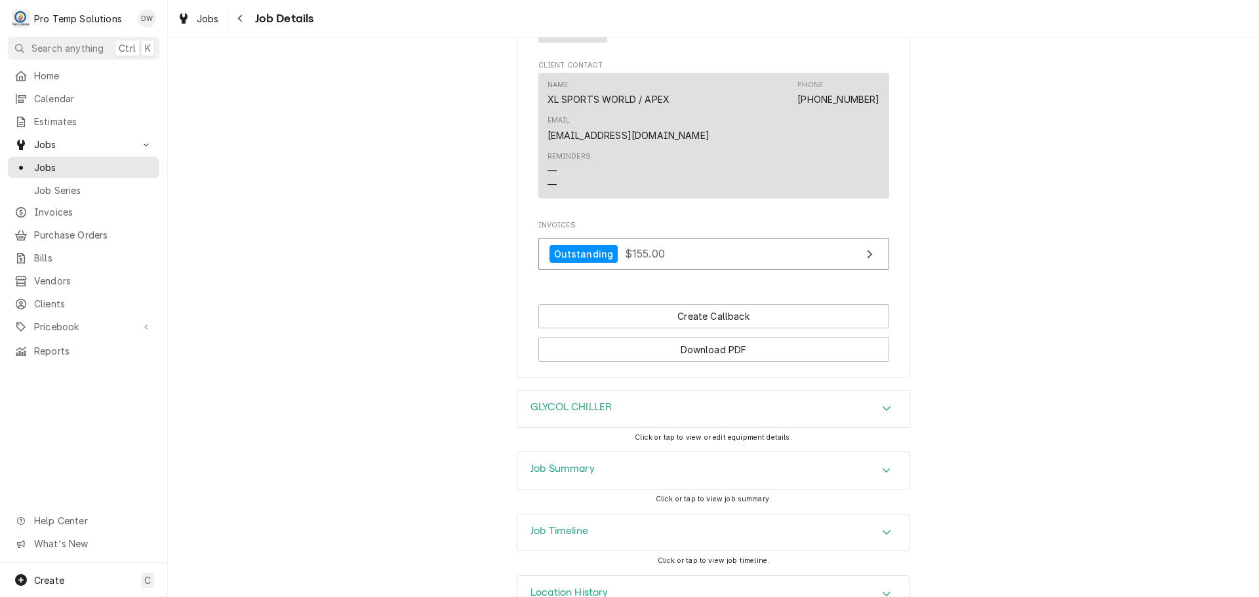
scroll to position [909, 0]
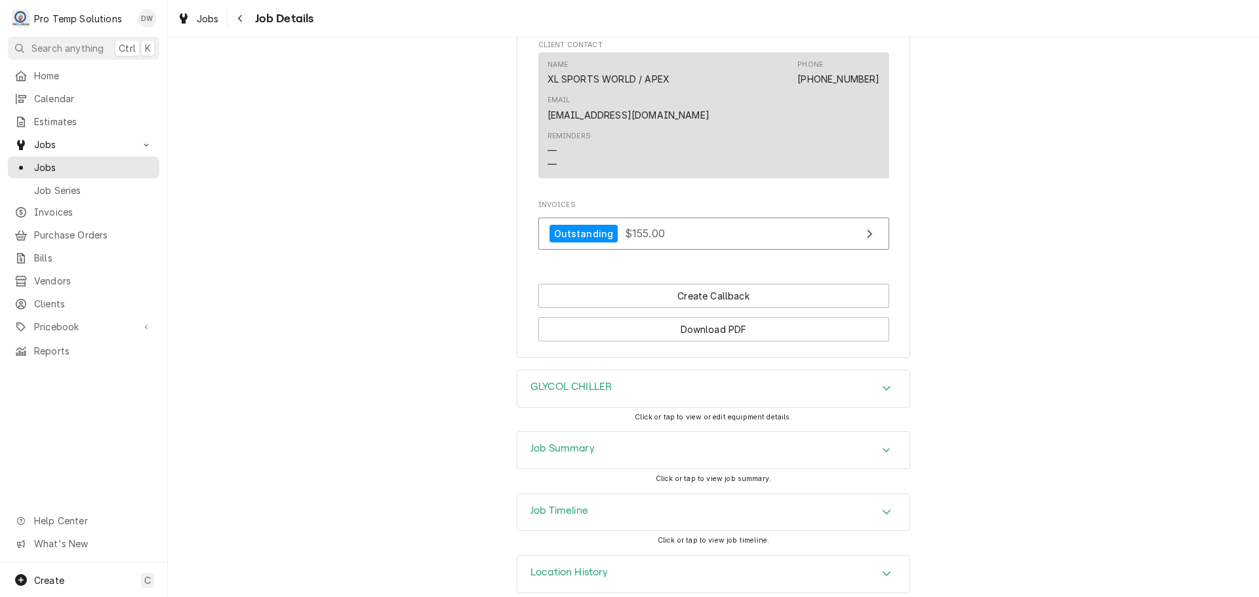
click at [883, 507] on icon "Accordion Header" at bounding box center [886, 512] width 9 height 10
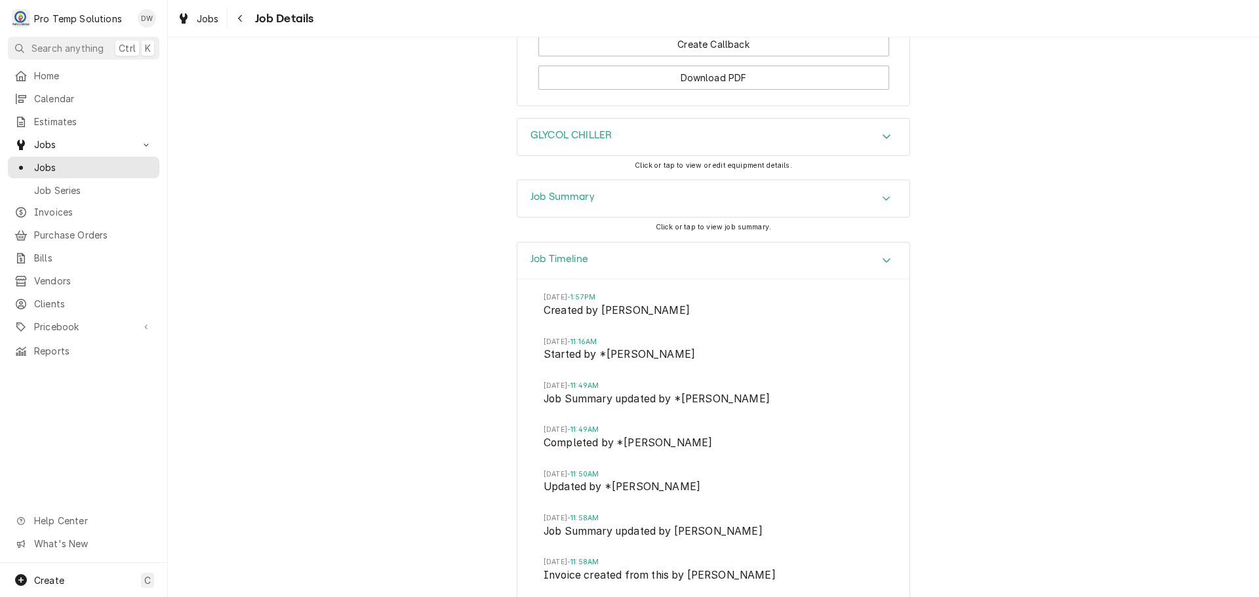
scroll to position [1236, 0]
